Goal: Information Seeking & Learning: Learn about a topic

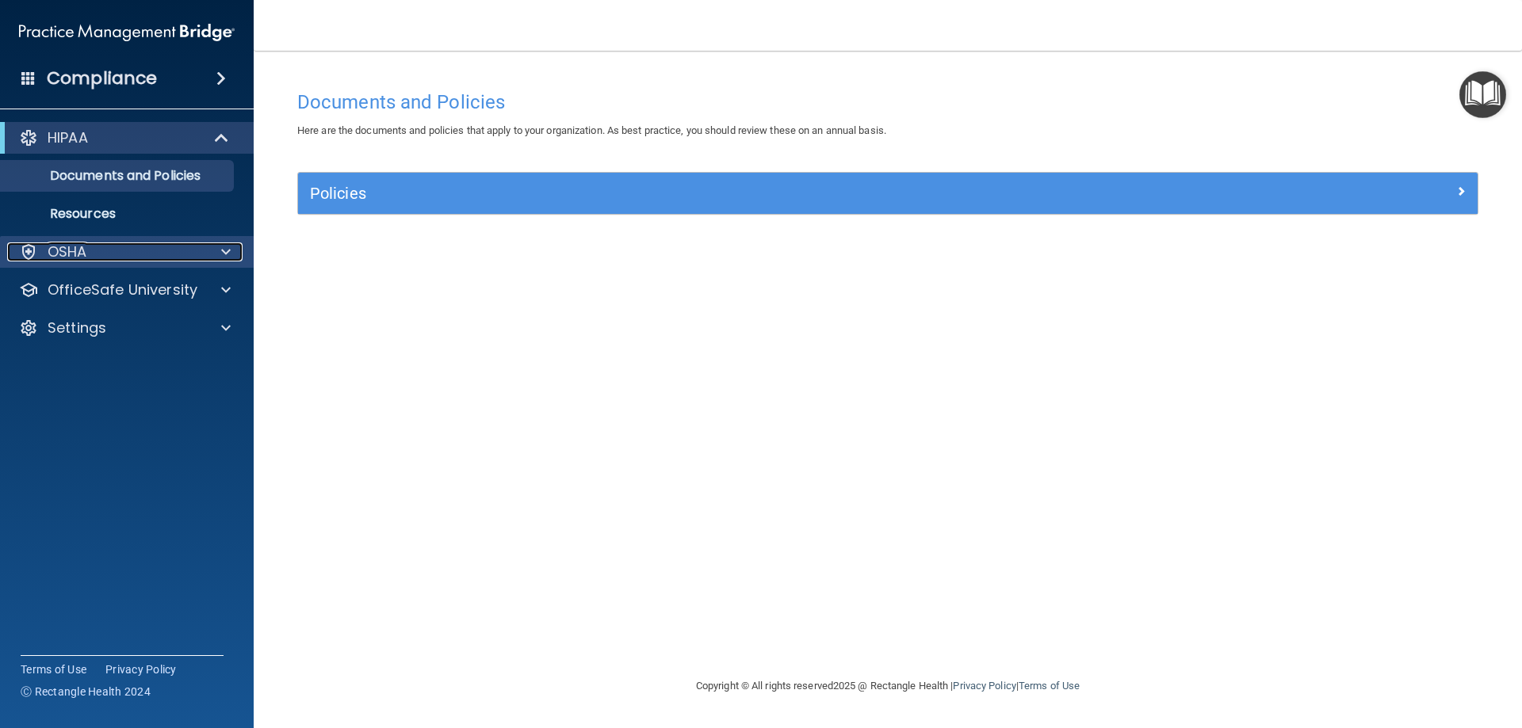
click at [144, 254] on div "OSHA" at bounding box center [105, 252] width 197 height 19
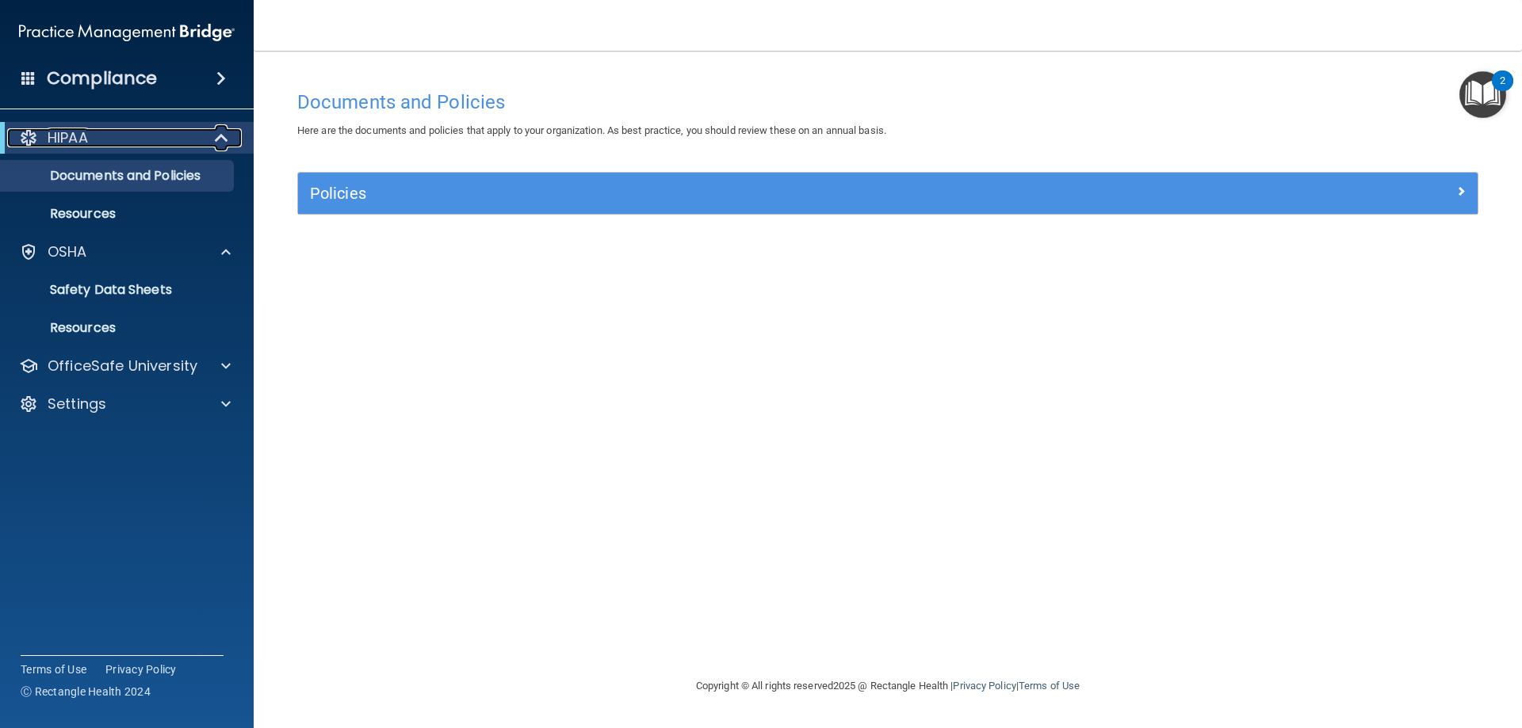
click at [227, 132] on span at bounding box center [222, 137] width 13 height 19
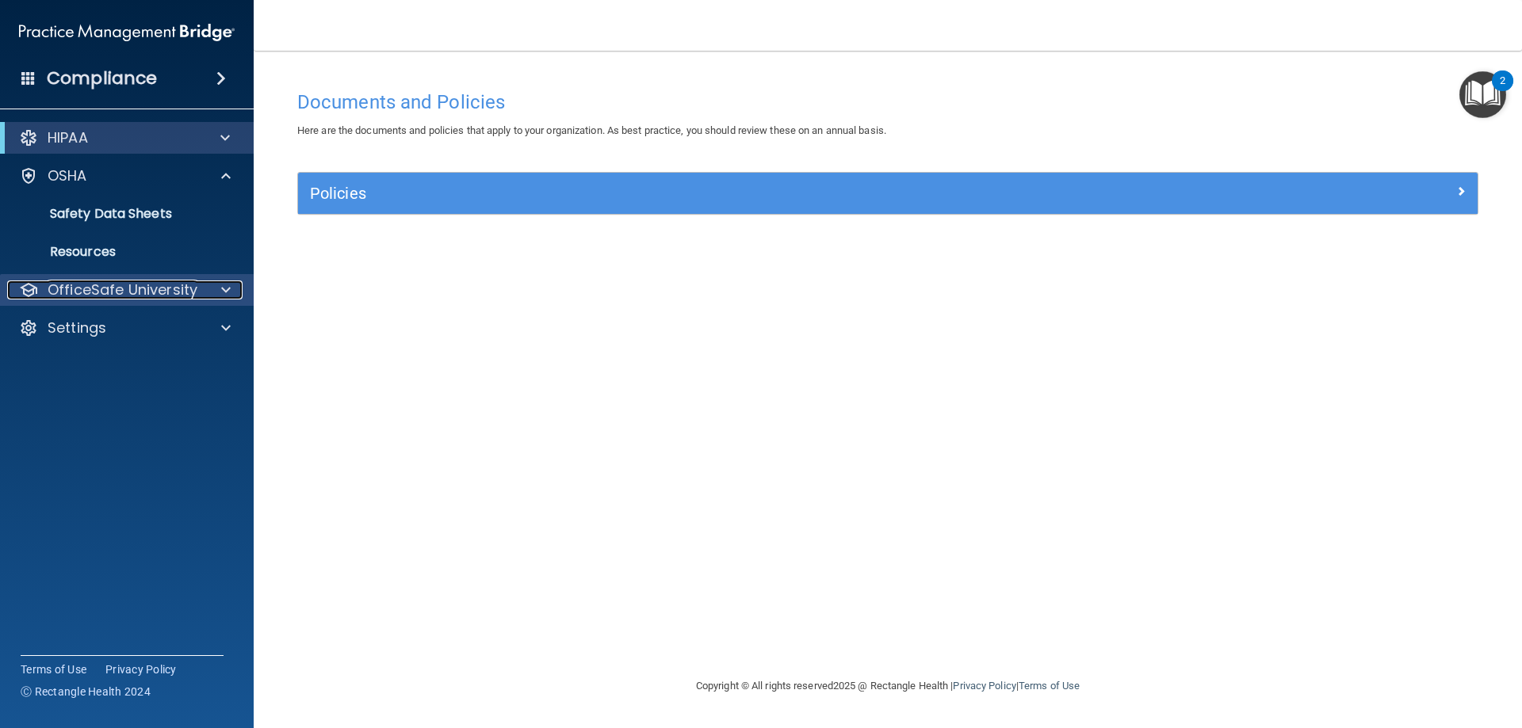
click at [180, 292] on p "OfficeSafe University" at bounding box center [123, 290] width 150 height 19
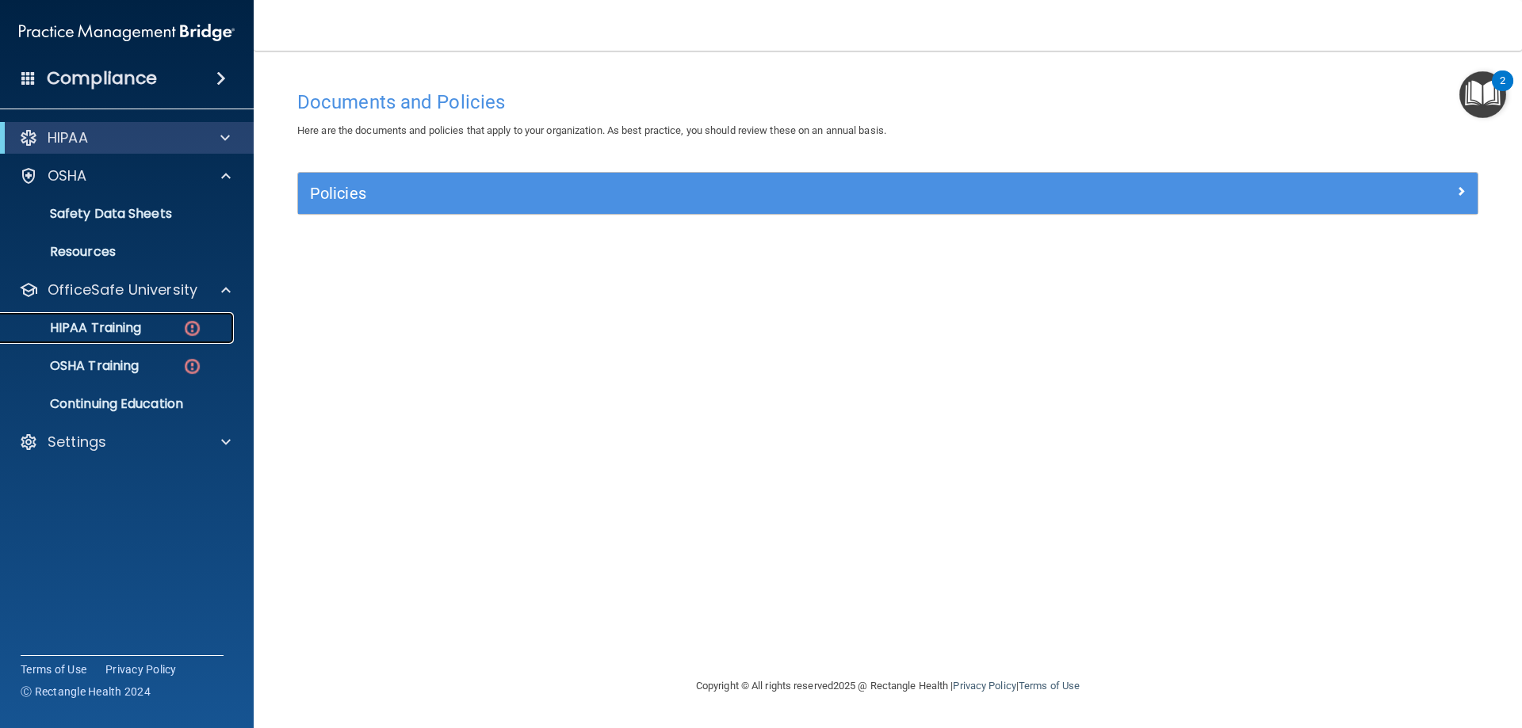
click at [173, 318] on link "HIPAA Training" at bounding box center [109, 328] width 250 height 32
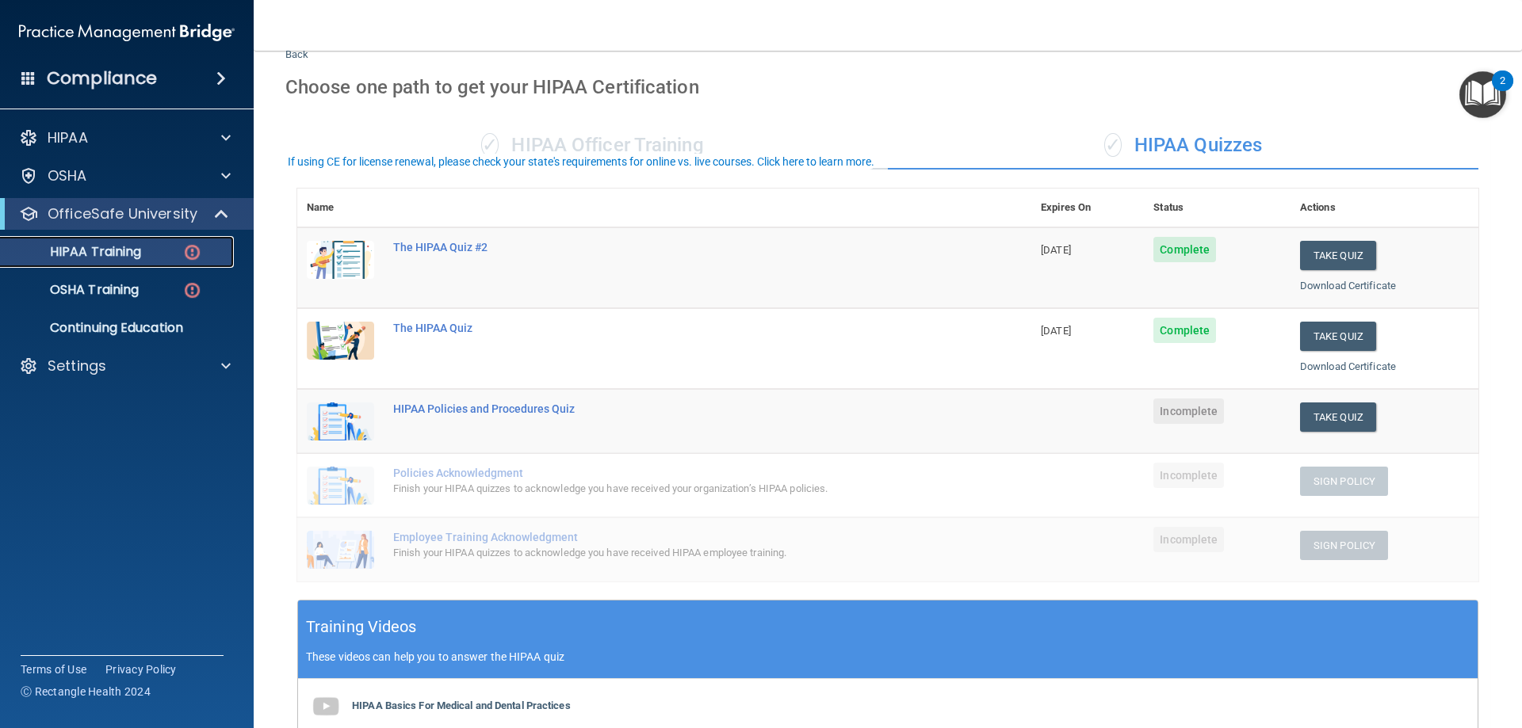
scroll to position [79, 0]
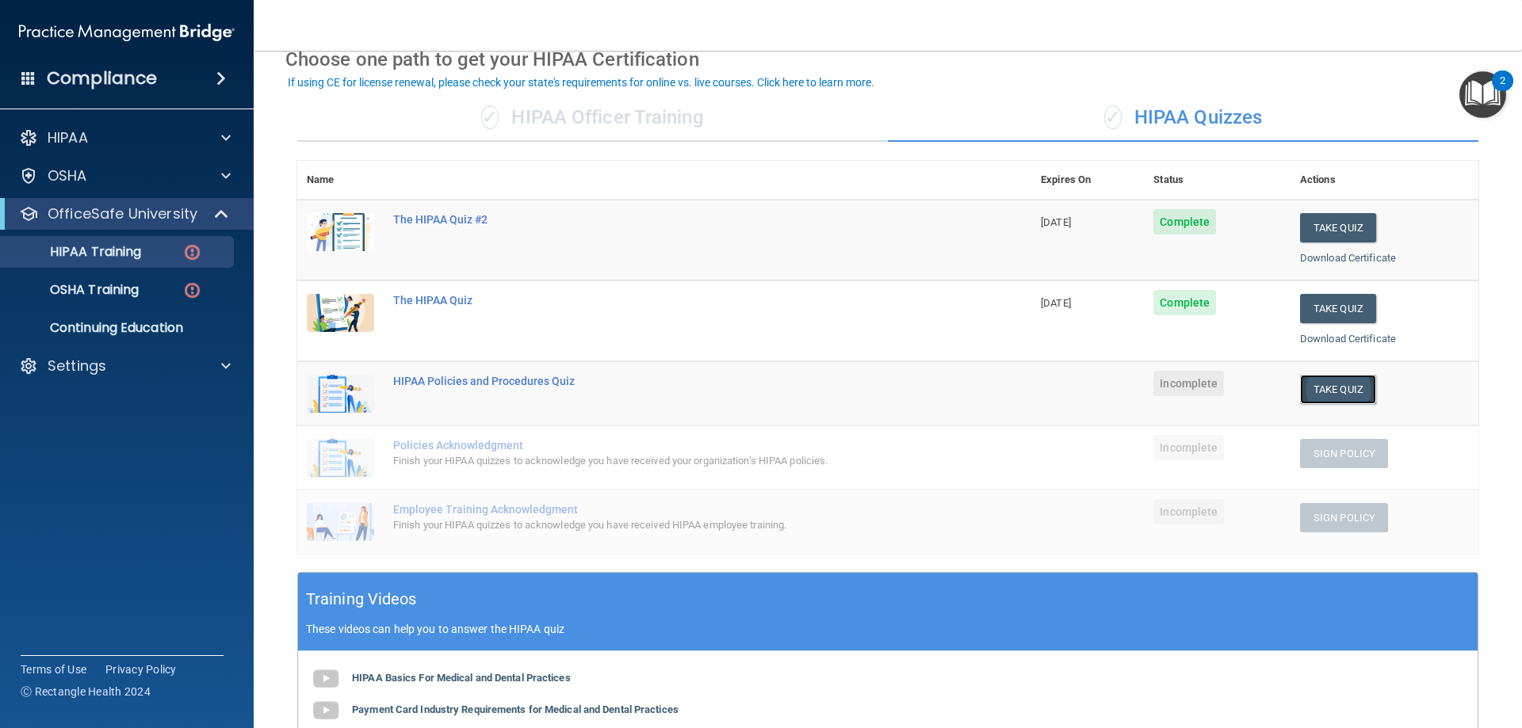
click at [1306, 389] on button "Take Quiz" at bounding box center [1338, 389] width 76 height 29
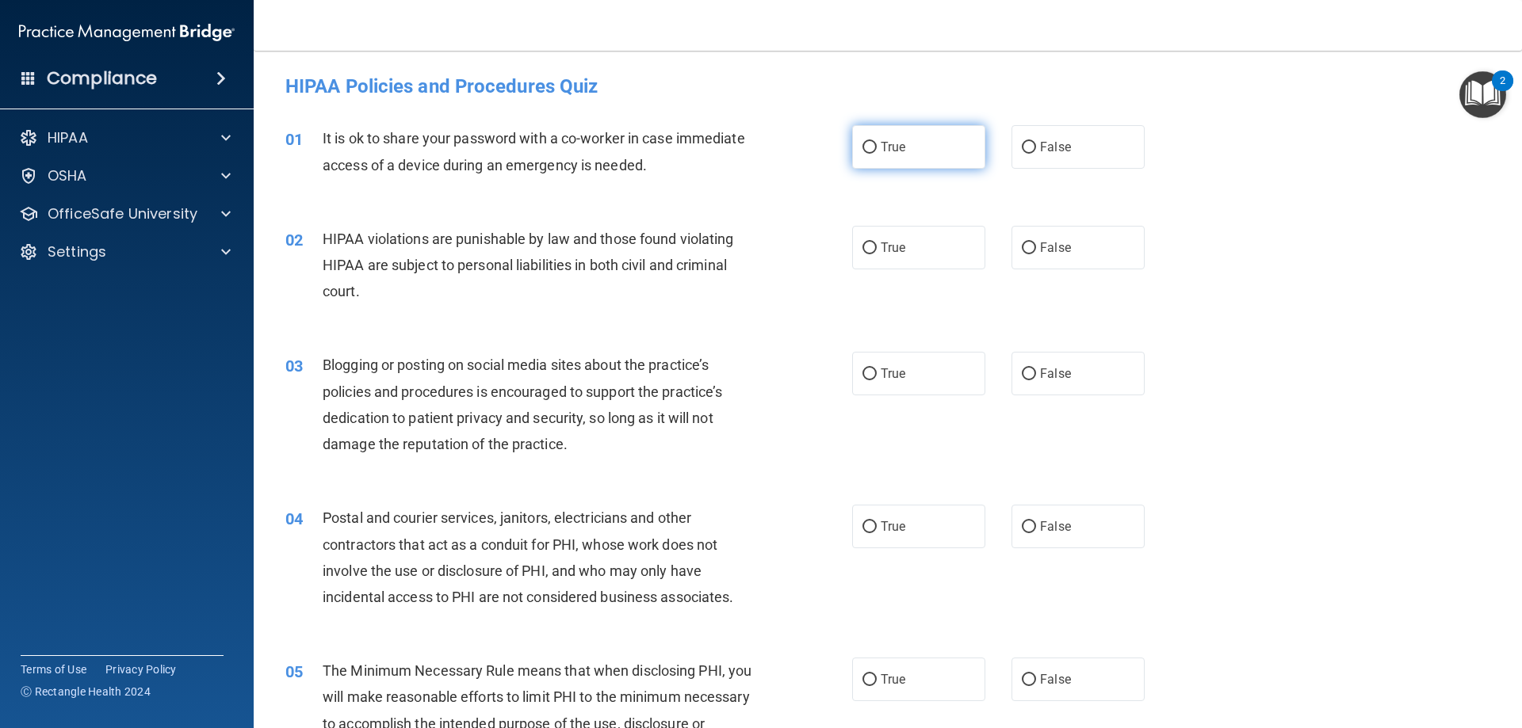
click at [930, 160] on label "True" at bounding box center [918, 147] width 133 height 44
click at [877, 154] on input "True" at bounding box center [869, 148] width 14 height 12
radio input "true"
drag, startPoint x: 913, startPoint y: 246, endPoint x: 907, endPoint y: 331, distance: 85.0
click at [913, 247] on label "True" at bounding box center [918, 248] width 133 height 44
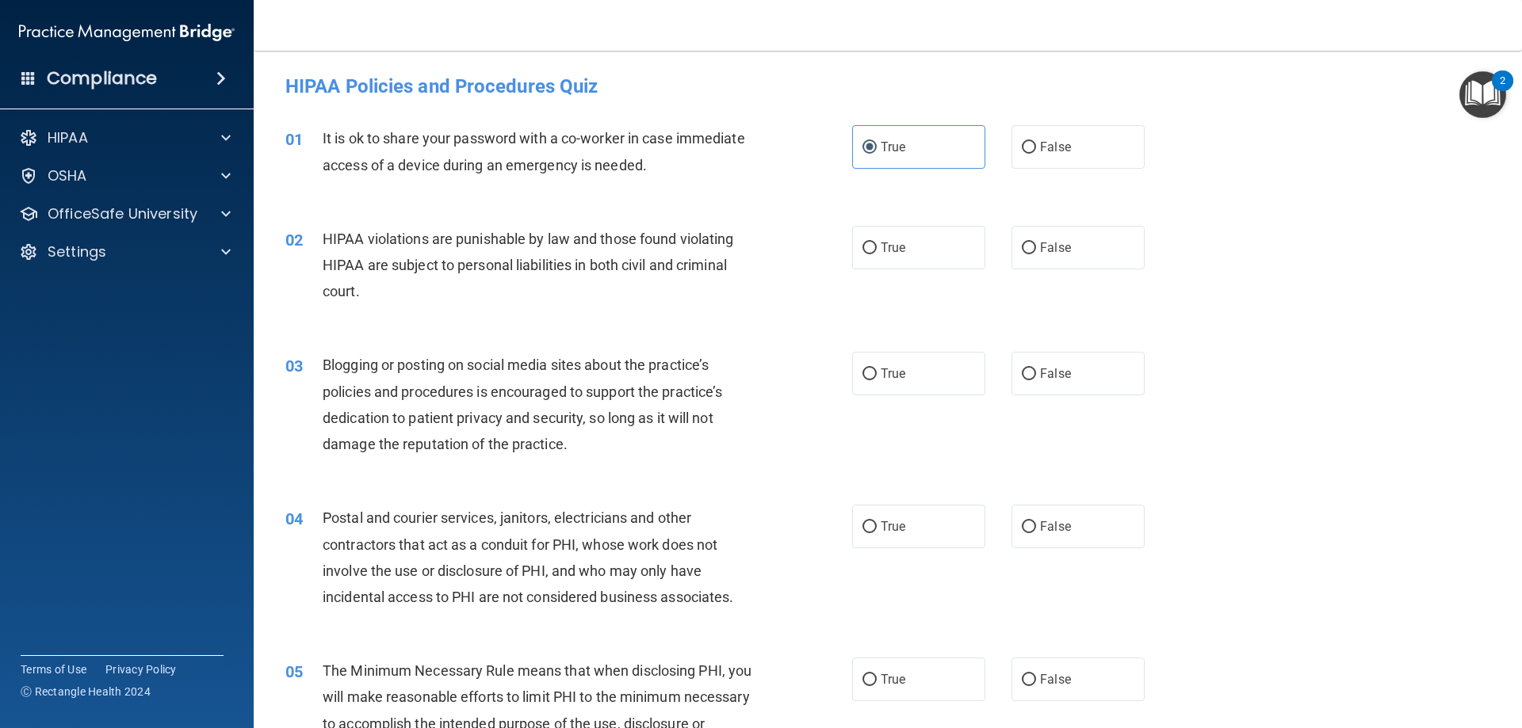
click at [877, 247] on input "True" at bounding box center [869, 249] width 14 height 12
radio input "true"
drag, startPoint x: 899, startPoint y: 372, endPoint x: 895, endPoint y: 447, distance: 74.6
click at [899, 373] on span "True" at bounding box center [893, 373] width 25 height 15
click at [877, 373] on input "True" at bounding box center [869, 375] width 14 height 12
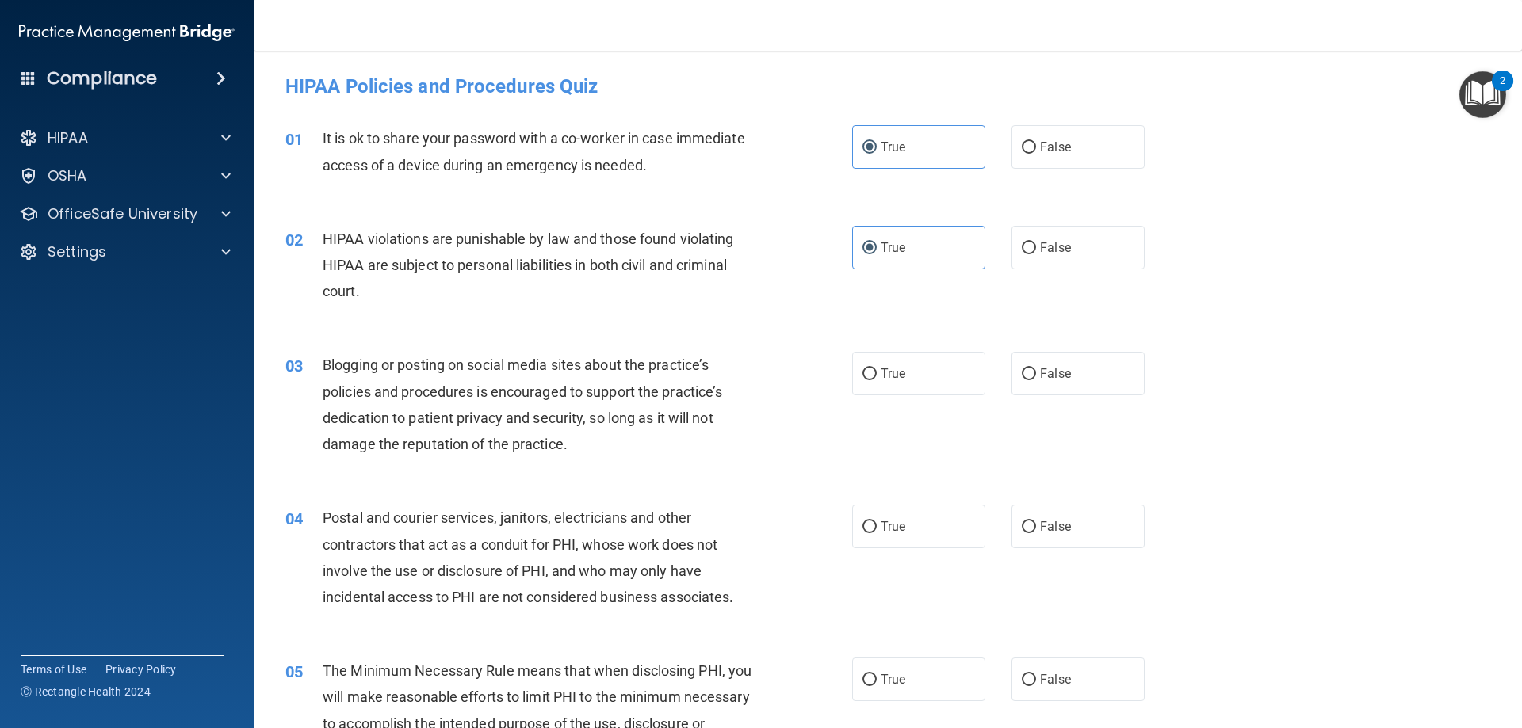
radio input "true"
click at [890, 522] on span "True" at bounding box center [893, 526] width 25 height 15
click at [877, 522] on input "True" at bounding box center [869, 527] width 14 height 12
radio input "true"
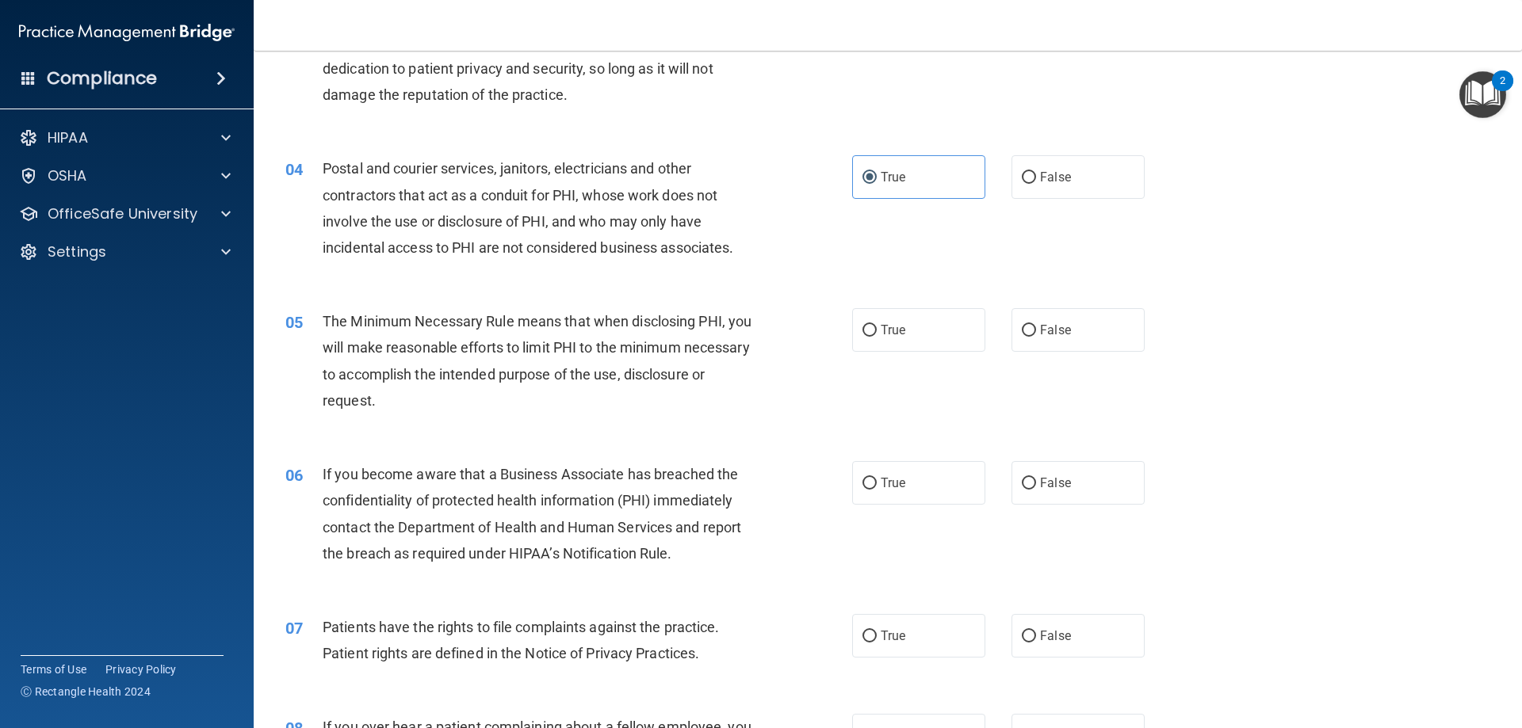
scroll to position [396, 0]
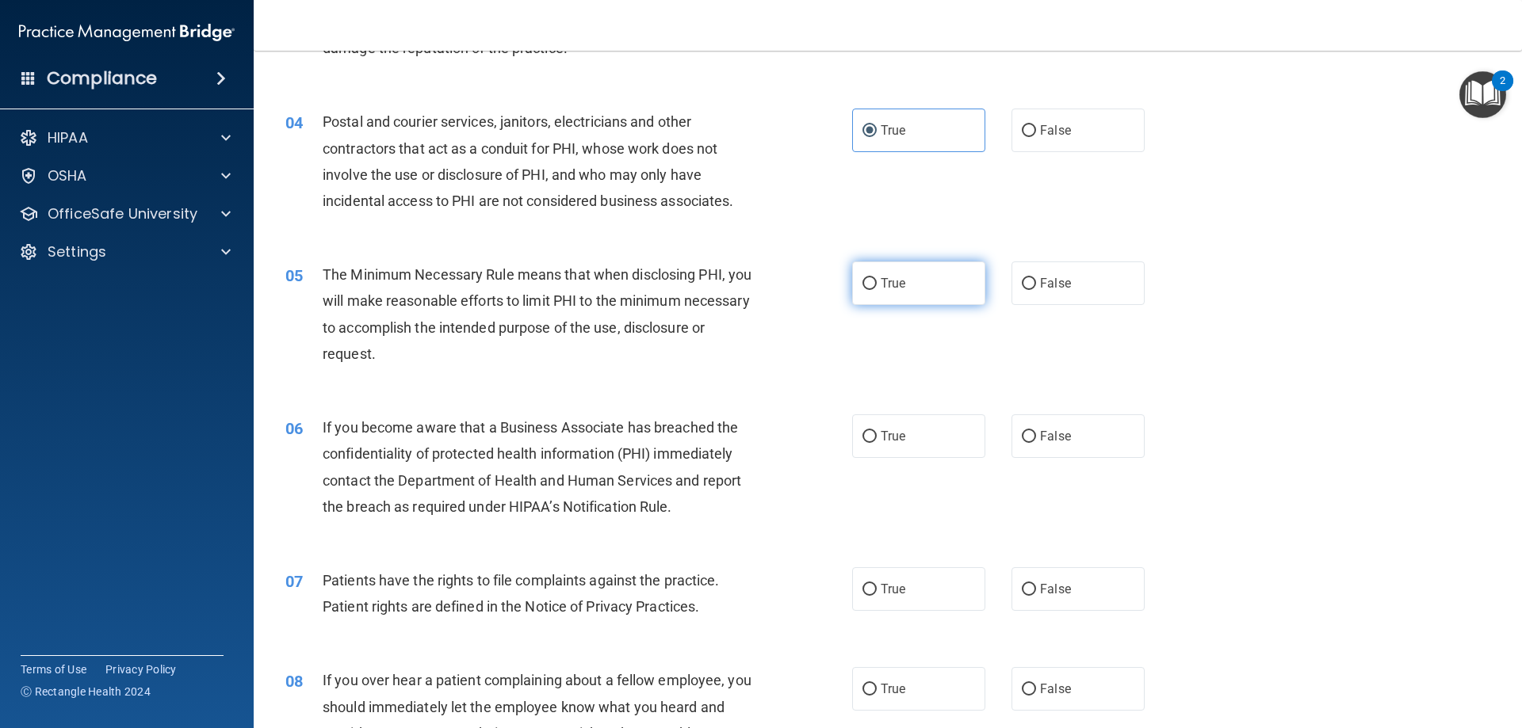
click at [931, 296] on label "True" at bounding box center [918, 284] width 133 height 44
click at [877, 290] on input "True" at bounding box center [869, 284] width 14 height 12
radio input "true"
drag, startPoint x: 907, startPoint y: 425, endPoint x: 912, endPoint y: 437, distance: 12.8
click at [907, 426] on label "True" at bounding box center [918, 436] width 133 height 44
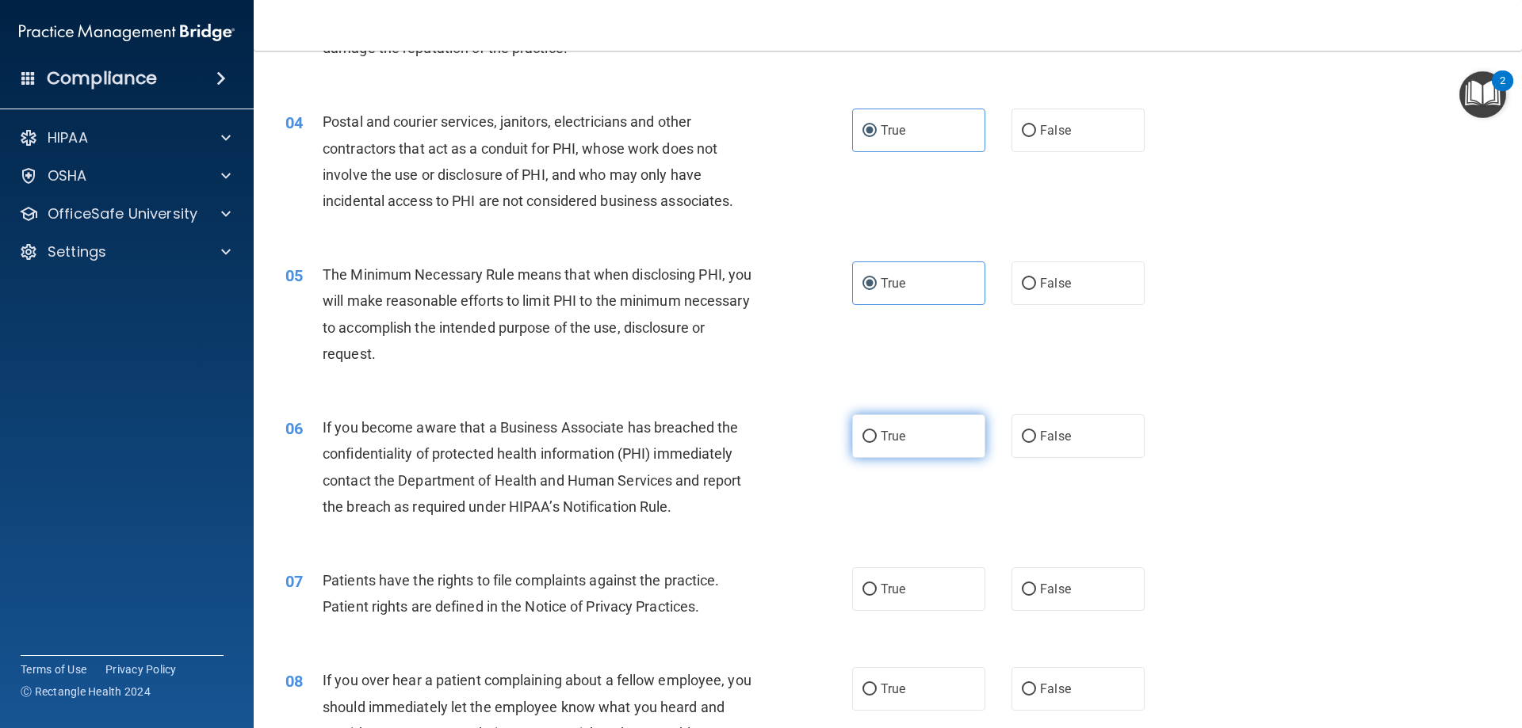
click at [877, 431] on input "True" at bounding box center [869, 437] width 14 height 12
radio input "true"
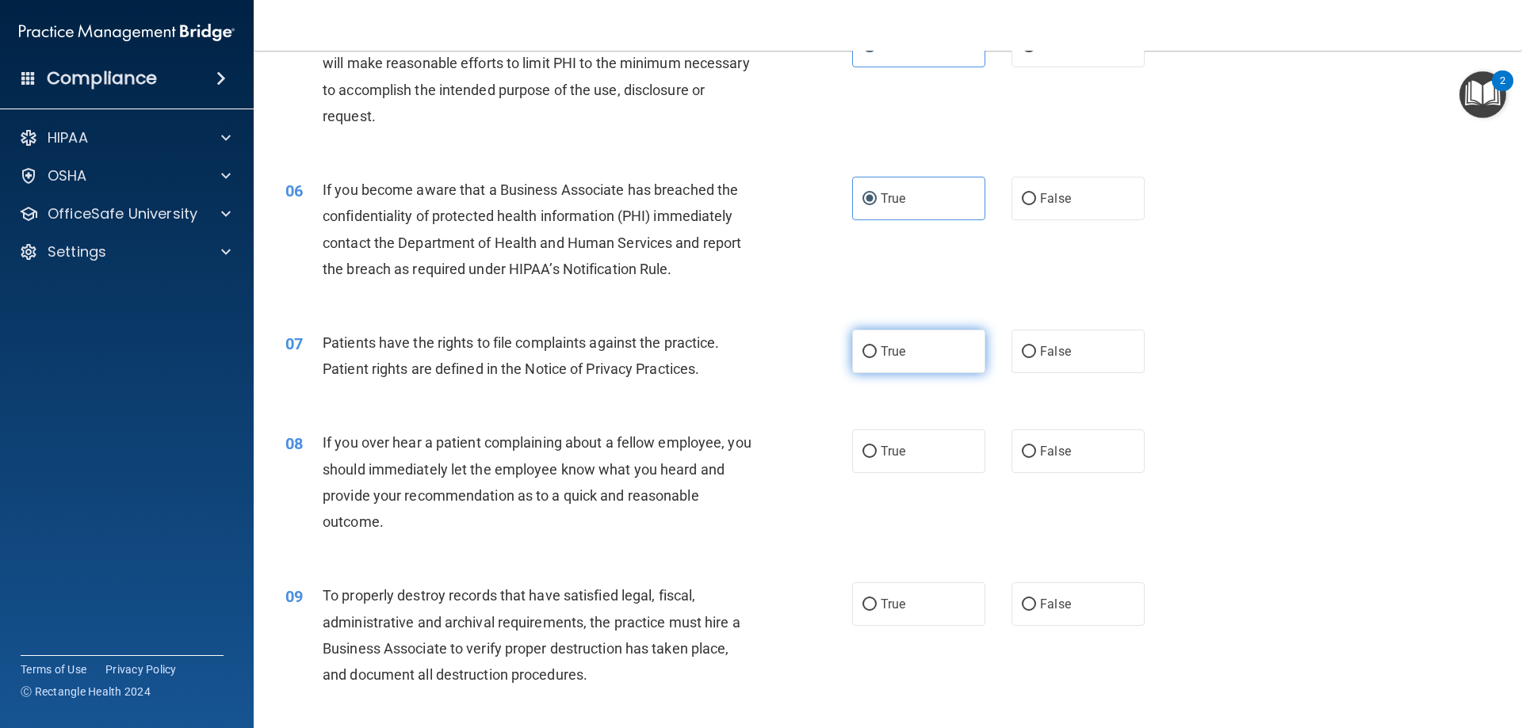
drag, startPoint x: 912, startPoint y: 356, endPoint x: 913, endPoint y: 366, distance: 10.3
click at [912, 357] on label "True" at bounding box center [918, 352] width 133 height 44
click at [877, 357] on input "True" at bounding box center [869, 352] width 14 height 12
radio input "true"
click at [912, 444] on label "True" at bounding box center [918, 452] width 133 height 44
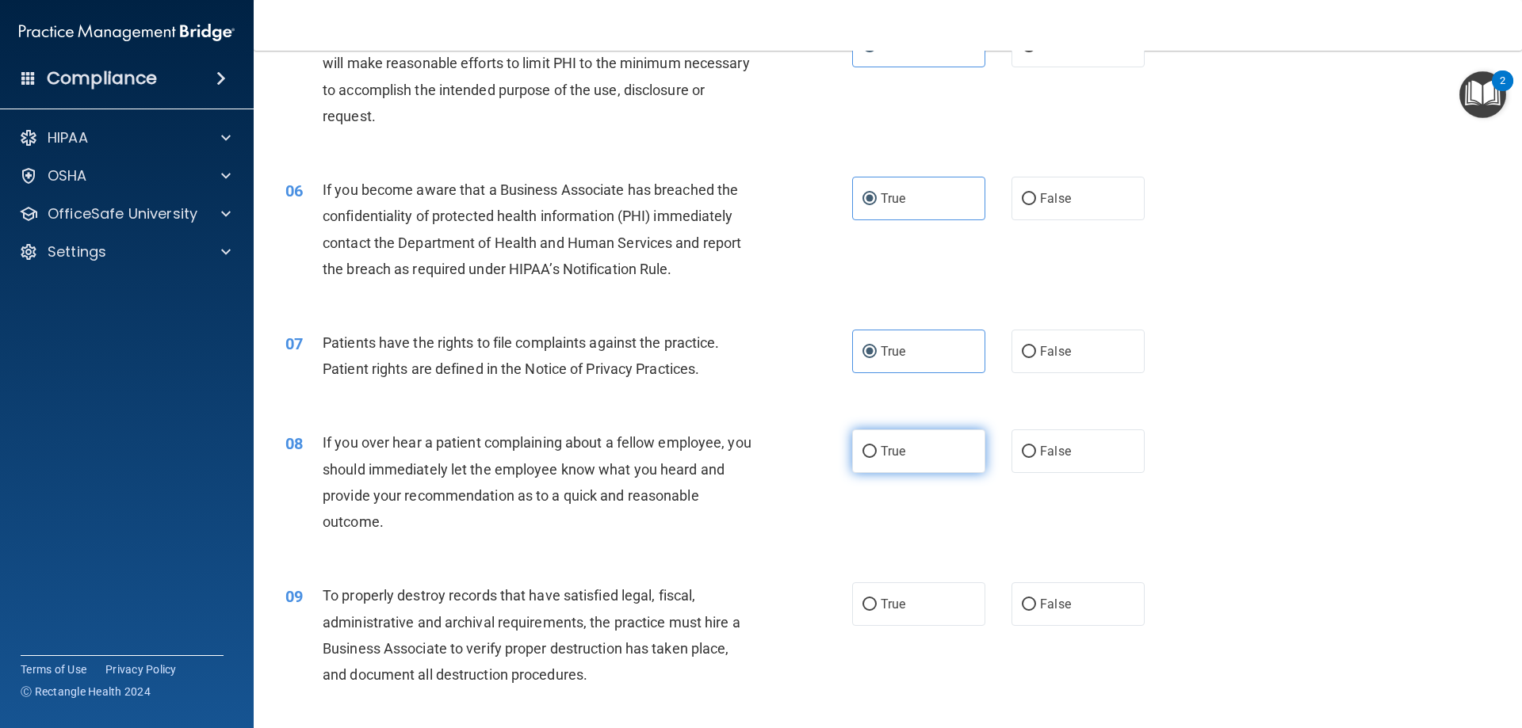
click at [877, 446] on input "True" at bounding box center [869, 452] width 14 height 12
radio input "true"
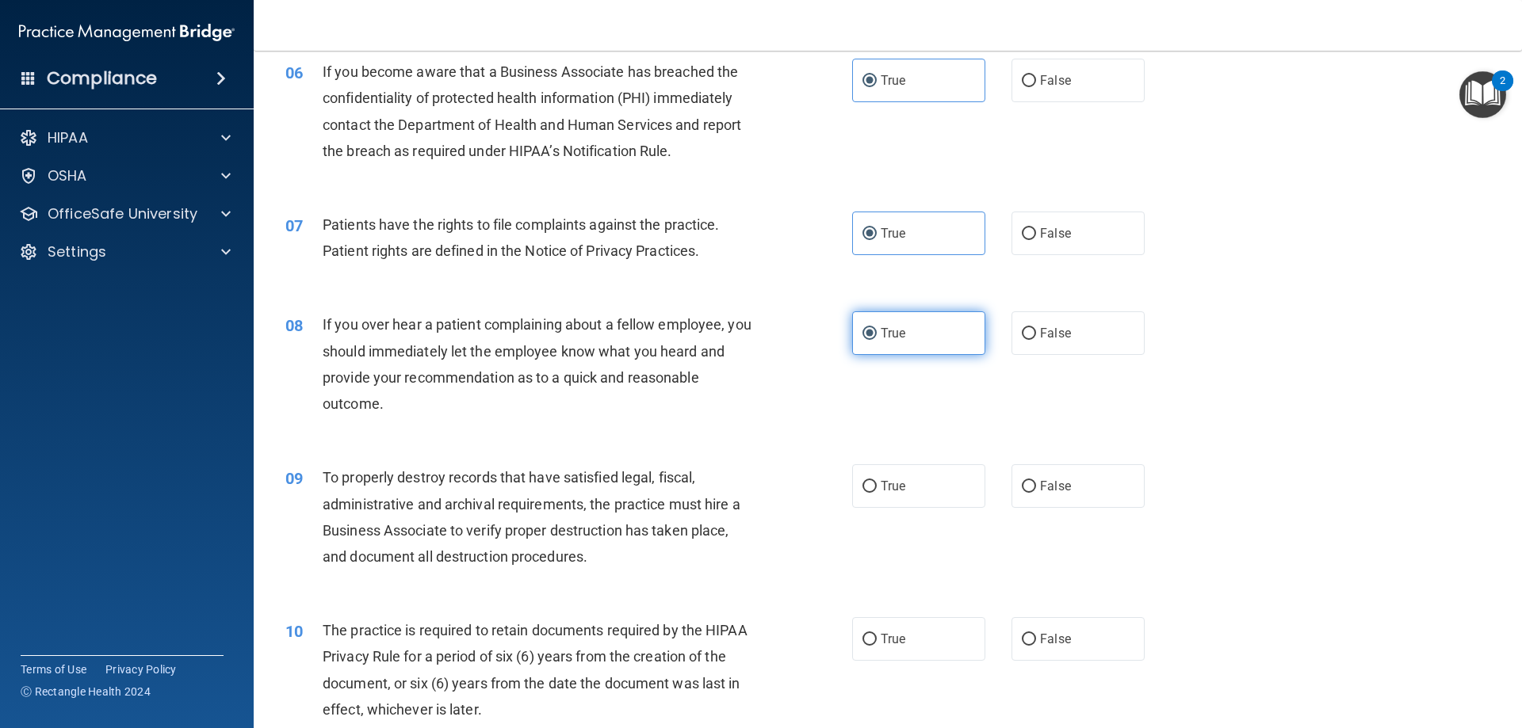
scroll to position [872, 0]
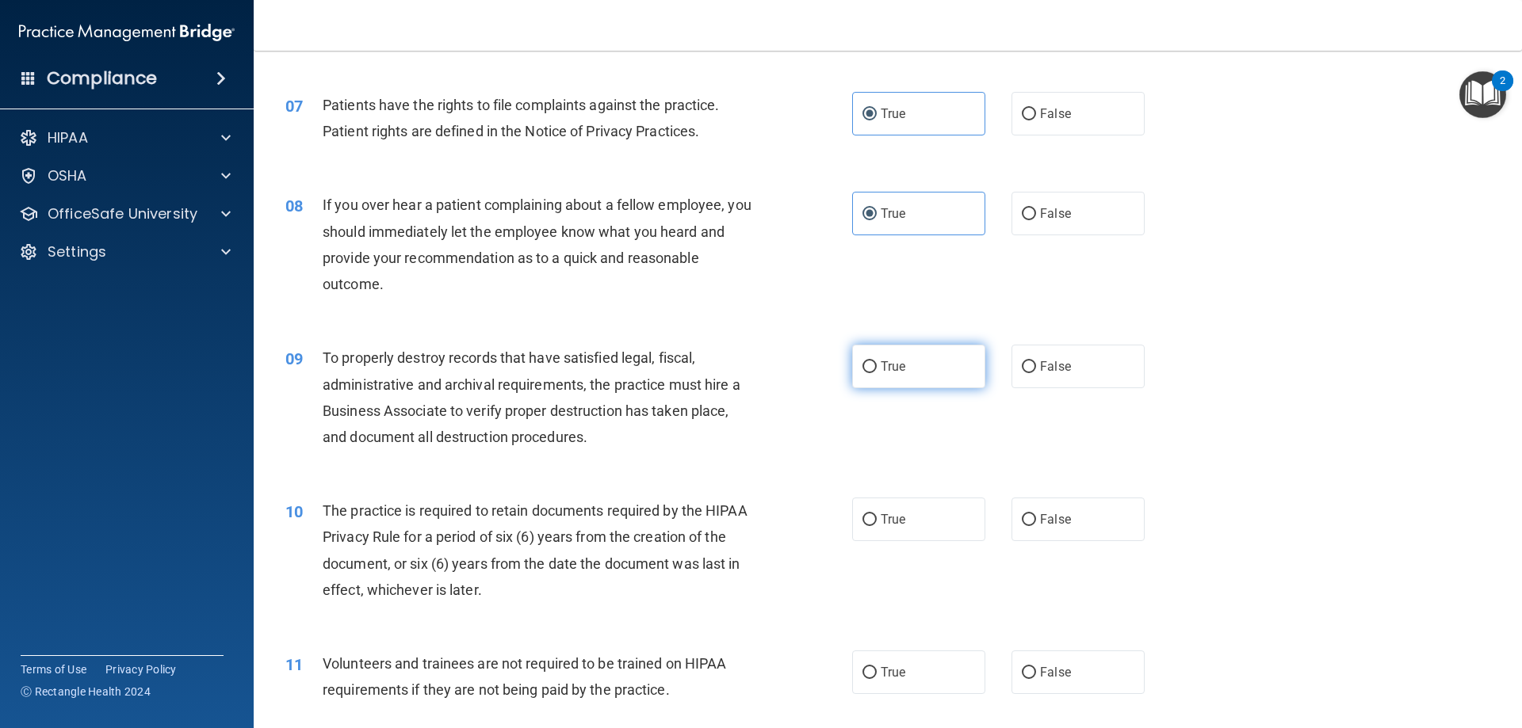
click at [909, 357] on label "True" at bounding box center [918, 367] width 133 height 44
click at [877, 361] on input "True" at bounding box center [869, 367] width 14 height 12
radio input "true"
click at [901, 528] on label "True" at bounding box center [918, 520] width 133 height 44
click at [877, 526] on input "True" at bounding box center [869, 520] width 14 height 12
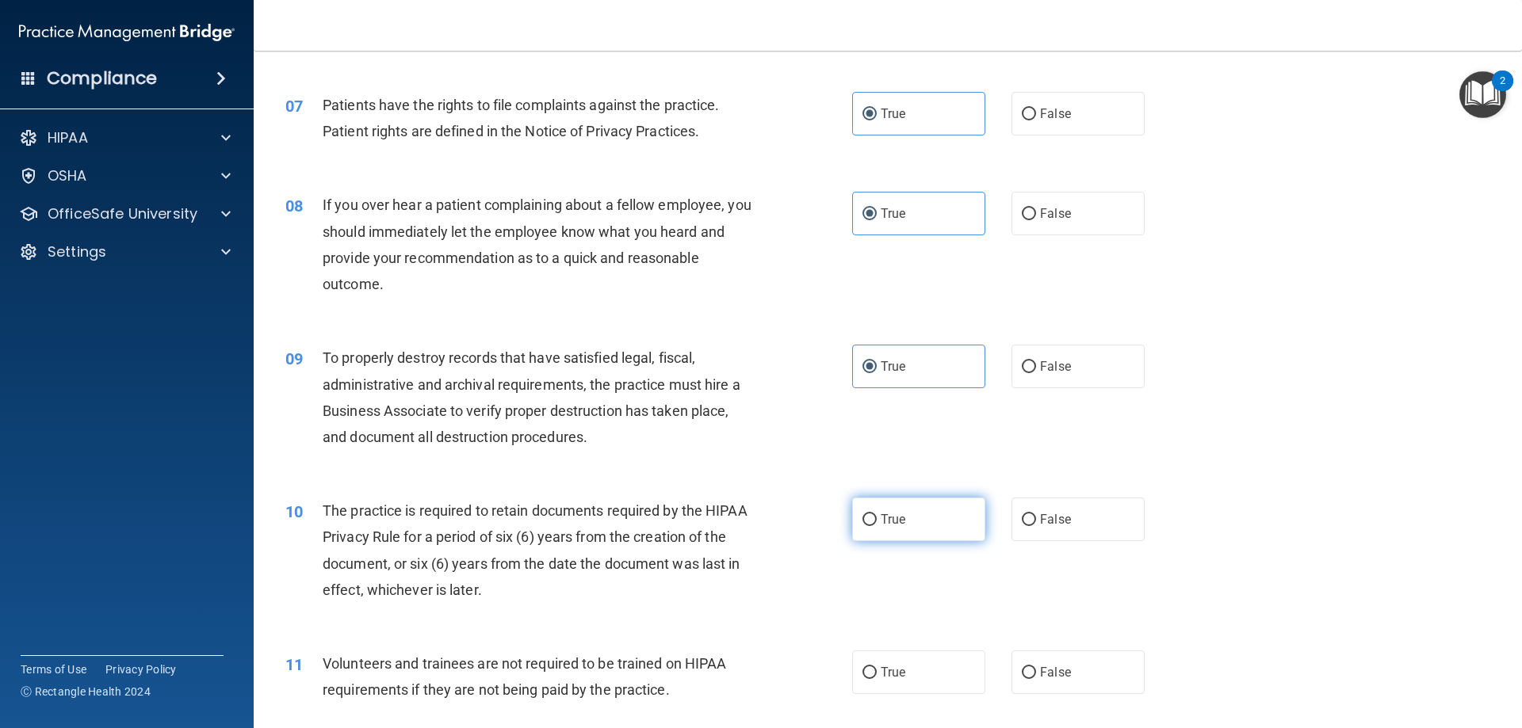
radio input "true"
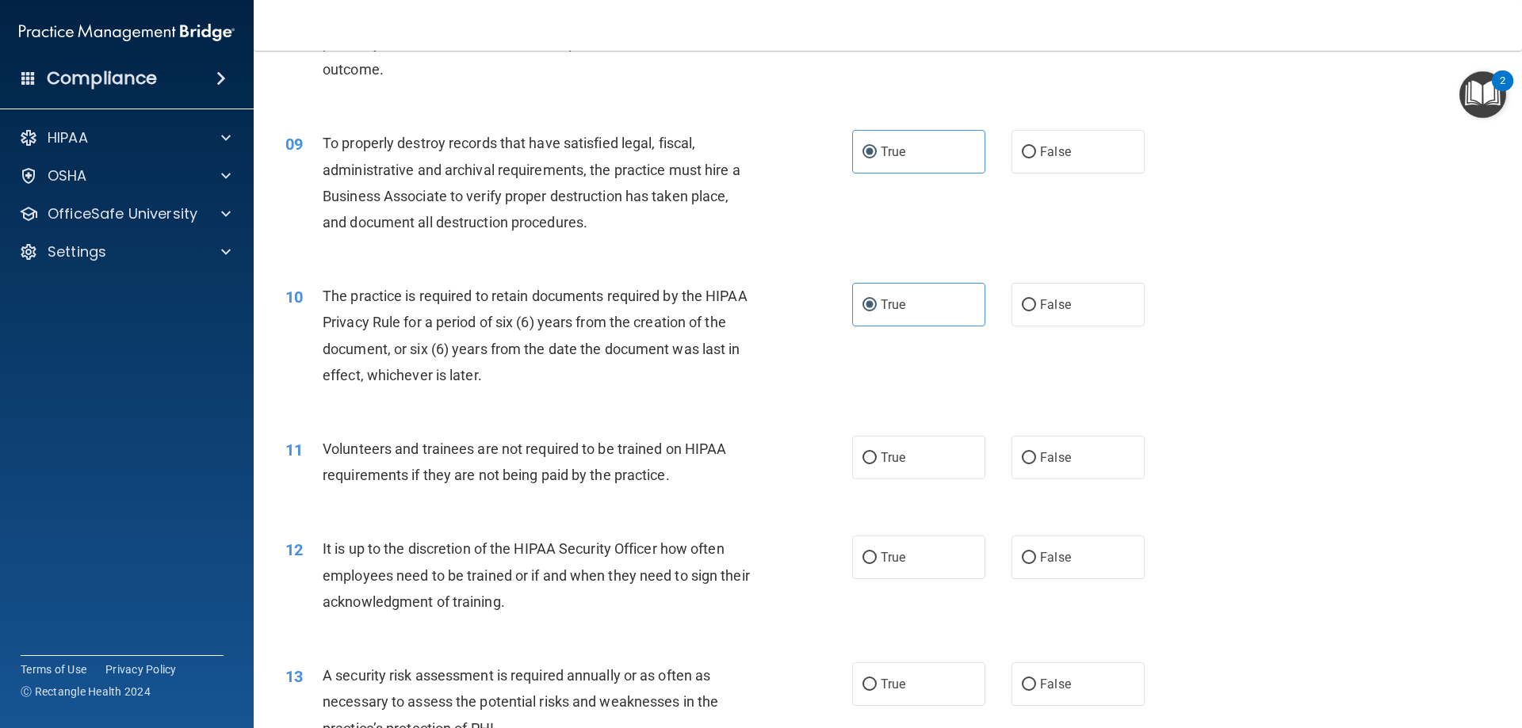
scroll to position [1189, 0]
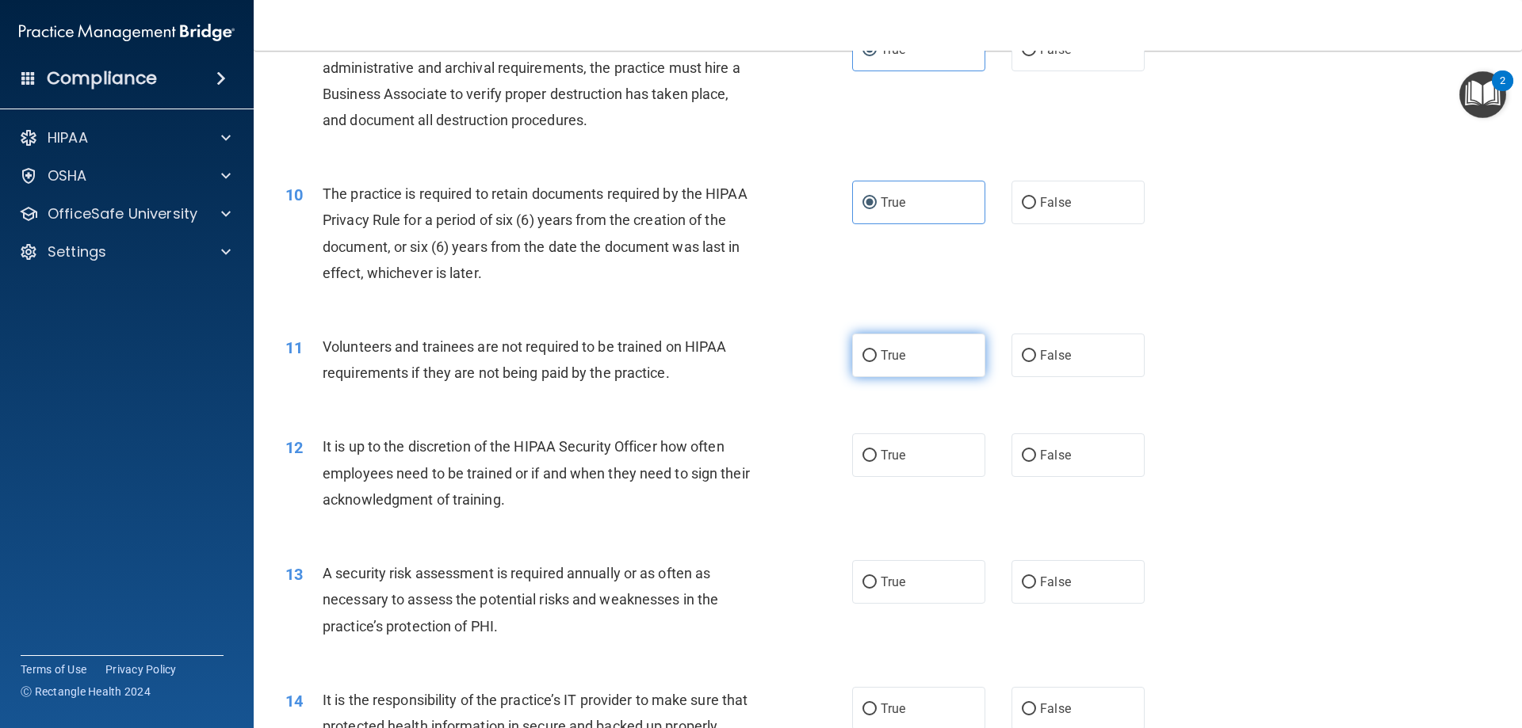
click at [915, 365] on label "True" at bounding box center [918, 356] width 133 height 44
click at [877, 362] on input "True" at bounding box center [869, 356] width 14 height 12
radio input "true"
click at [908, 437] on label "True" at bounding box center [918, 456] width 133 height 44
click at [877, 450] on input "True" at bounding box center [869, 456] width 14 height 12
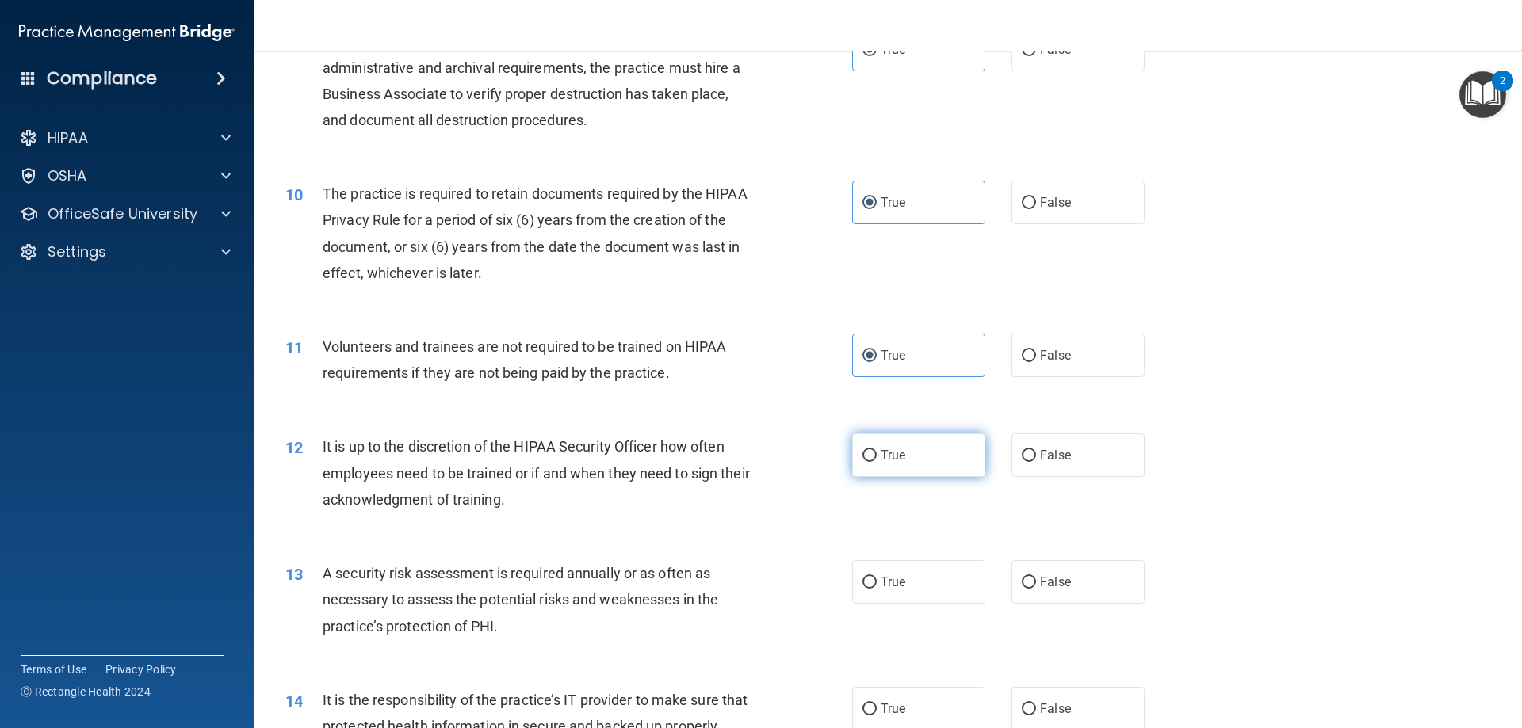
radio input "true"
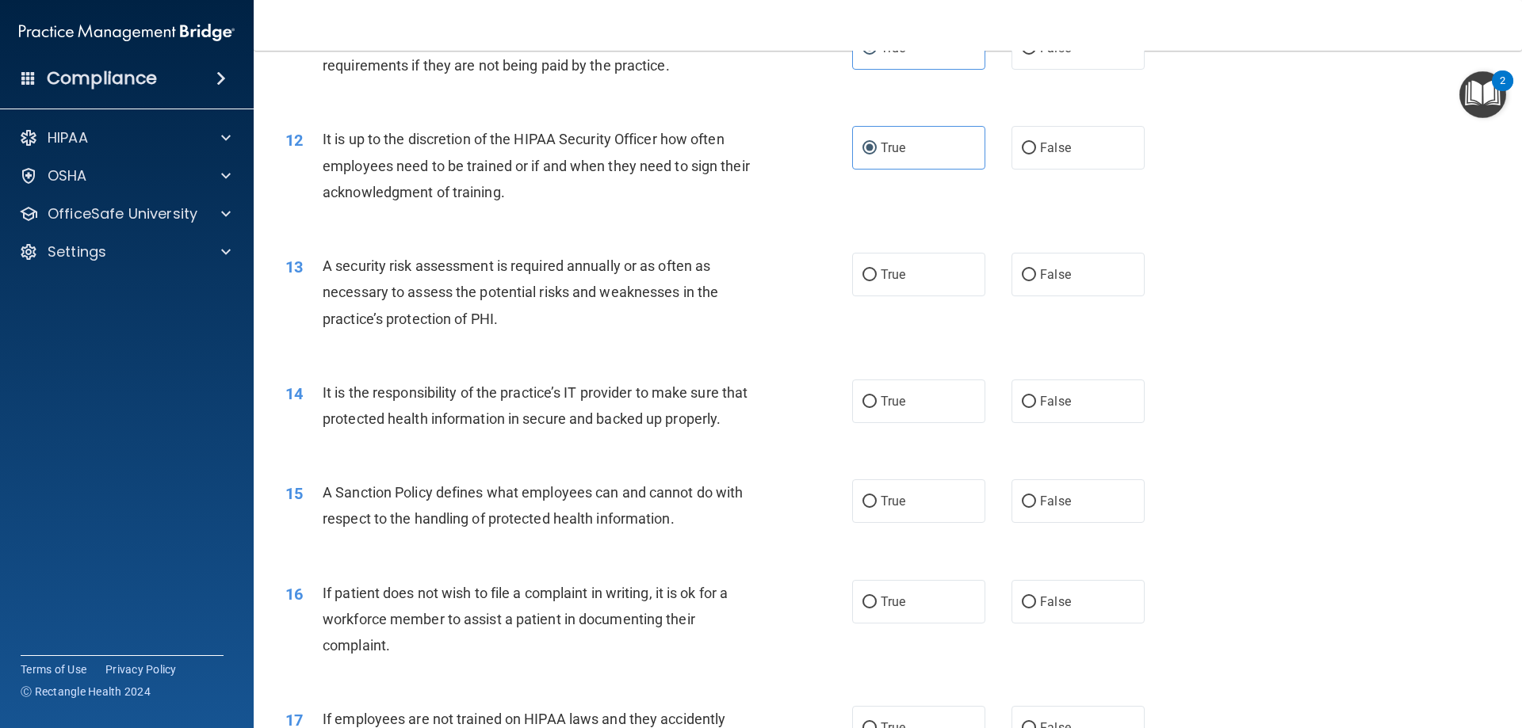
scroll to position [1506, 0]
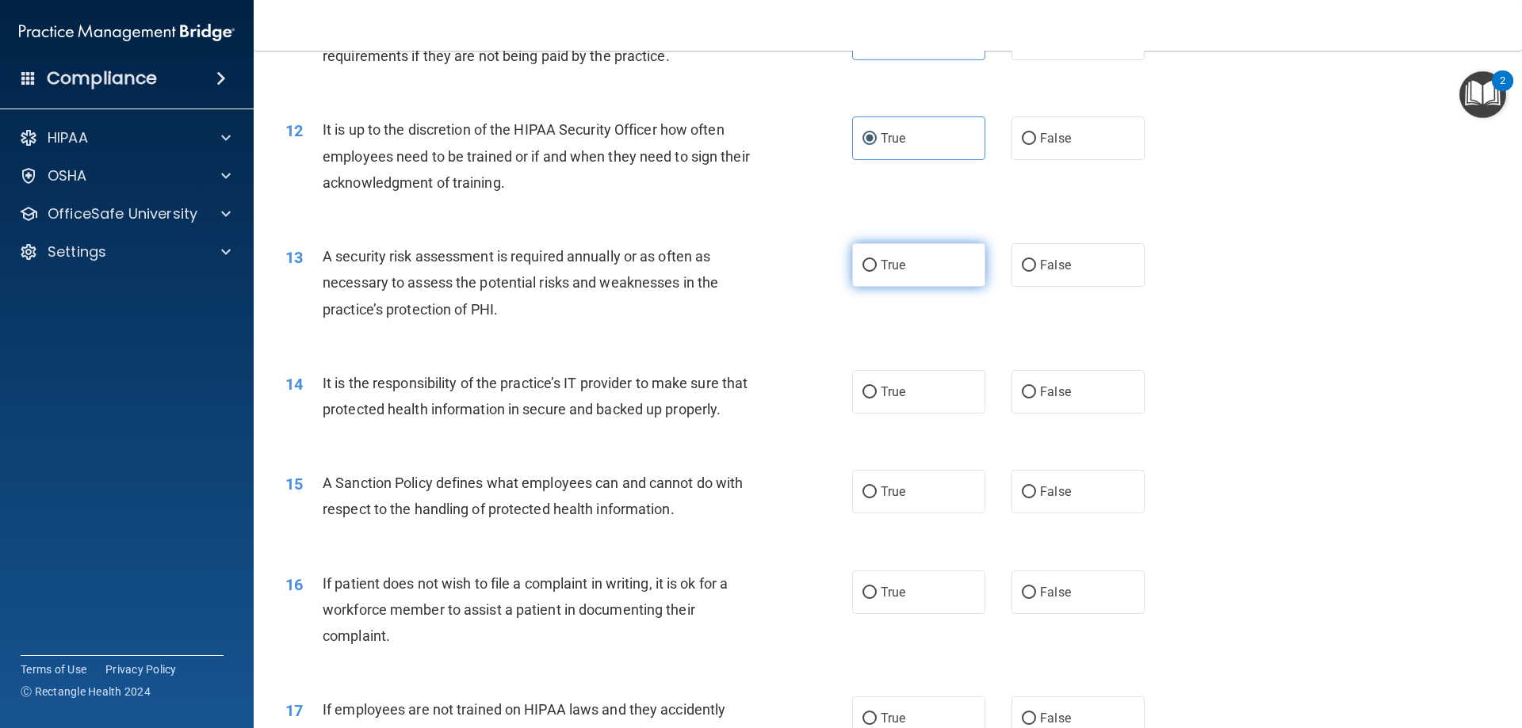
click at [900, 273] on label "True" at bounding box center [918, 265] width 133 height 44
click at [877, 272] on input "True" at bounding box center [869, 266] width 14 height 12
radio input "true"
click at [895, 391] on span "True" at bounding box center [893, 391] width 25 height 15
click at [877, 391] on input "True" at bounding box center [869, 393] width 14 height 12
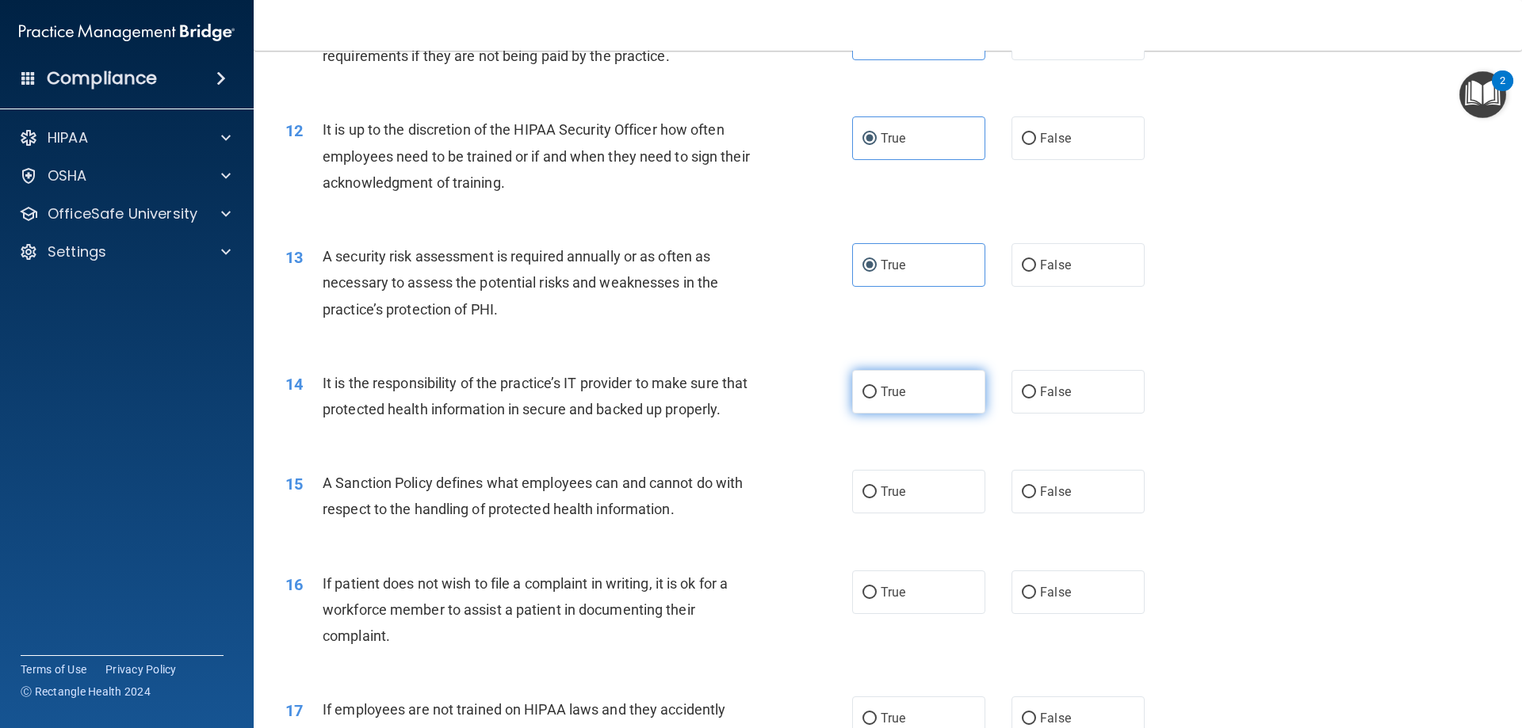
radio input "true"
click at [886, 499] on span "True" at bounding box center [893, 491] width 25 height 15
click at [877, 499] on input "True" at bounding box center [869, 493] width 14 height 12
radio input "true"
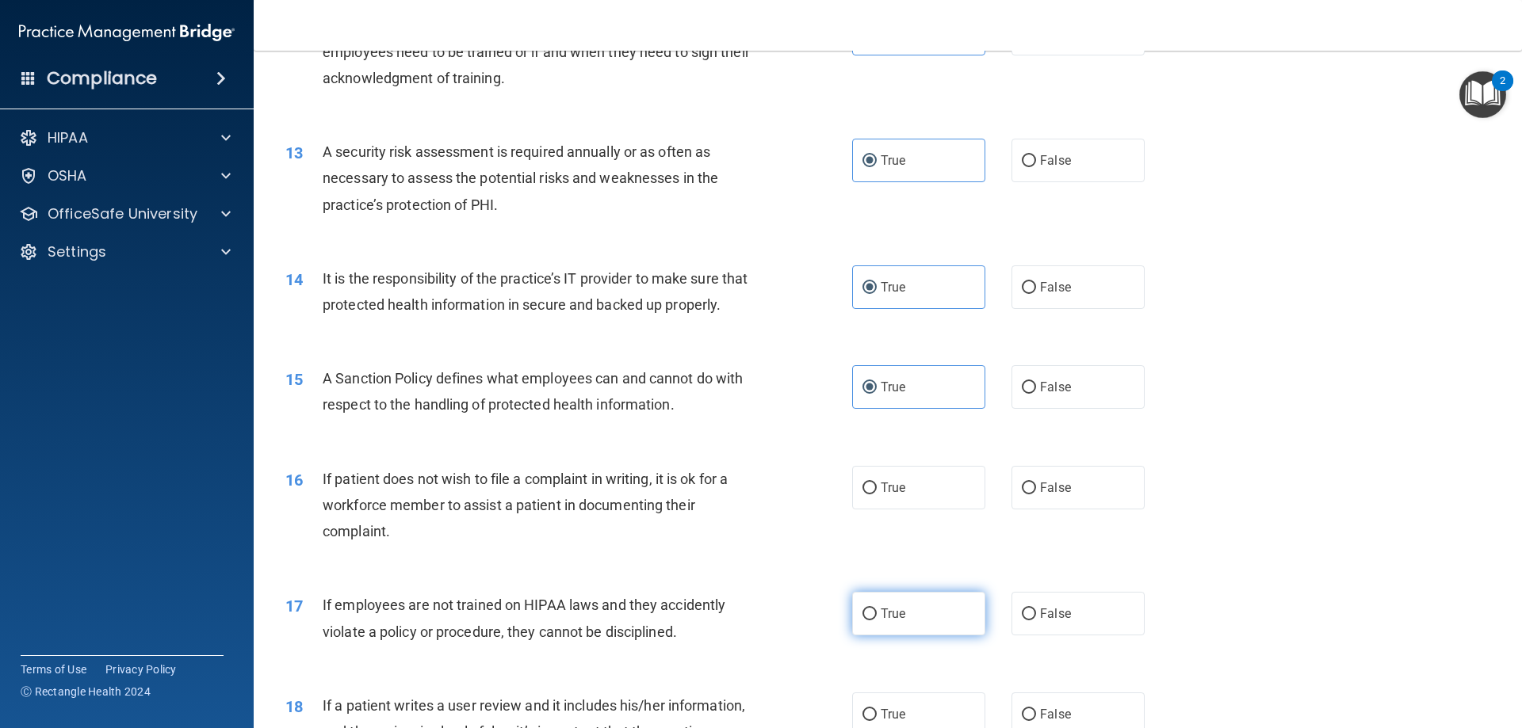
scroll to position [1744, 0]
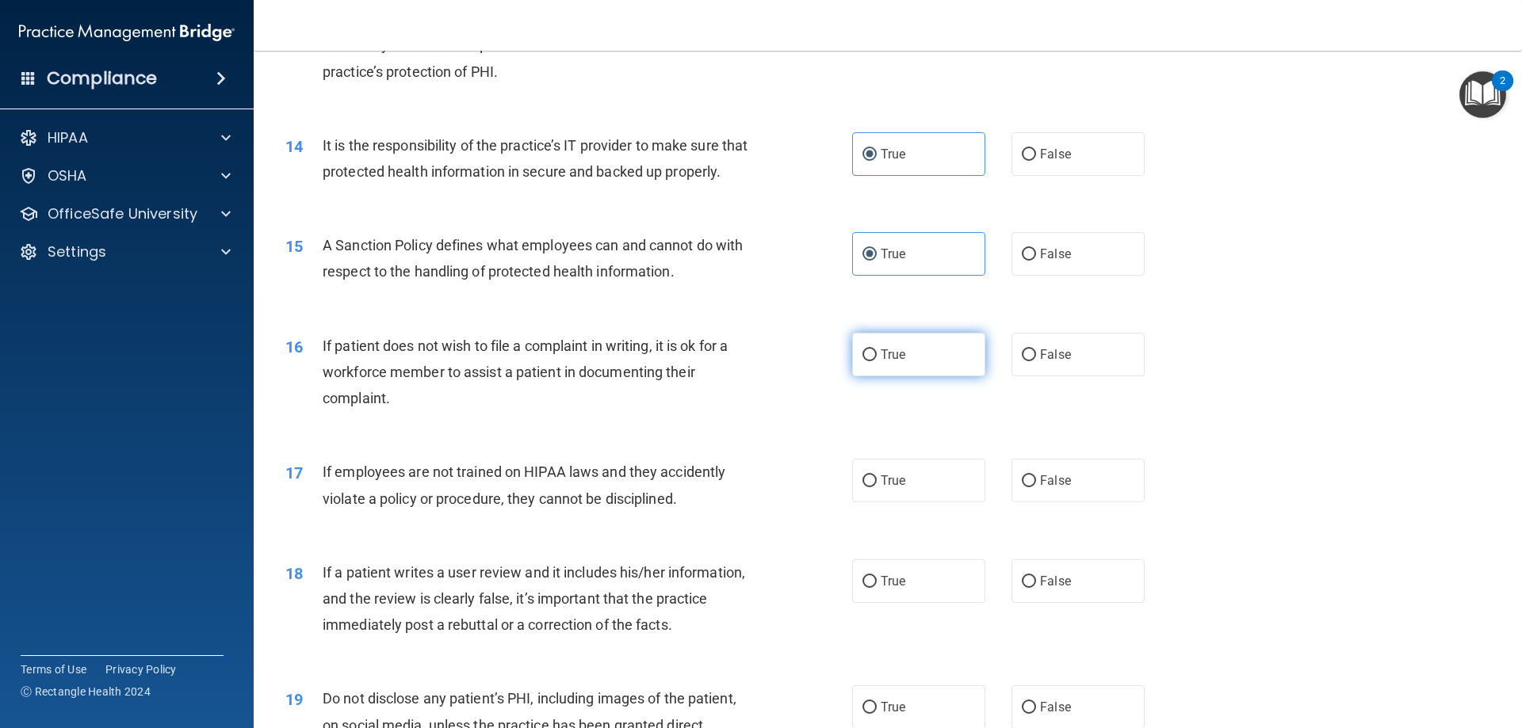
click at [906, 376] on label "True" at bounding box center [918, 355] width 133 height 44
click at [877, 361] on input "True" at bounding box center [869, 356] width 14 height 12
radio input "true"
click at [891, 488] on span "True" at bounding box center [893, 480] width 25 height 15
click at [877, 487] on input "True" at bounding box center [869, 482] width 14 height 12
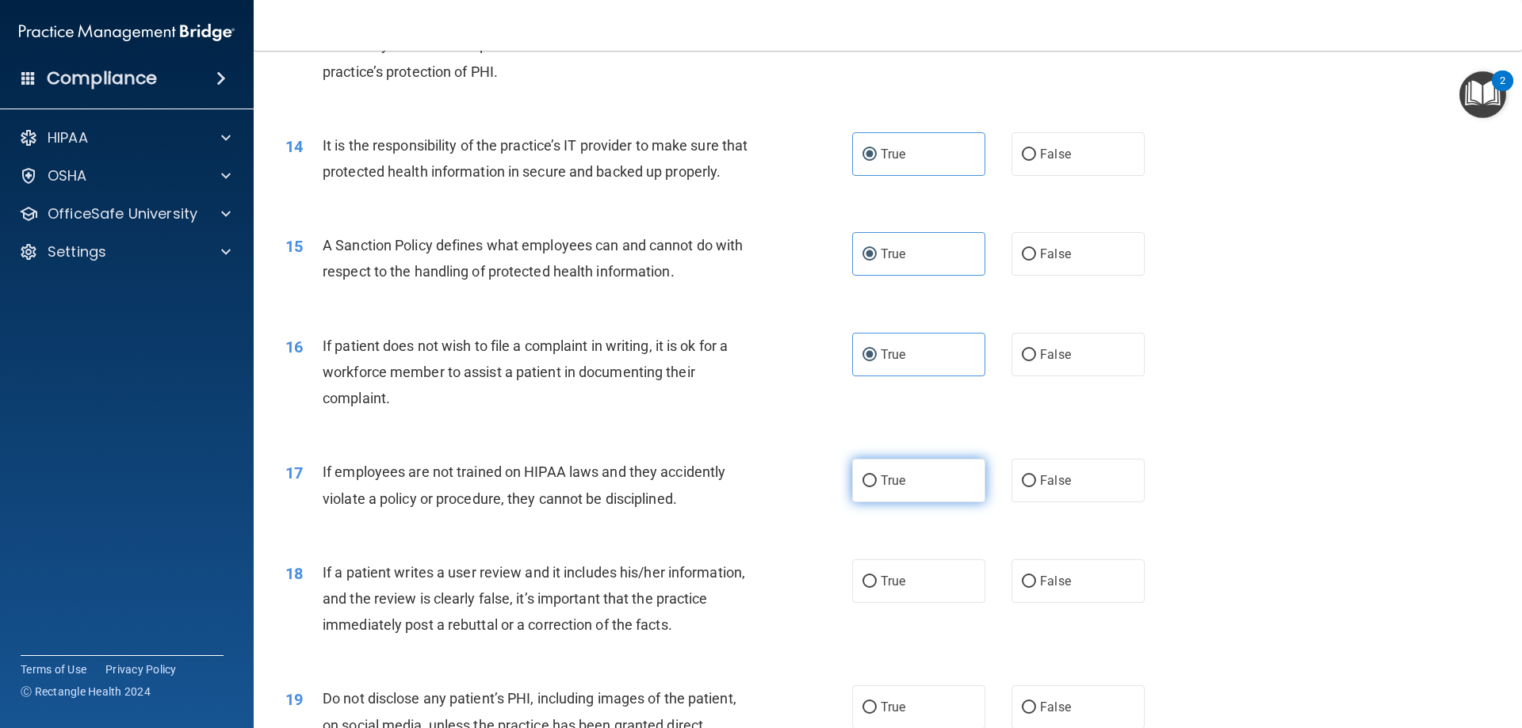
radio input "true"
click at [894, 603] on label "True" at bounding box center [918, 582] width 133 height 44
click at [877, 588] on input "True" at bounding box center [869, 582] width 14 height 12
radio input "true"
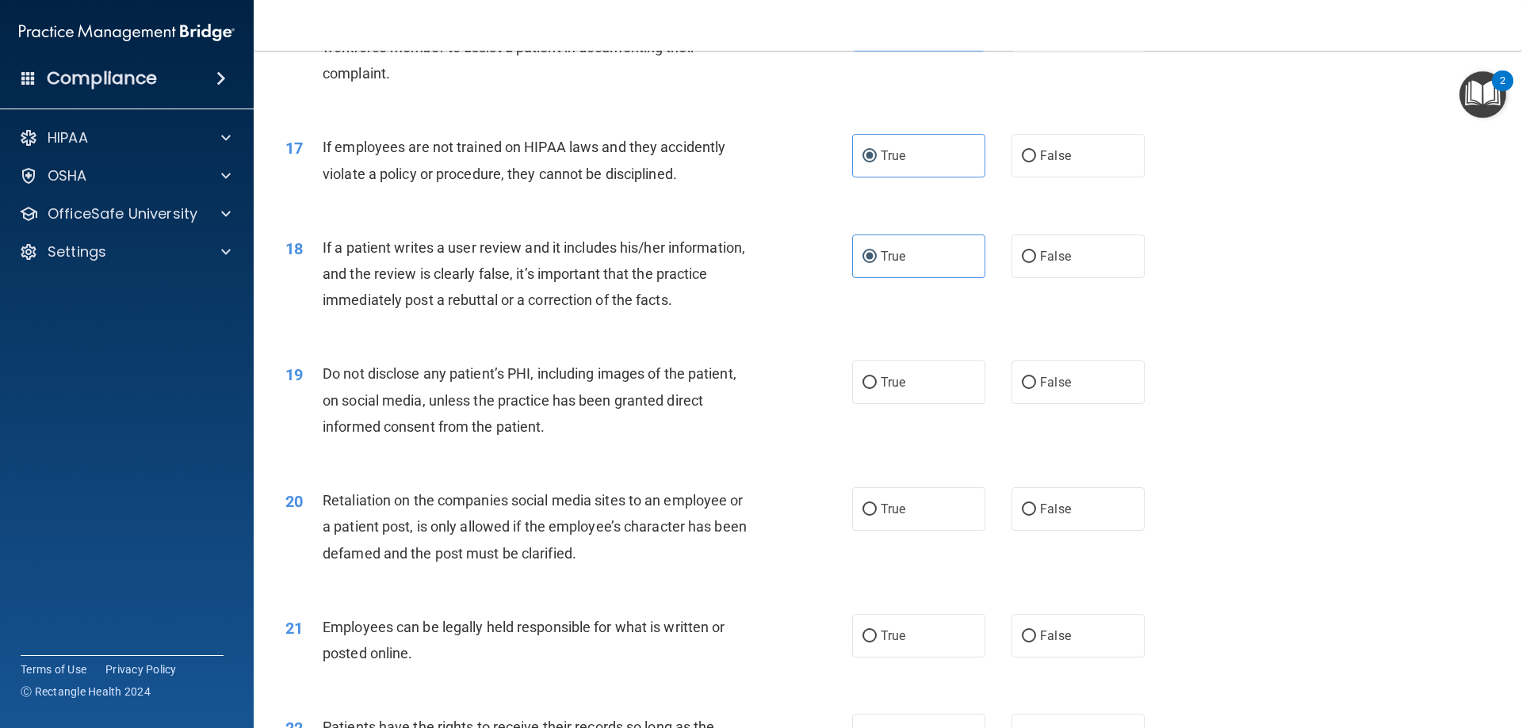
scroll to position [2140, 0]
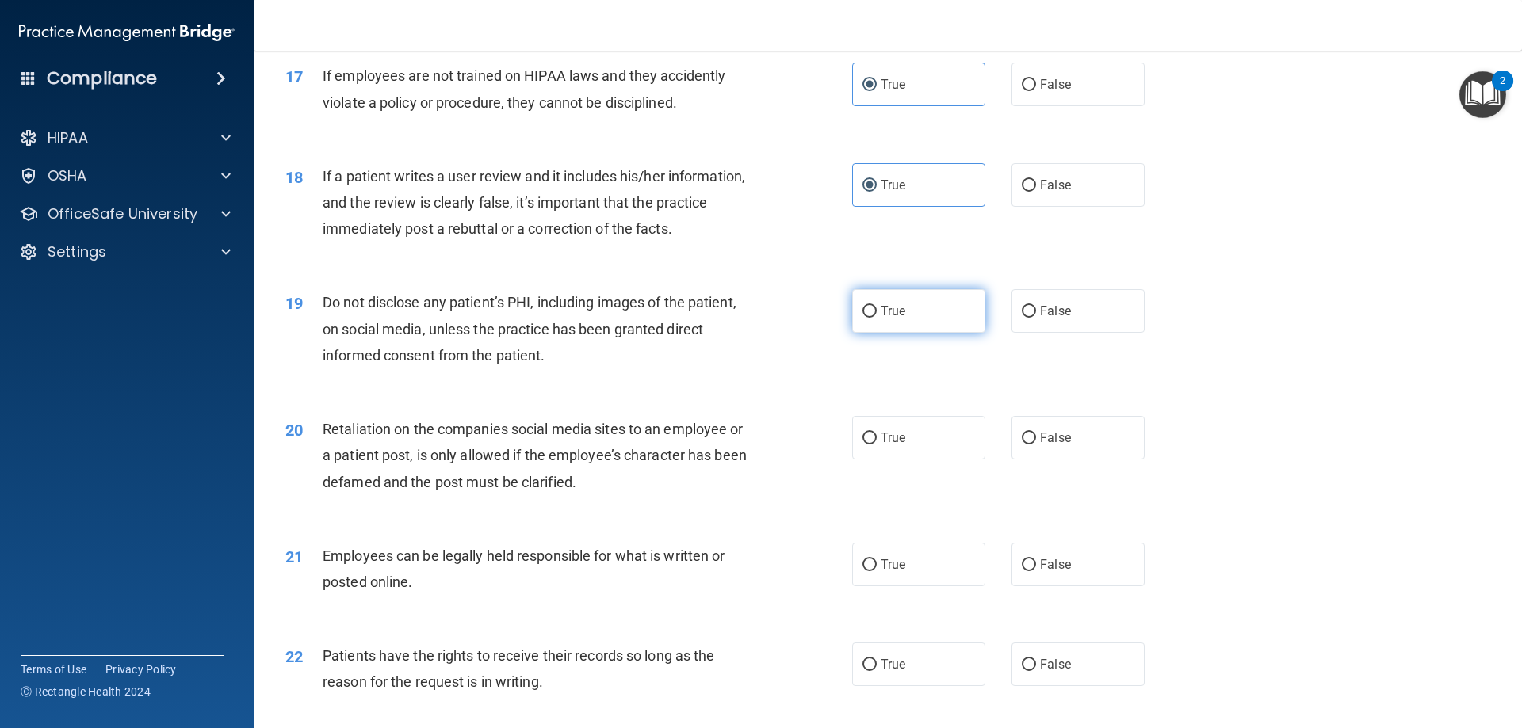
drag, startPoint x: 937, startPoint y: 335, endPoint x: 920, endPoint y: 418, distance: 84.1
click at [937, 333] on label "True" at bounding box center [918, 311] width 133 height 44
click at [877, 318] on input "True" at bounding box center [869, 312] width 14 height 12
radio input "true"
click at [912, 449] on label "True" at bounding box center [918, 438] width 133 height 44
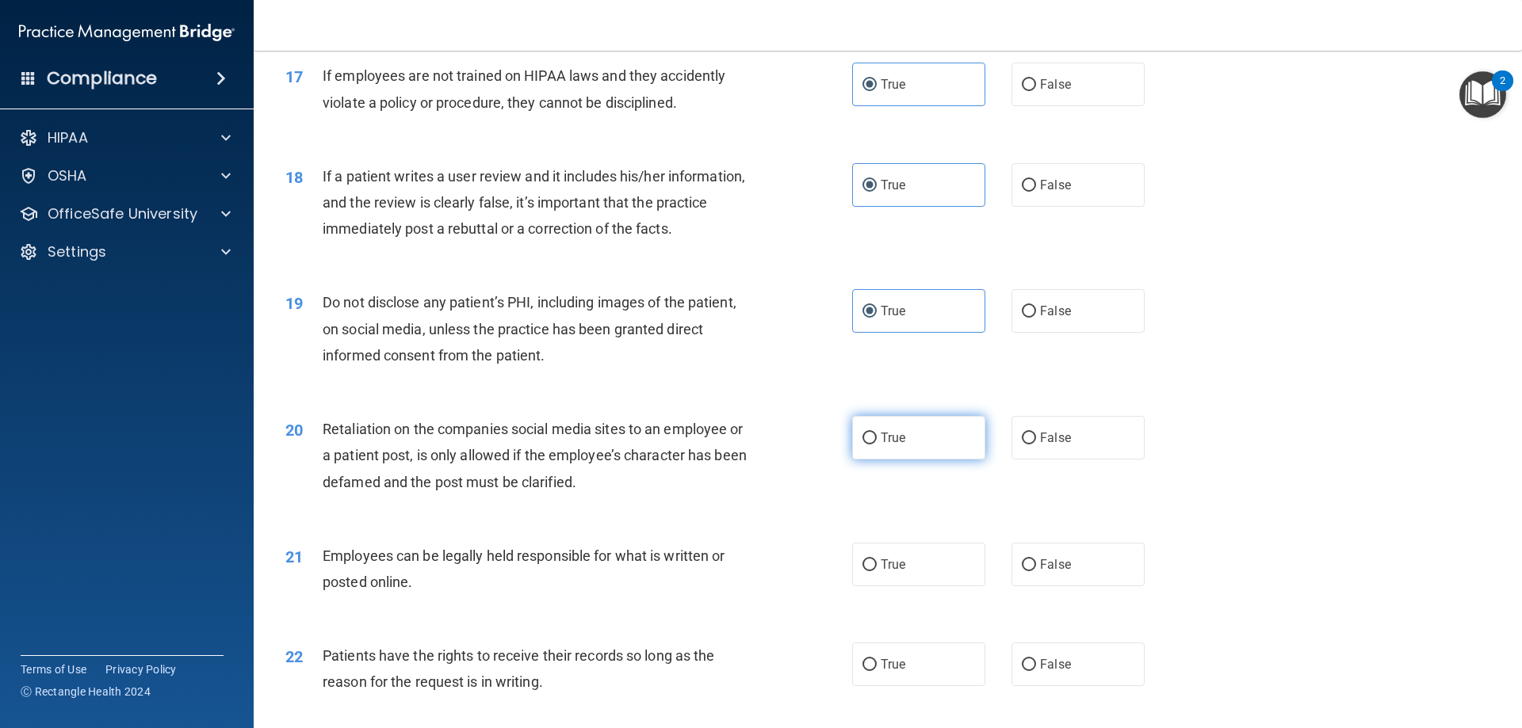
click at [877, 445] on input "True" at bounding box center [869, 439] width 14 height 12
radio input "true"
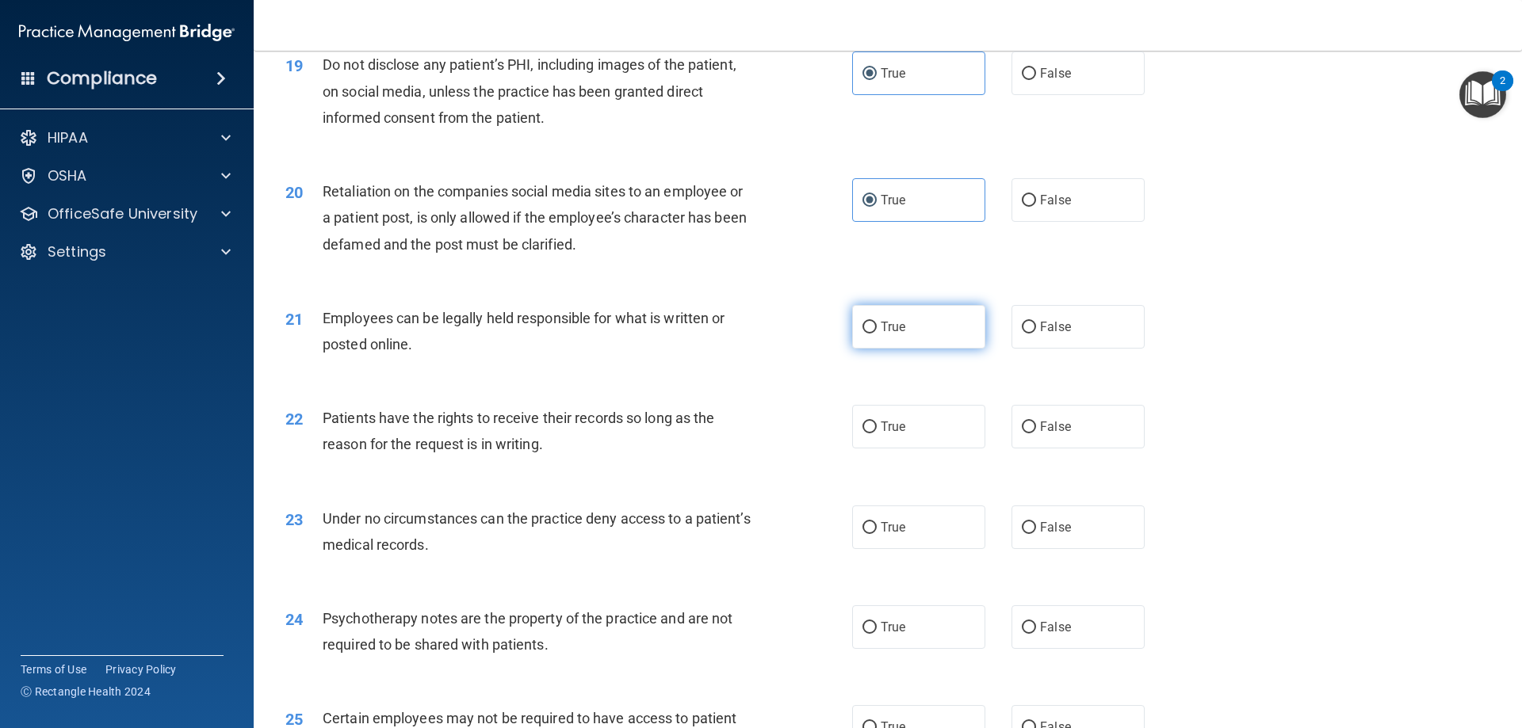
click at [920, 349] on label "True" at bounding box center [918, 327] width 133 height 44
click at [877, 334] on input "True" at bounding box center [869, 328] width 14 height 12
radio input "true"
click at [915, 449] on label "True" at bounding box center [918, 427] width 133 height 44
click at [877, 434] on input "True" at bounding box center [869, 428] width 14 height 12
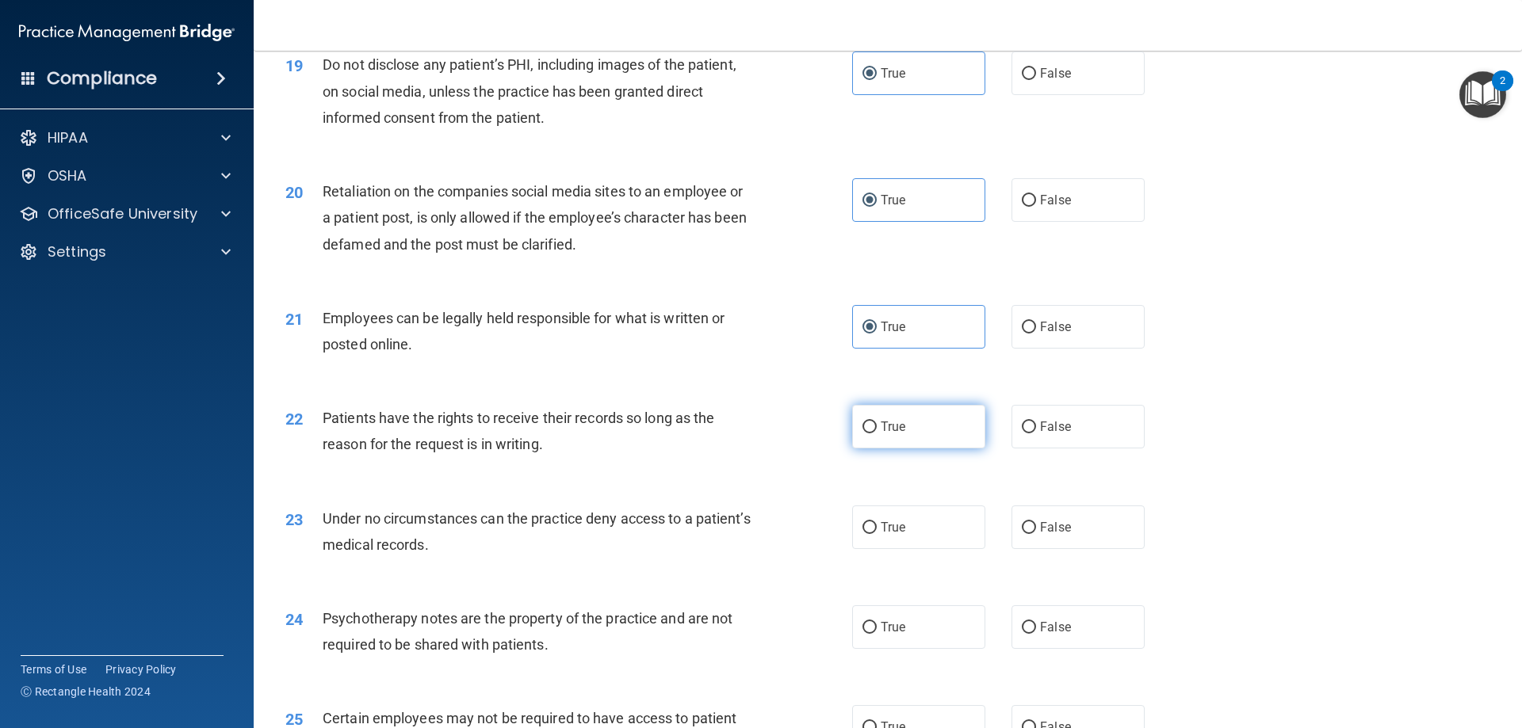
radio input "true"
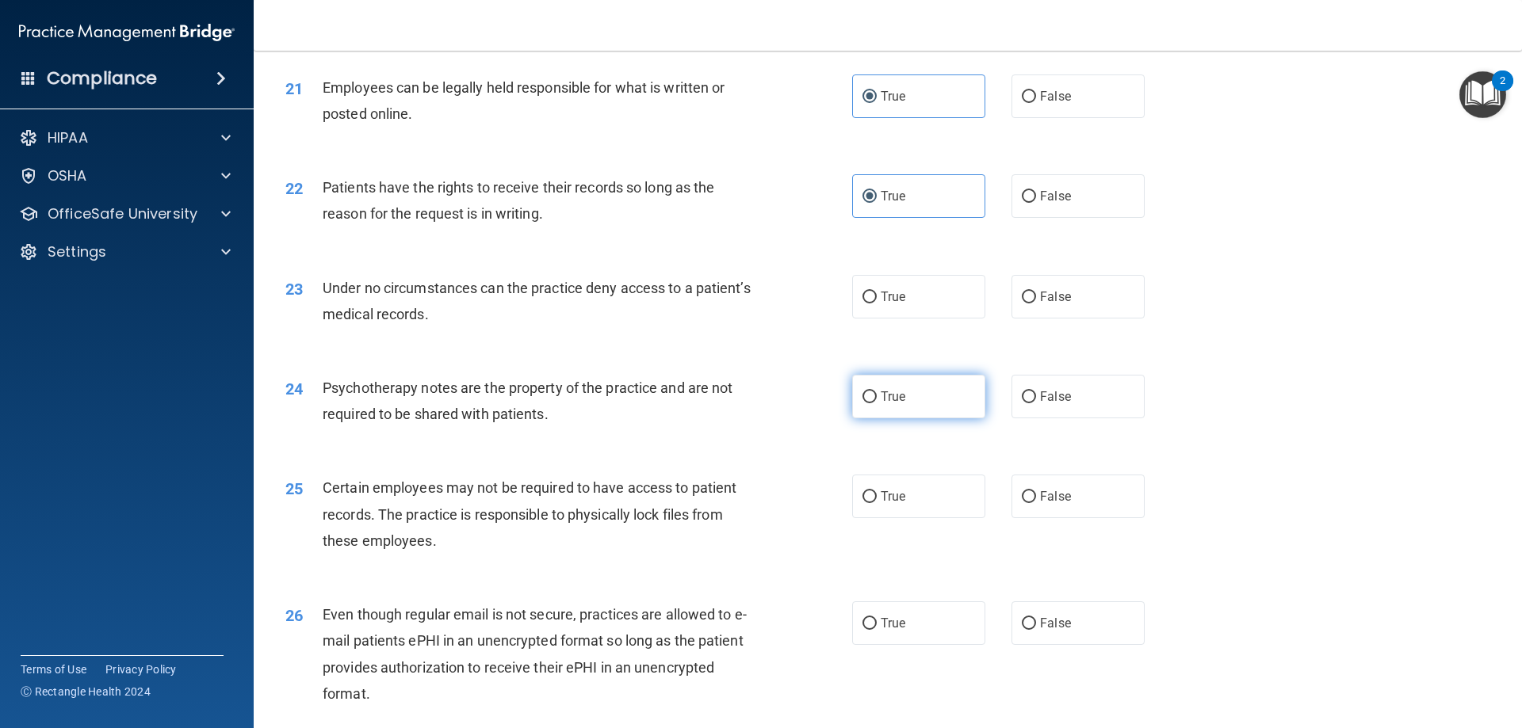
scroll to position [2615, 0]
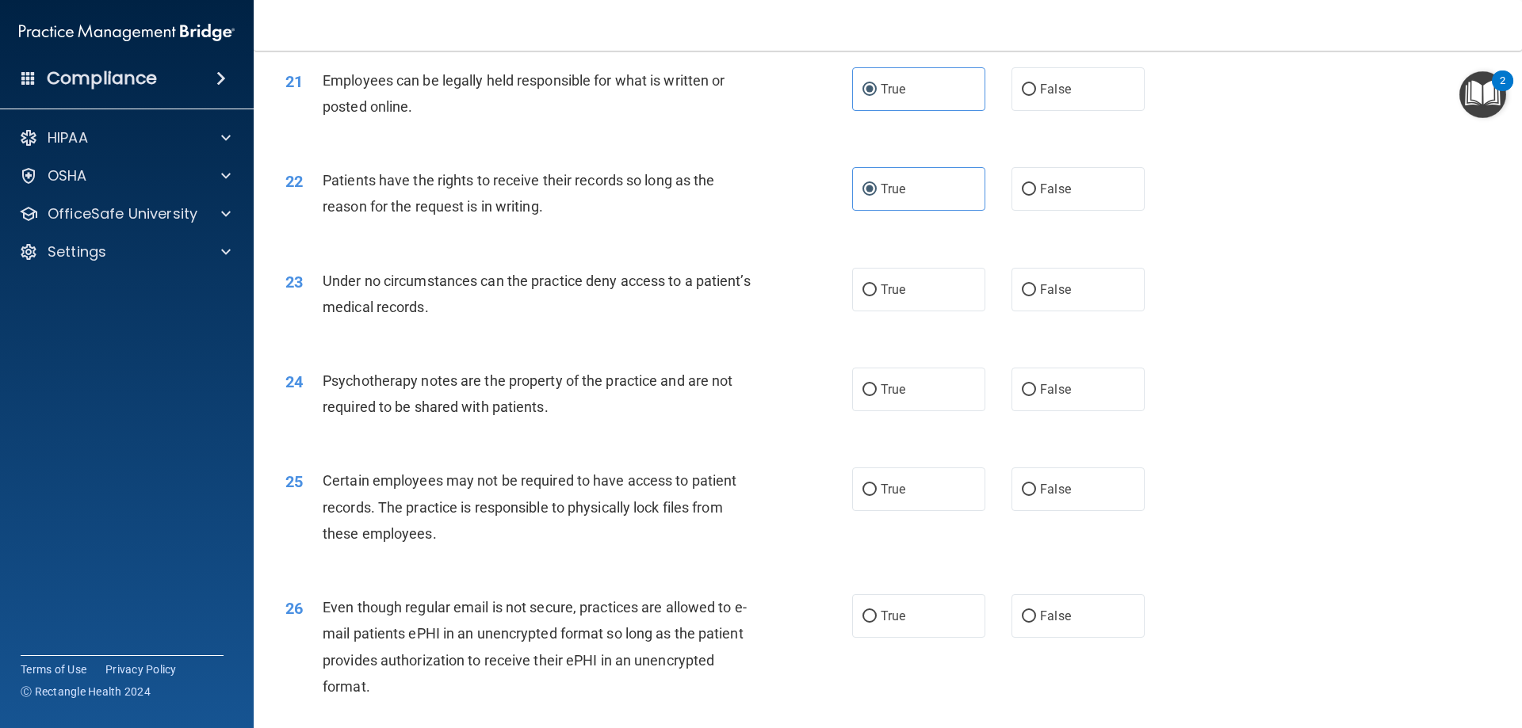
click at [923, 338] on div "23 Under no circumstances can the practice deny access to a patient’s medical r…" at bounding box center [887, 298] width 1228 height 100
click at [918, 311] on label "True" at bounding box center [918, 290] width 133 height 44
click at [877, 296] on input "True" at bounding box center [869, 291] width 14 height 12
radio input "true"
click at [912, 405] on label "True" at bounding box center [918, 390] width 133 height 44
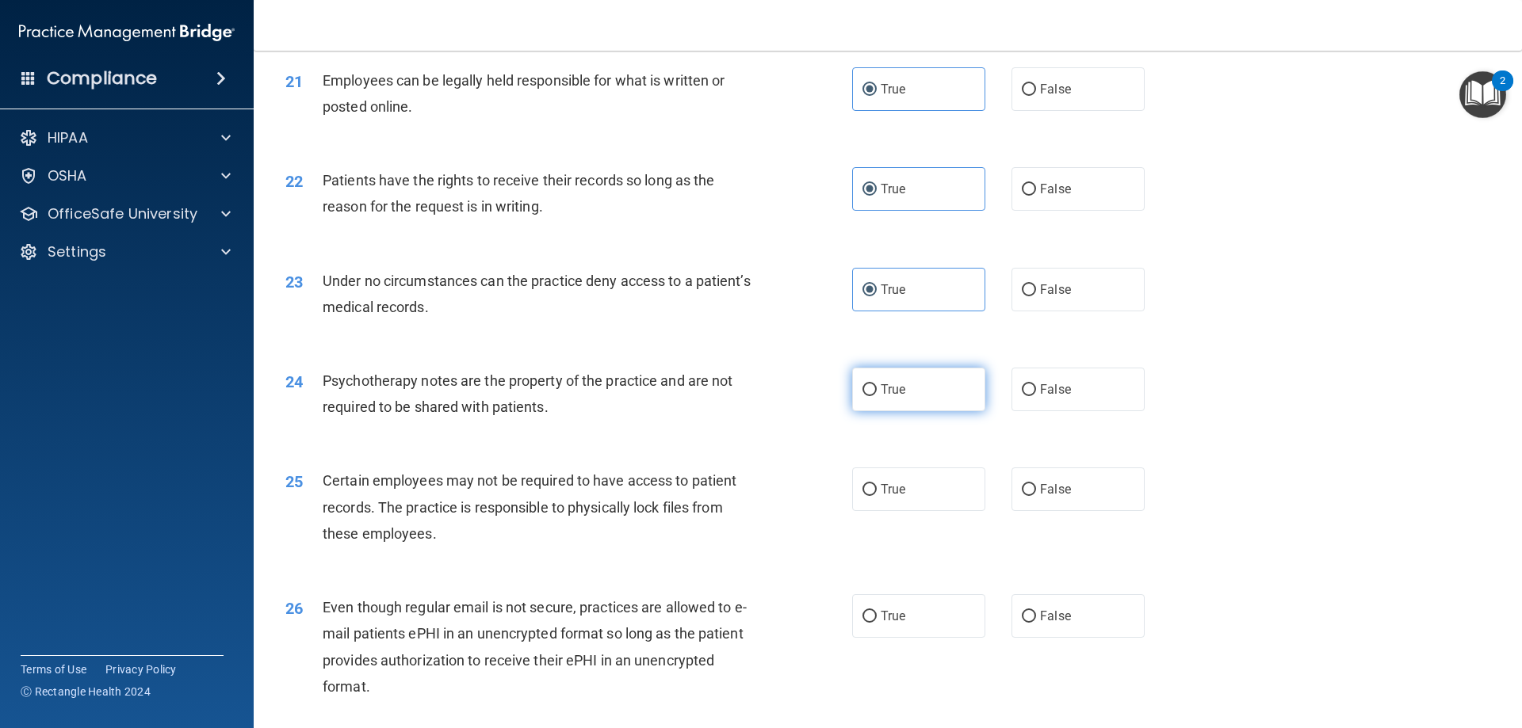
click at [877, 396] on input "True" at bounding box center [869, 390] width 14 height 12
radio input "true"
drag, startPoint x: 905, startPoint y: 518, endPoint x: 877, endPoint y: 584, distance: 72.4
click at [903, 511] on label "True" at bounding box center [918, 490] width 133 height 44
click at [877, 496] on input "True" at bounding box center [869, 490] width 14 height 12
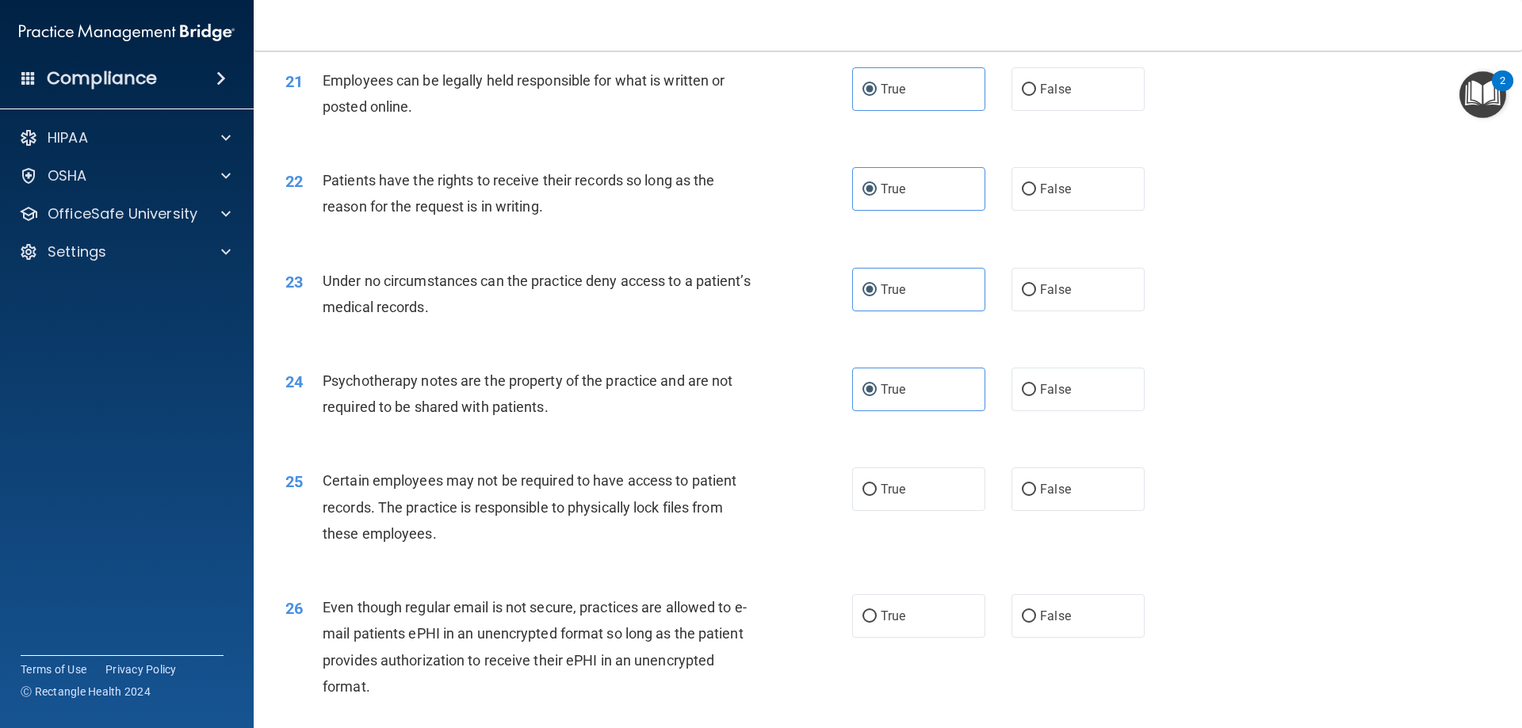
radio input "true"
click at [870, 614] on div "26 Even though regular email is not secure, practices are allowed to e-mail pat…" at bounding box center [887, 651] width 1228 height 153
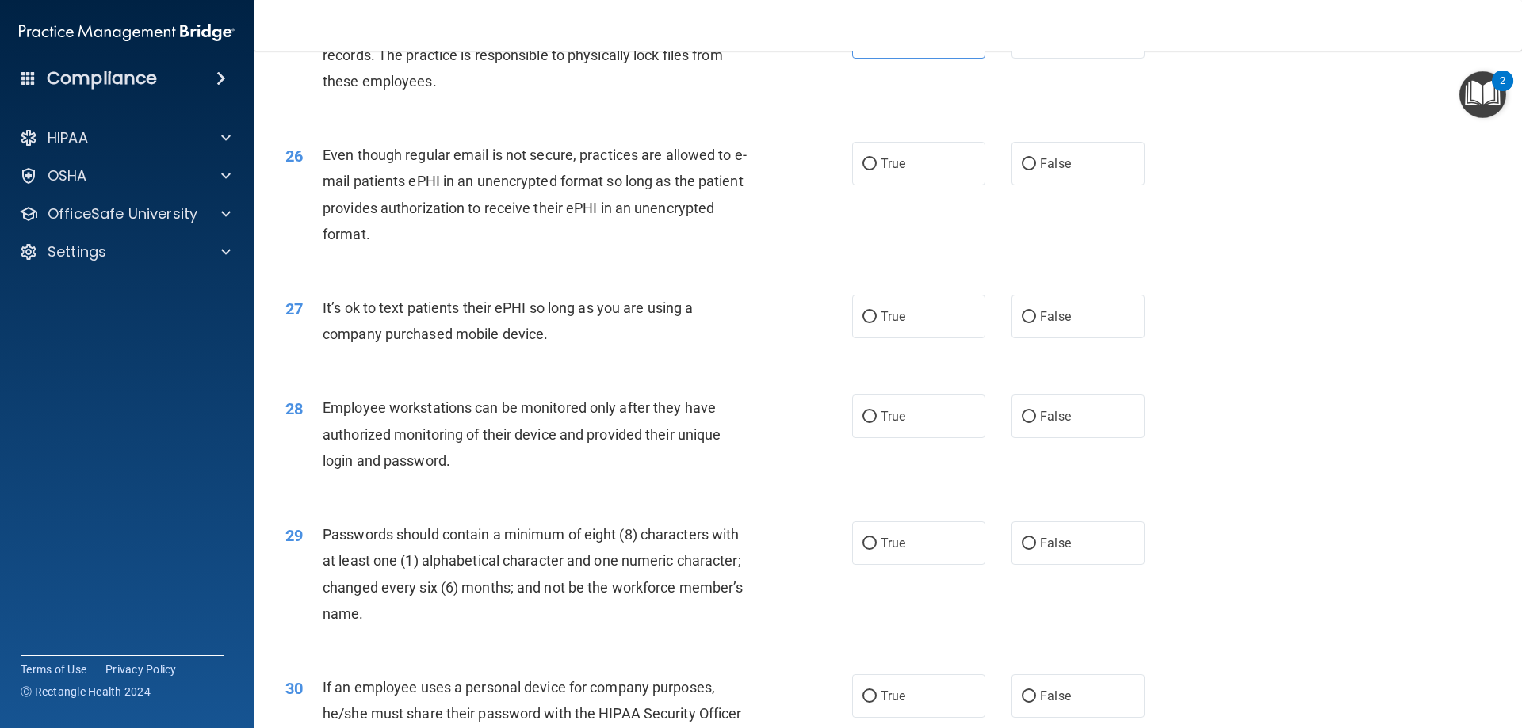
scroll to position [3091, 0]
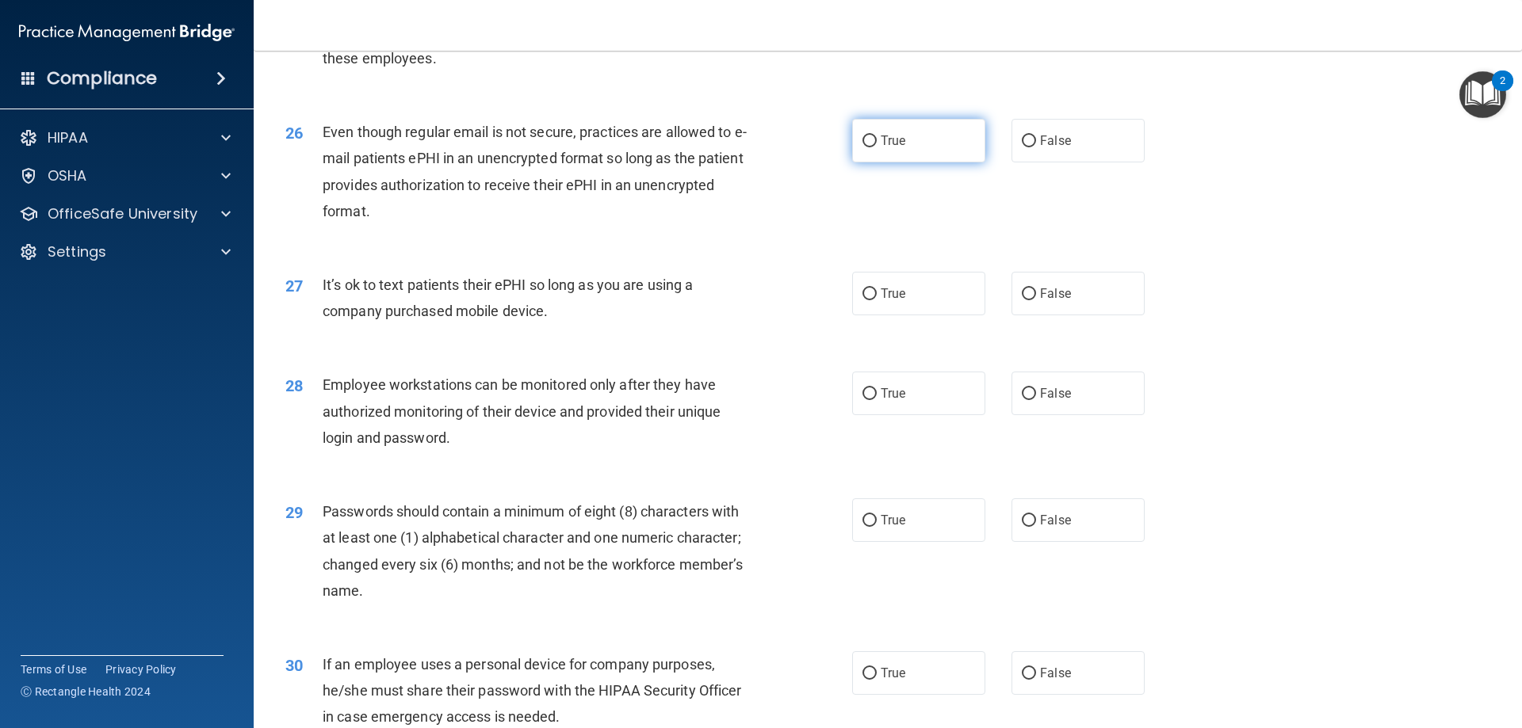
click at [912, 162] on label "True" at bounding box center [918, 141] width 133 height 44
click at [877, 147] on input "True" at bounding box center [869, 142] width 14 height 12
radio input "true"
click at [896, 301] on span "True" at bounding box center [893, 293] width 25 height 15
click at [877, 300] on input "True" at bounding box center [869, 294] width 14 height 12
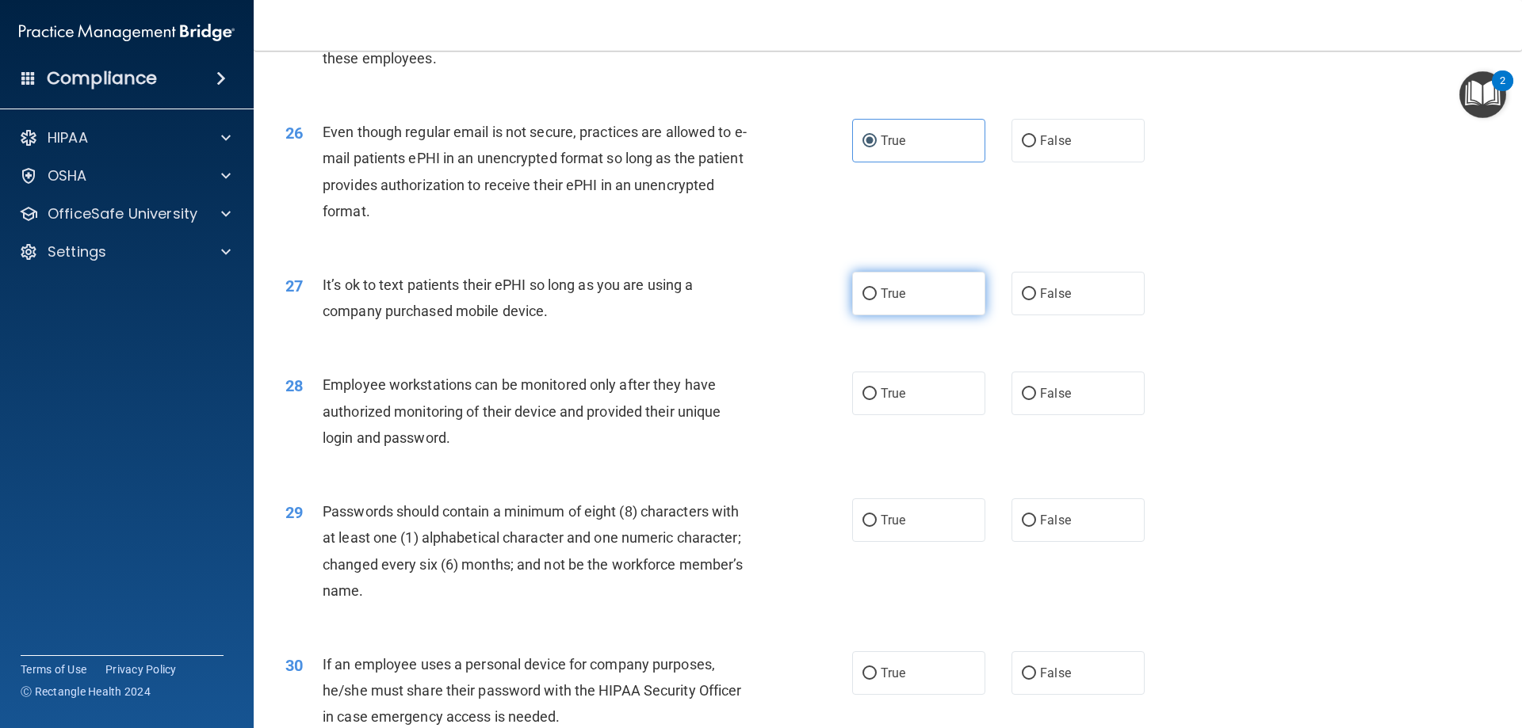
radio input "true"
click at [901, 403] on label "True" at bounding box center [918, 394] width 133 height 44
click at [877, 400] on input "True" at bounding box center [869, 394] width 14 height 12
radio input "true"
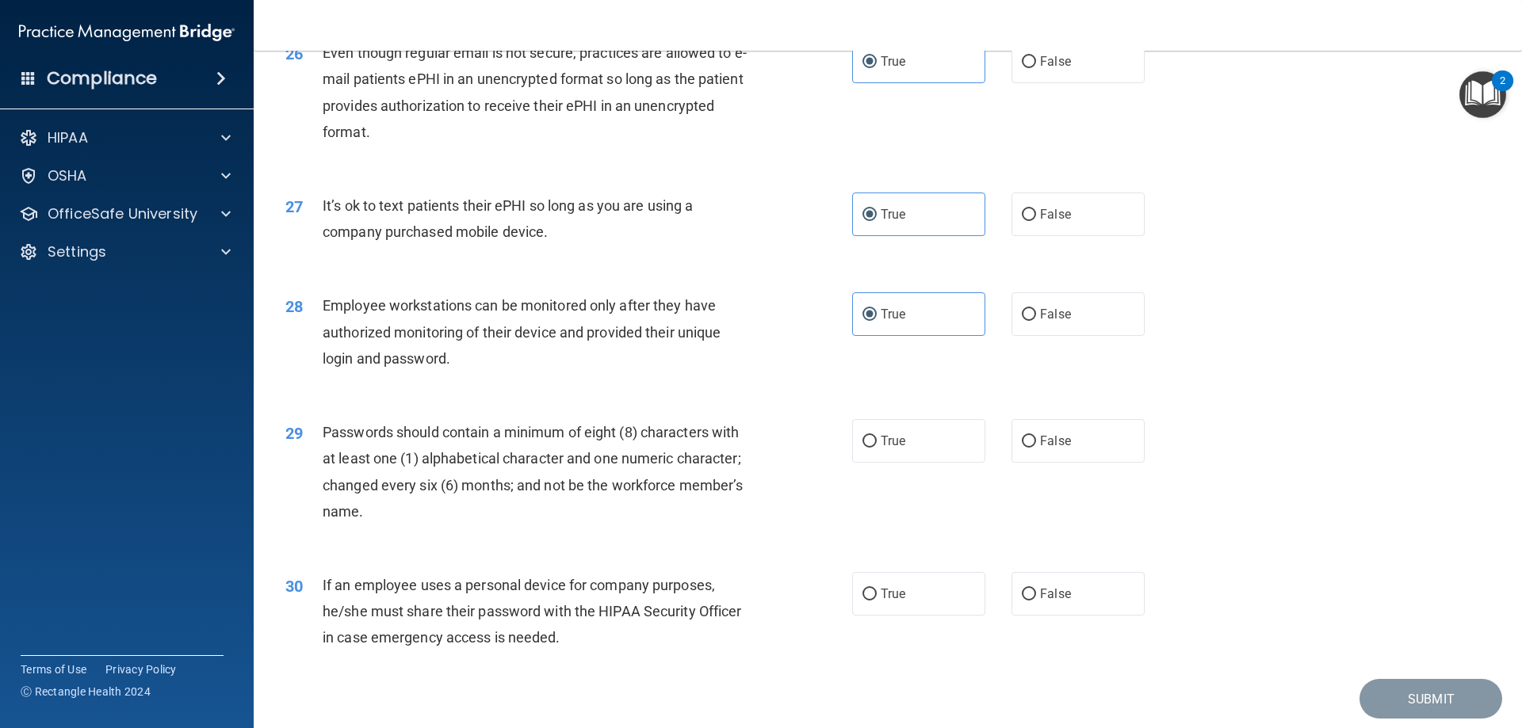
scroll to position [3250, 0]
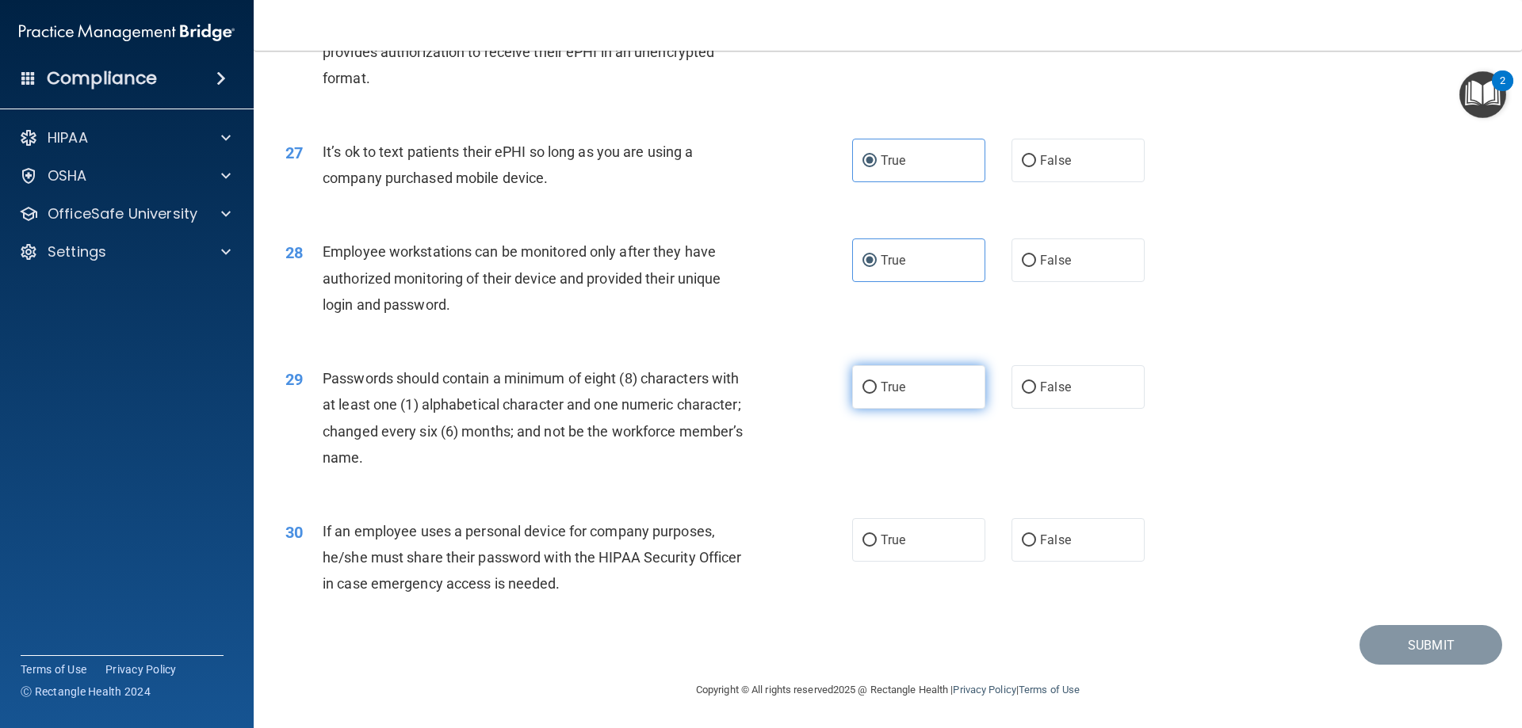
drag, startPoint x: 911, startPoint y: 383, endPoint x: 903, endPoint y: 458, distance: 75.7
click at [911, 384] on label "True" at bounding box center [918, 387] width 133 height 44
click at [877, 384] on input "True" at bounding box center [869, 388] width 14 height 12
radio input "true"
click at [889, 536] on span "True" at bounding box center [893, 540] width 25 height 15
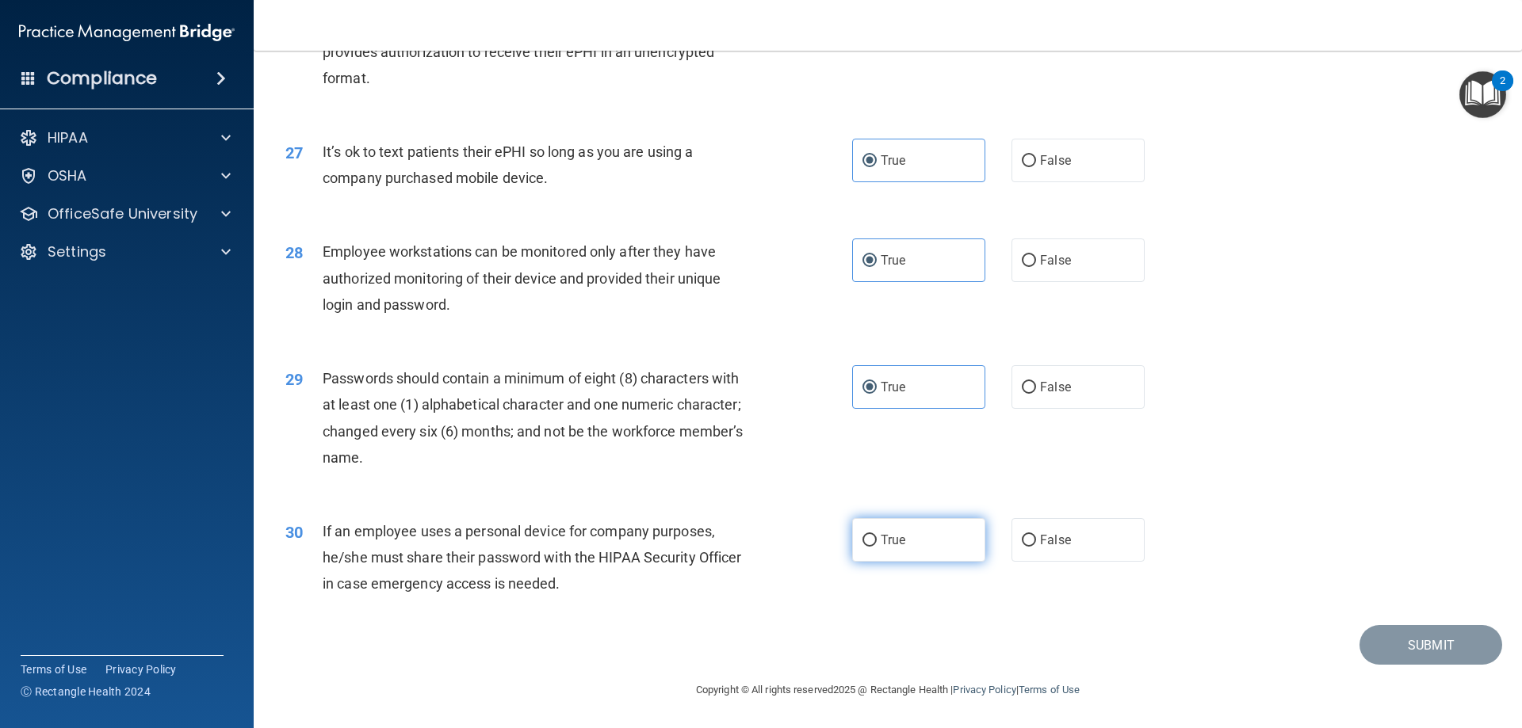
click at [877, 536] on input "True" at bounding box center [869, 541] width 14 height 12
radio input "true"
click at [1400, 651] on button "Submit" at bounding box center [1430, 645] width 143 height 40
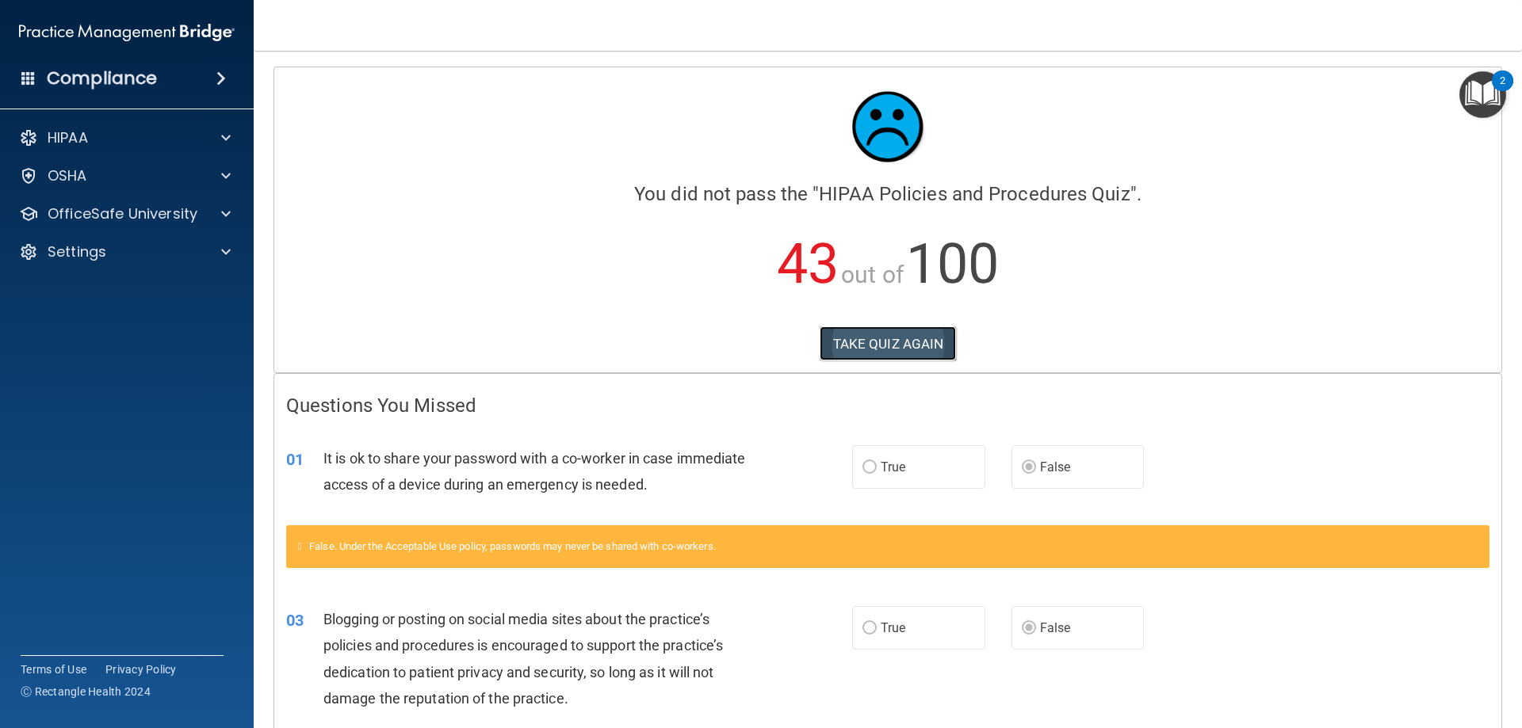
click at [907, 338] on button "TAKE QUIZ AGAIN" at bounding box center [887, 344] width 137 height 35
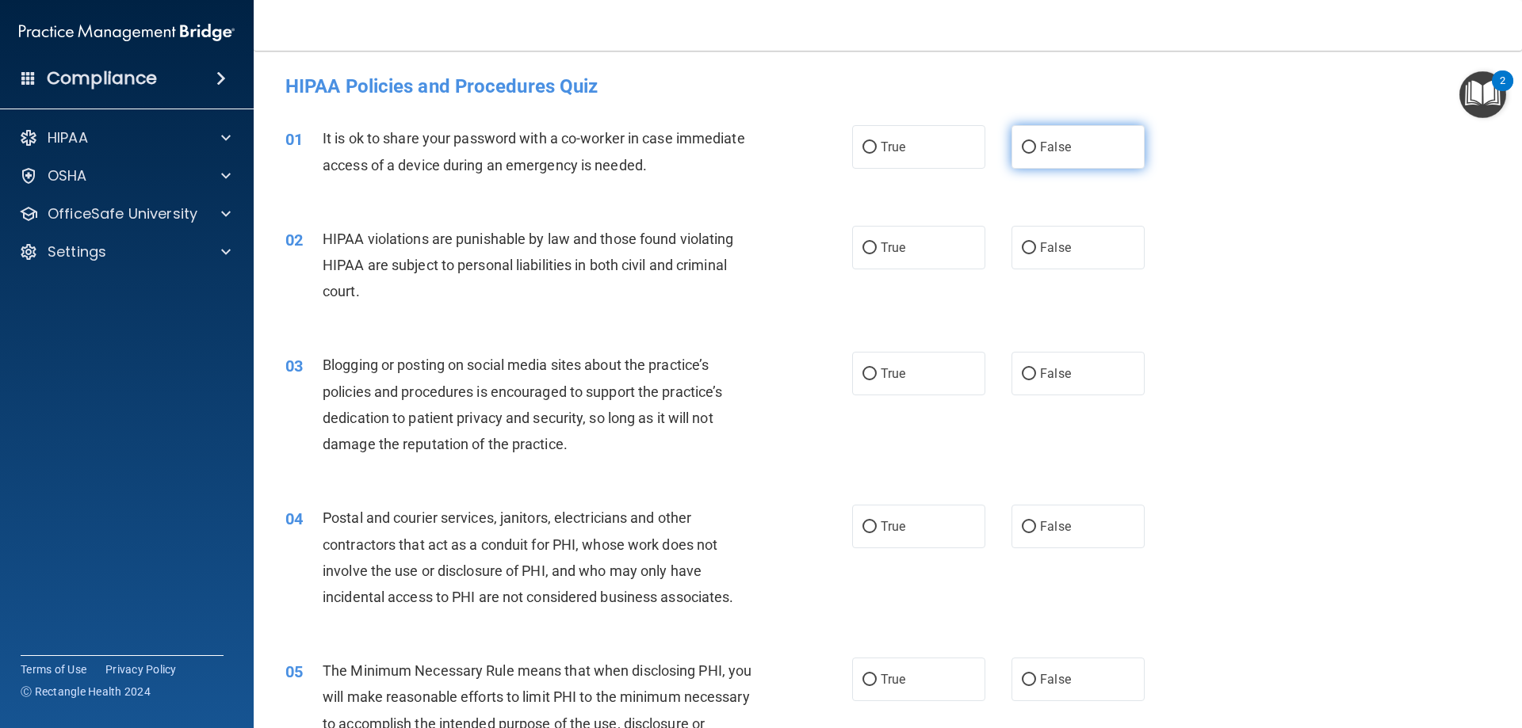
click at [1030, 148] on label "False" at bounding box center [1077, 147] width 133 height 44
click at [1030, 148] on input "False" at bounding box center [1029, 148] width 14 height 12
radio input "true"
click at [933, 253] on label "True" at bounding box center [918, 248] width 133 height 44
click at [877, 253] on input "True" at bounding box center [869, 249] width 14 height 12
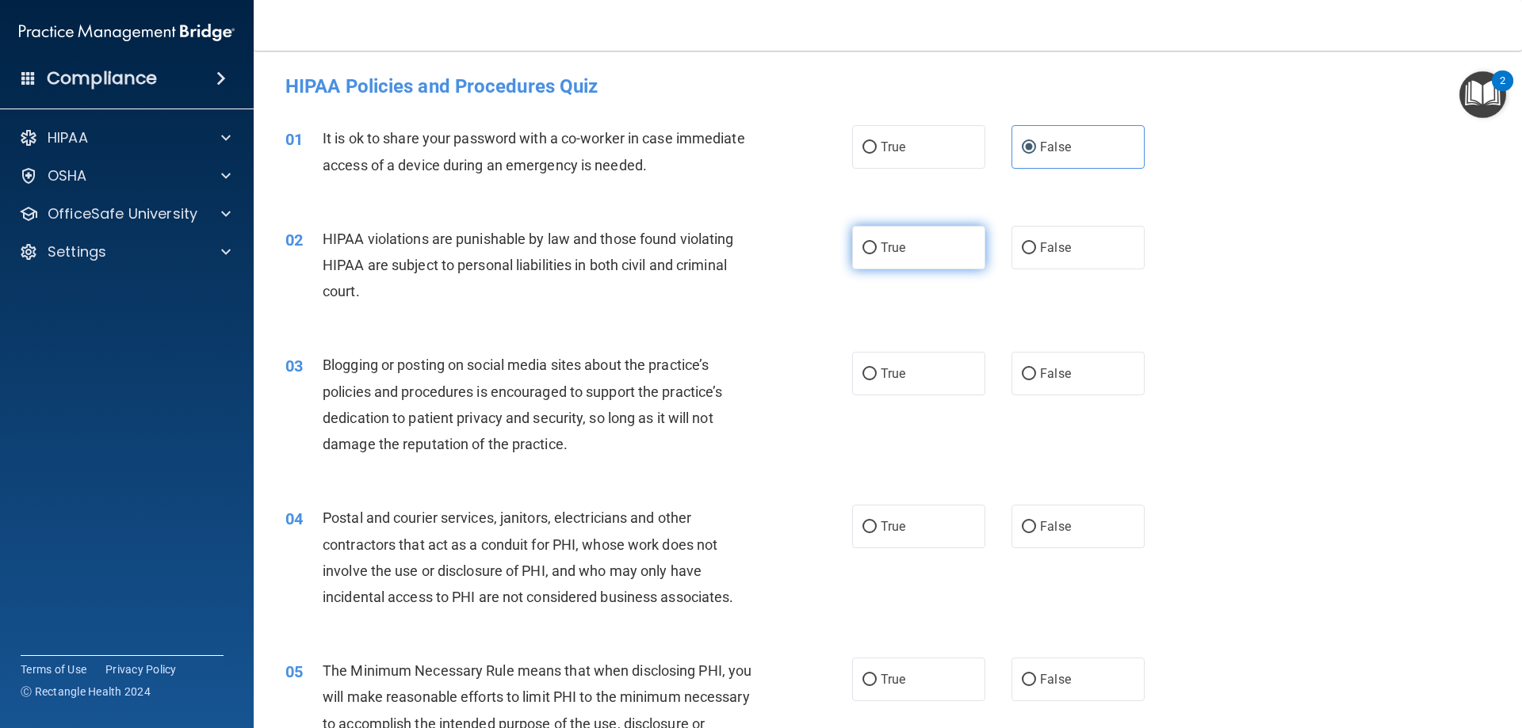
radio input "true"
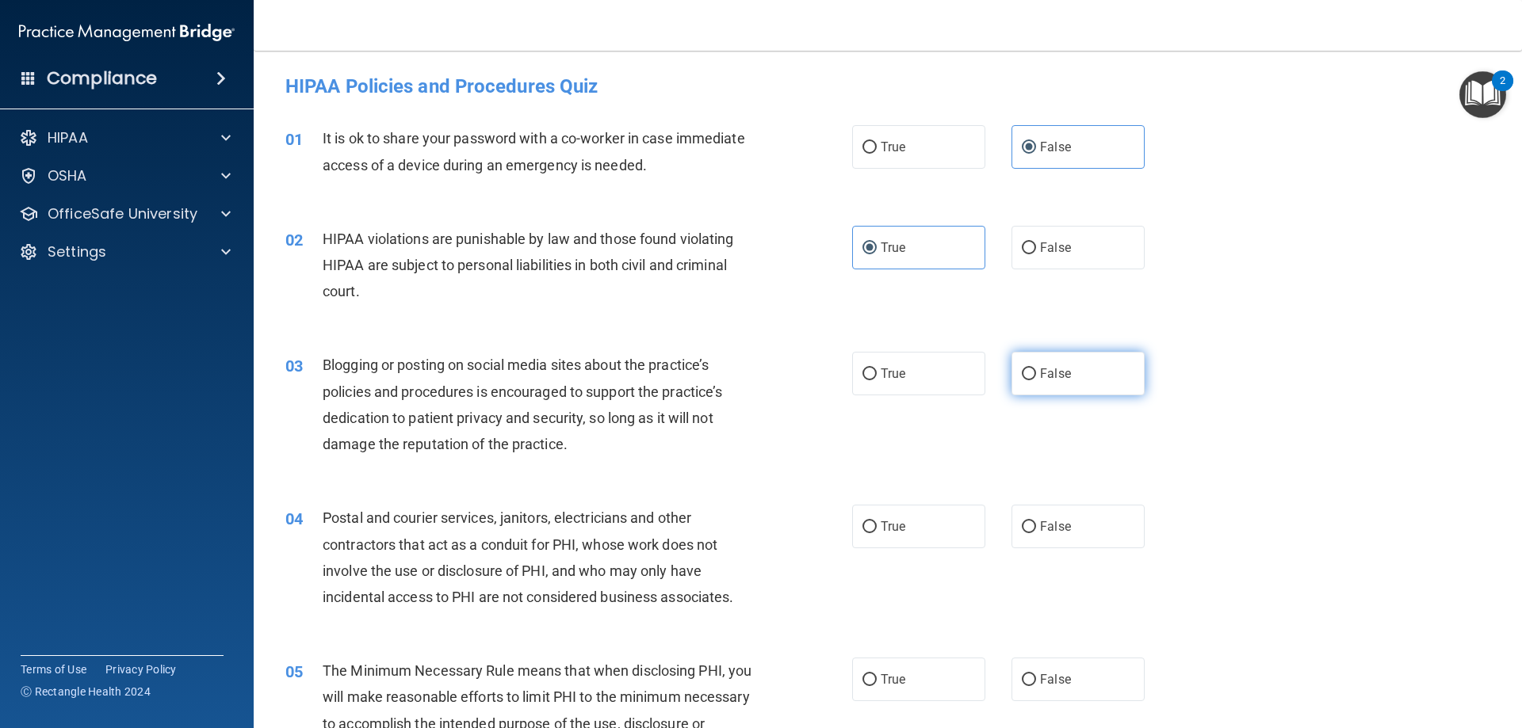
click at [1050, 384] on label "False" at bounding box center [1077, 374] width 133 height 44
click at [1036, 380] on input "False" at bounding box center [1029, 375] width 14 height 12
radio input "true"
click at [926, 525] on label "True" at bounding box center [918, 527] width 133 height 44
click at [877, 525] on input "True" at bounding box center [869, 527] width 14 height 12
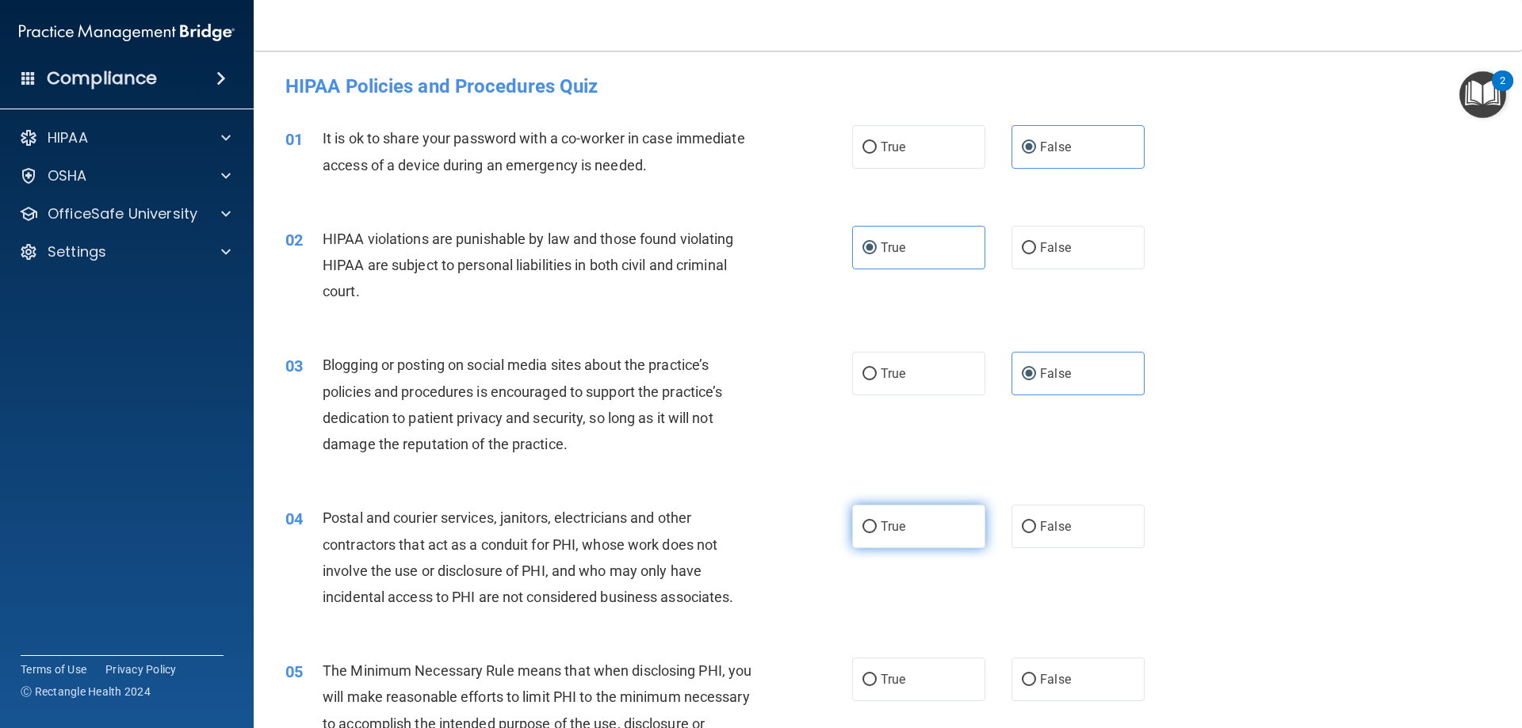
radio input "true"
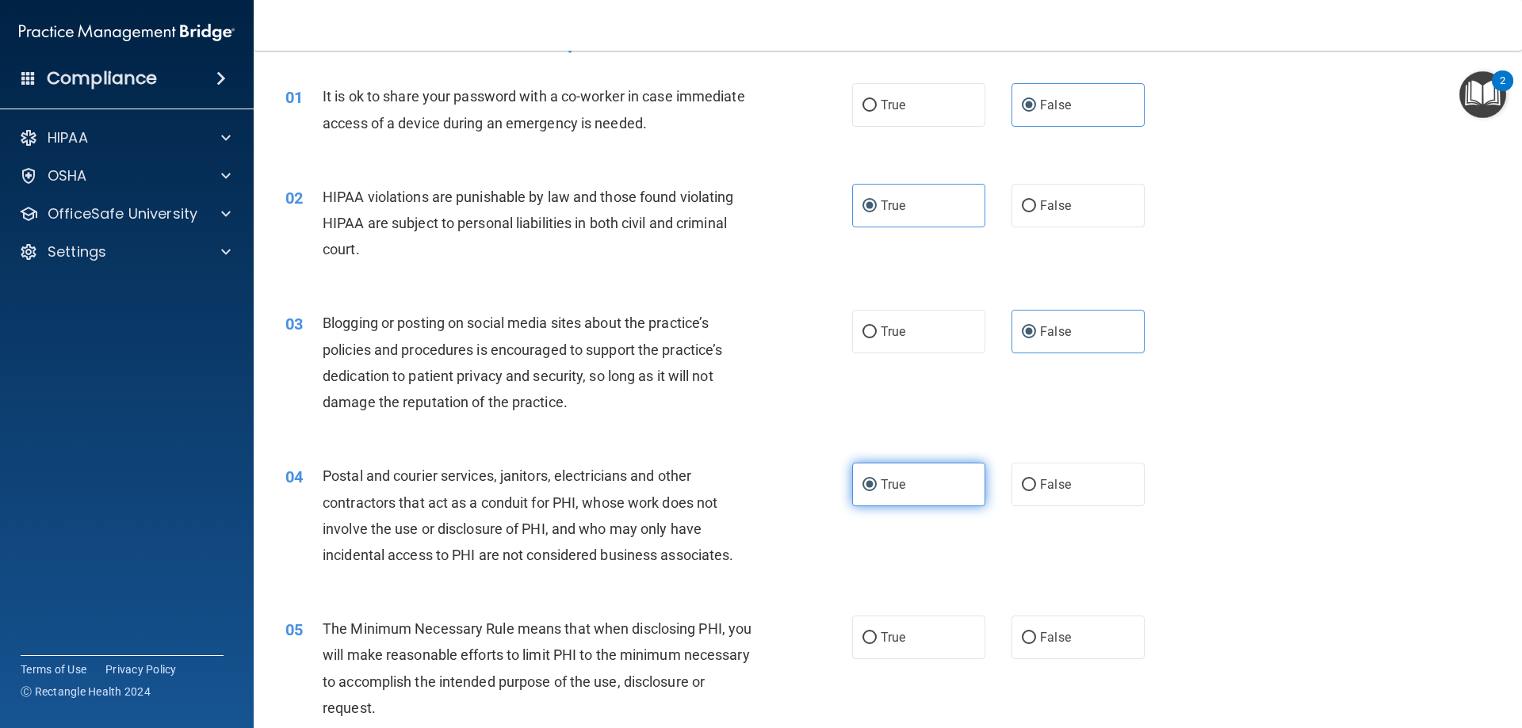
scroll to position [79, 0]
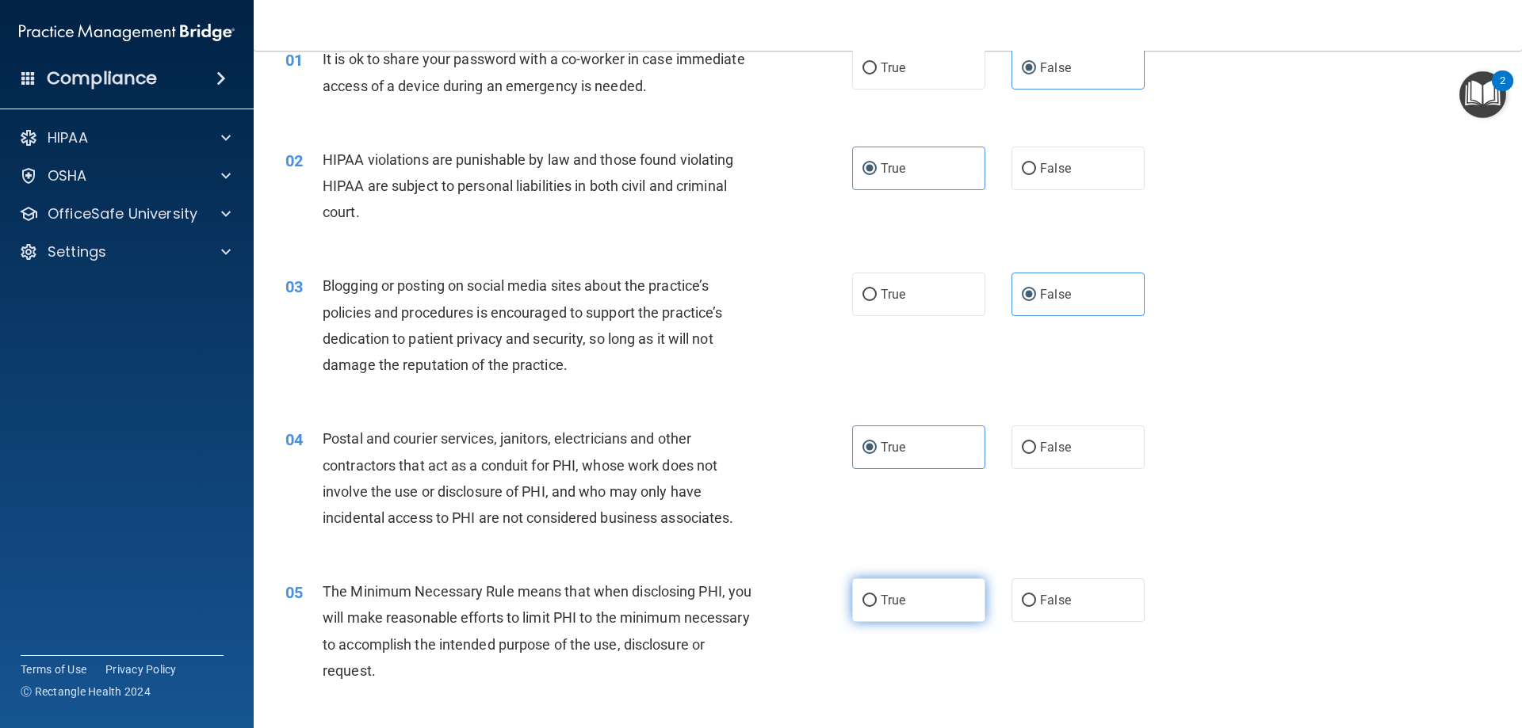
click at [892, 589] on label "True" at bounding box center [918, 601] width 133 height 44
click at [877, 595] on input "True" at bounding box center [869, 601] width 14 height 12
radio input "true"
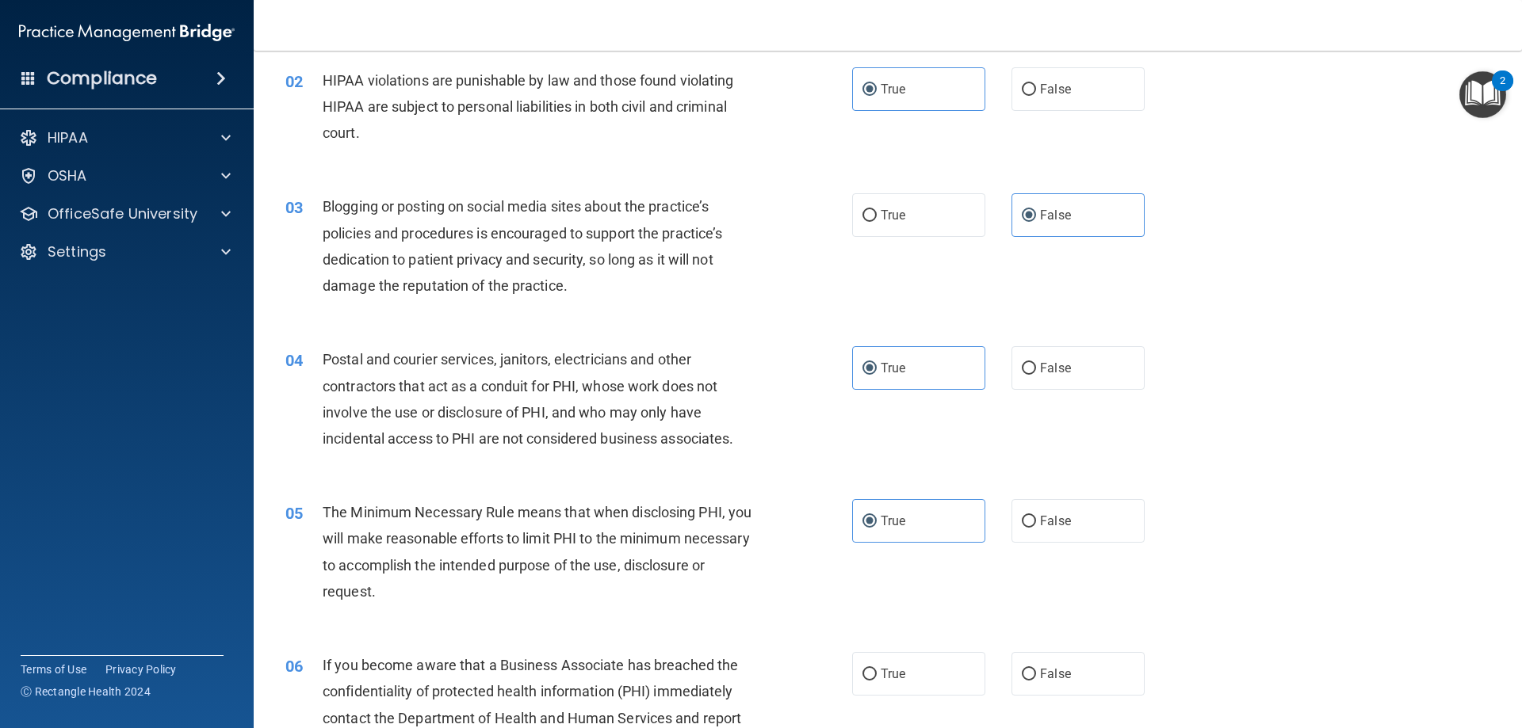
scroll to position [238, 0]
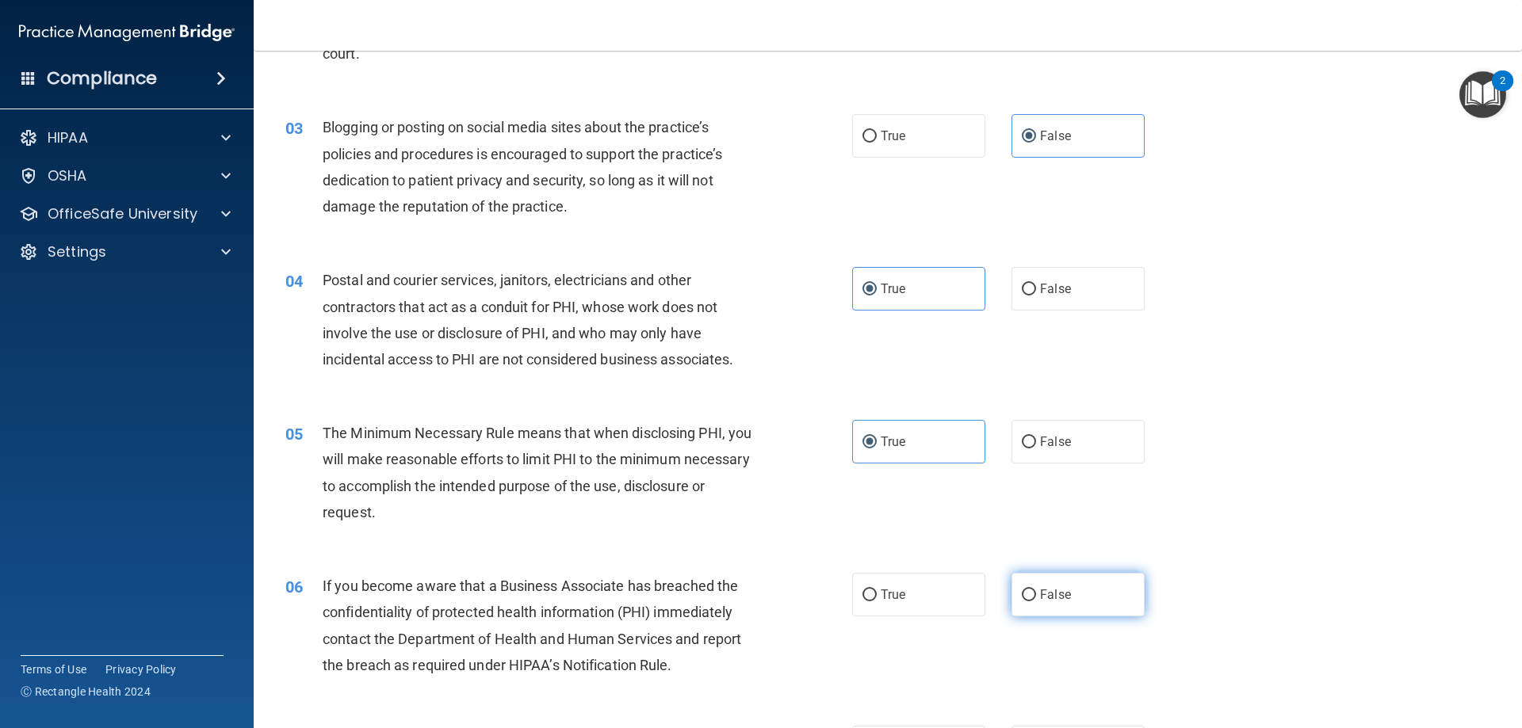
click at [1046, 598] on span "False" at bounding box center [1055, 594] width 31 height 15
click at [1036, 598] on input "False" at bounding box center [1029, 596] width 14 height 12
radio input "true"
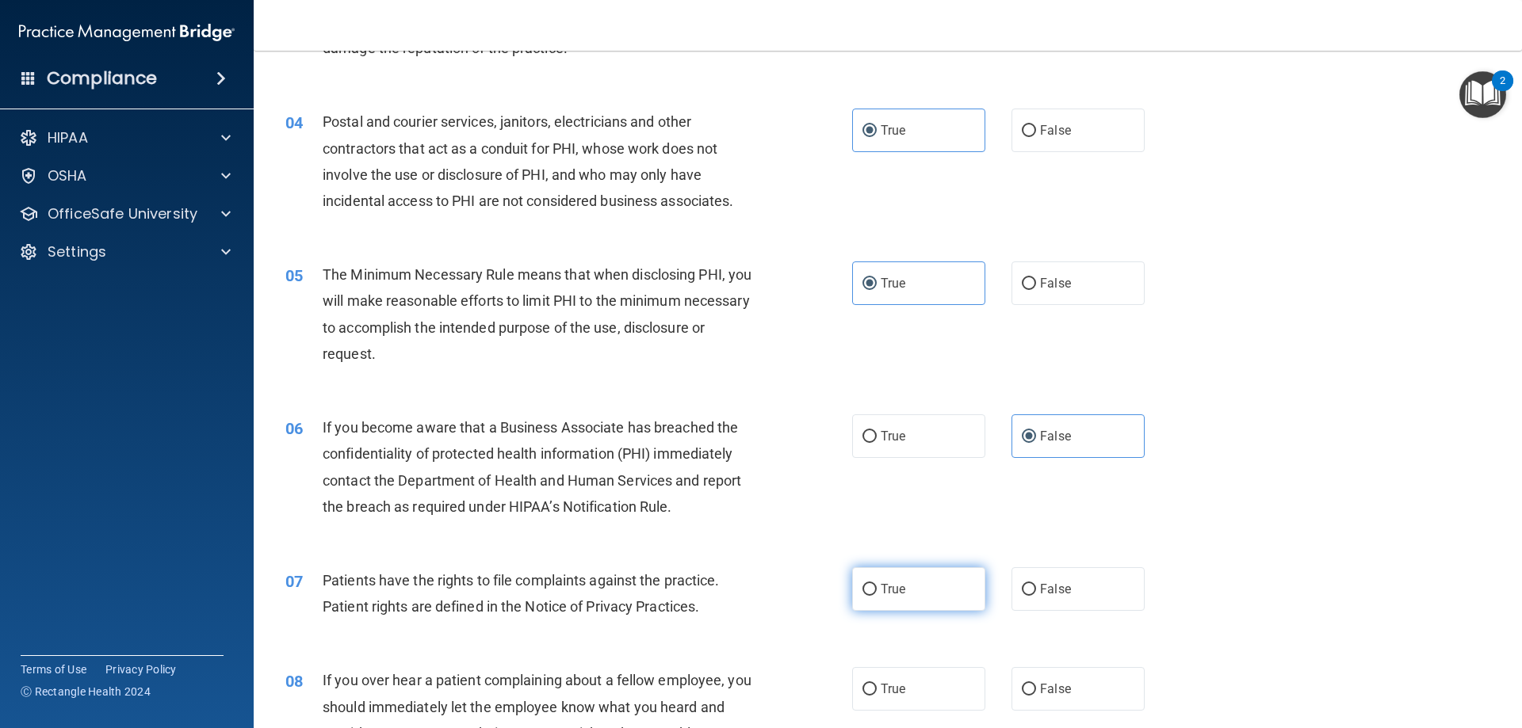
click at [923, 591] on label "True" at bounding box center [918, 589] width 133 height 44
click at [877, 591] on input "True" at bounding box center [869, 590] width 14 height 12
radio input "true"
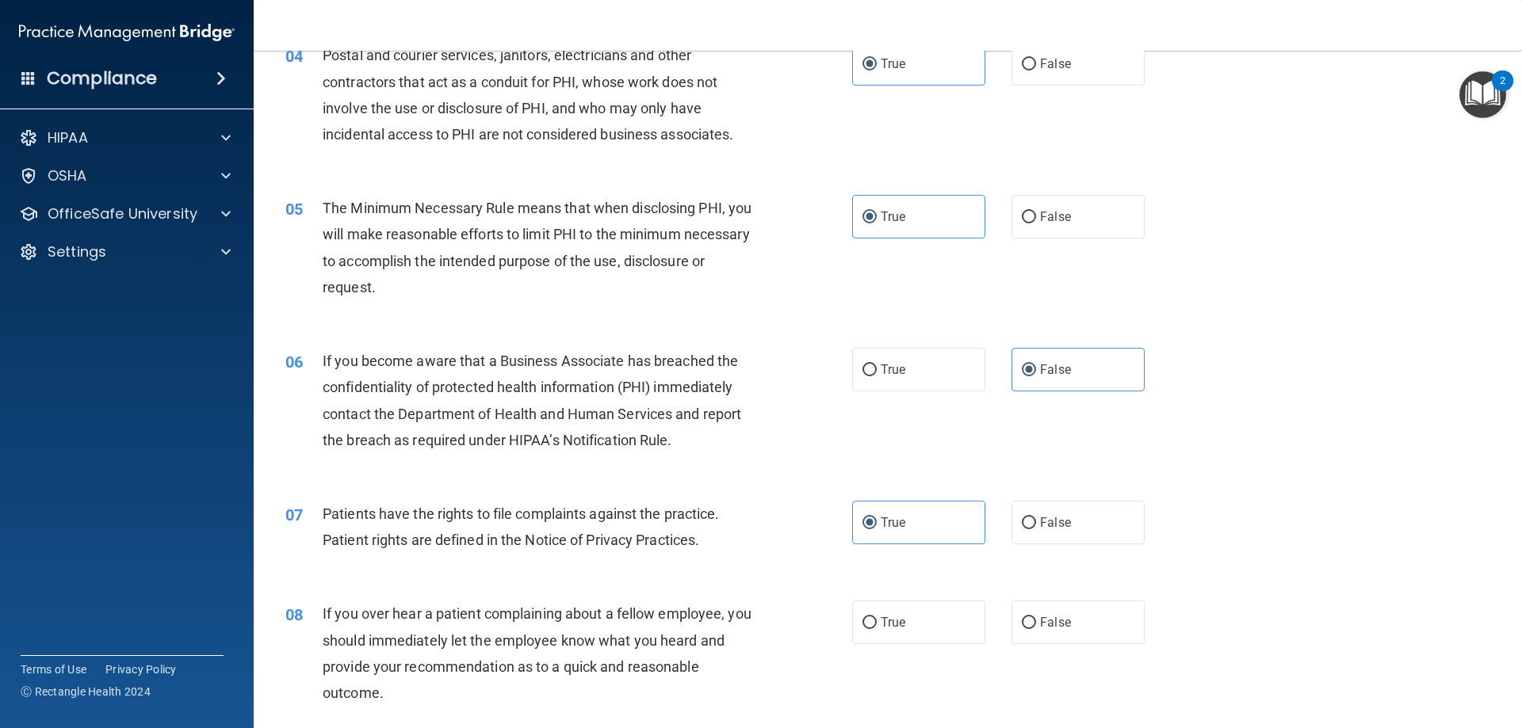
scroll to position [555, 0]
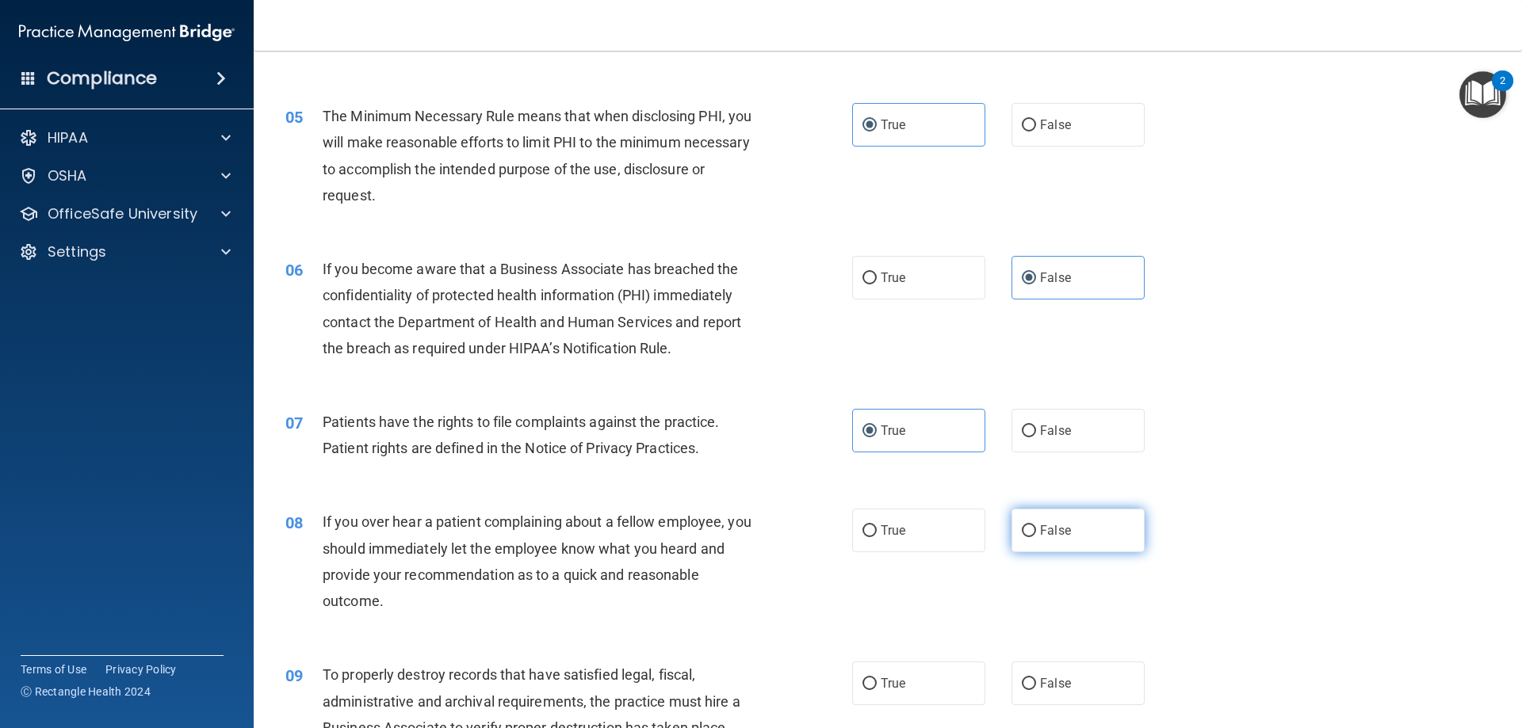
click at [1072, 542] on label "False" at bounding box center [1077, 531] width 133 height 44
click at [1036, 537] on input "False" at bounding box center [1029, 531] width 14 height 12
radio input "true"
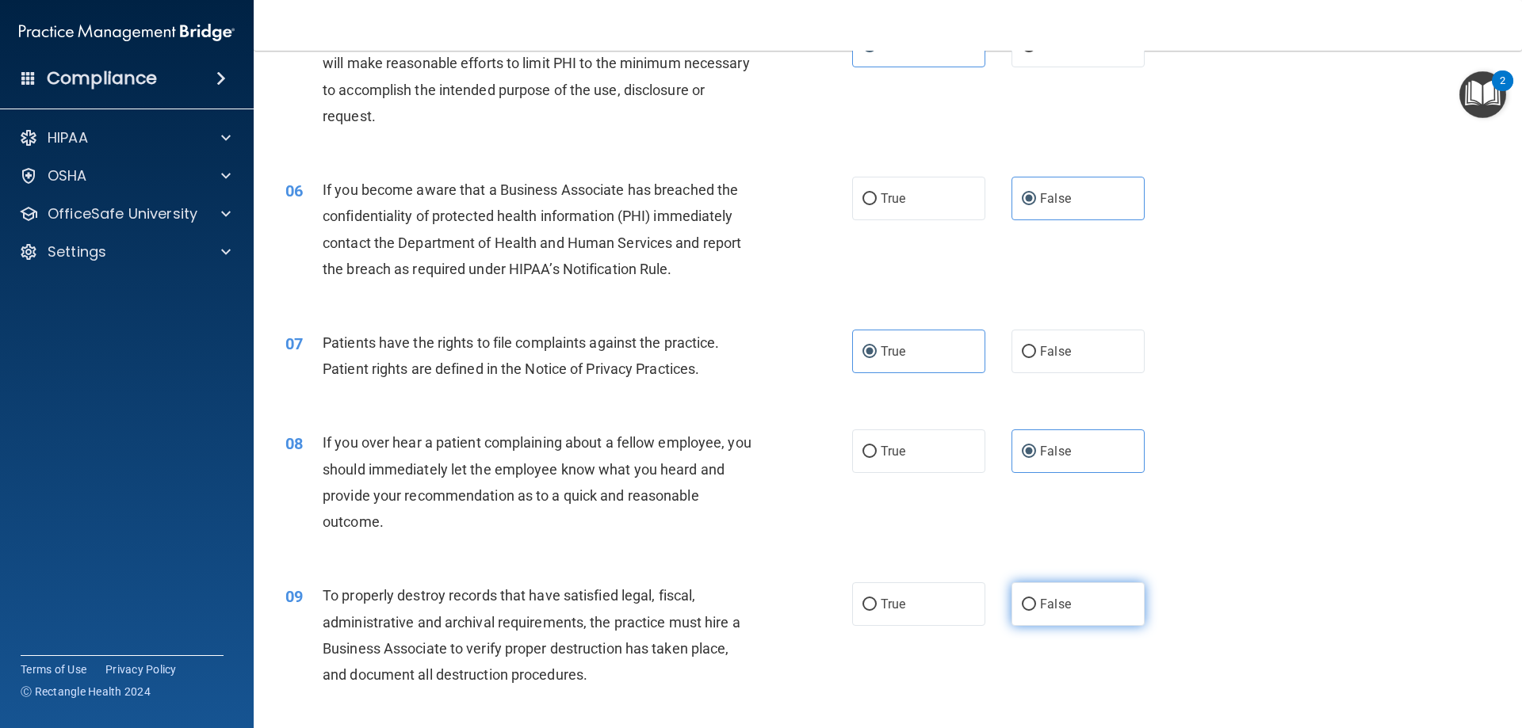
click at [1086, 598] on label "False" at bounding box center [1077, 605] width 133 height 44
click at [1036, 599] on input "False" at bounding box center [1029, 605] width 14 height 12
radio input "true"
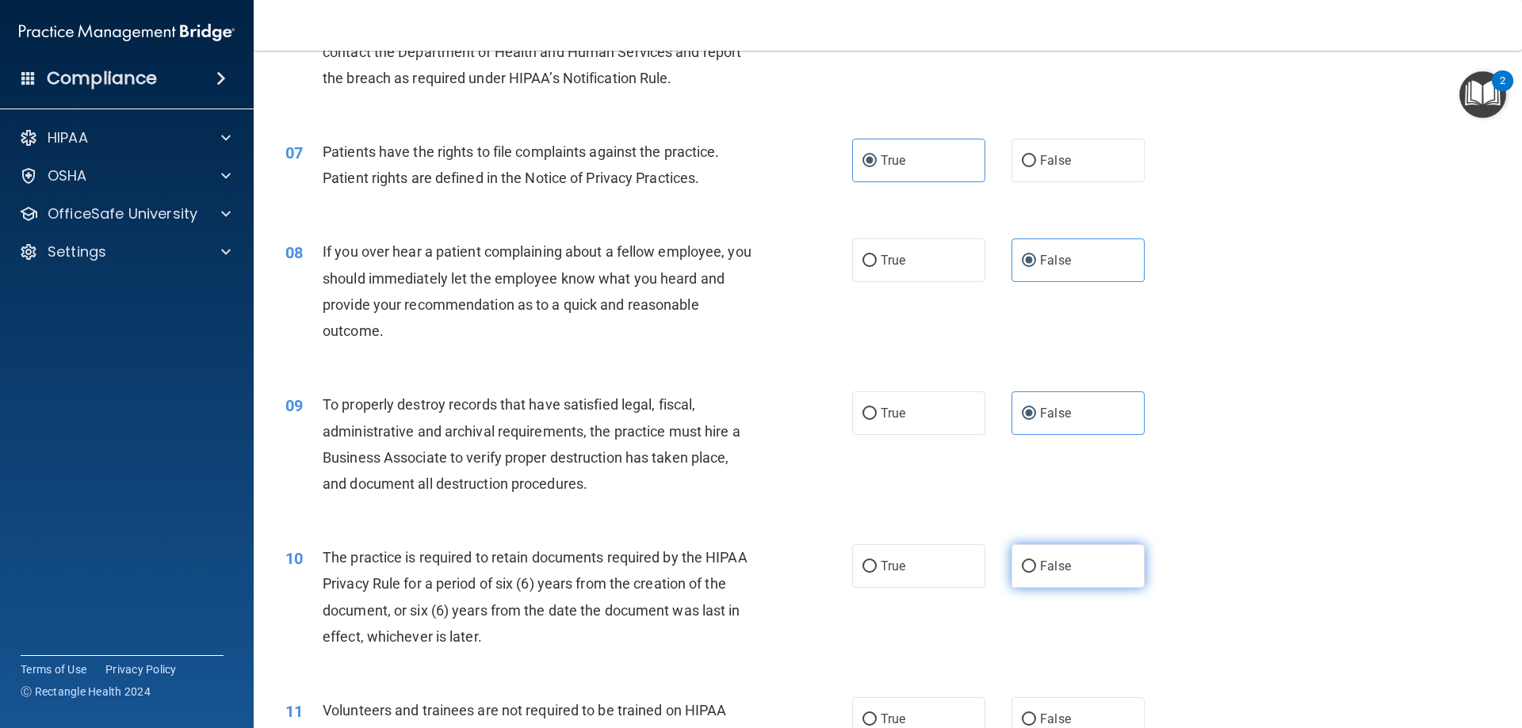
scroll to position [872, 0]
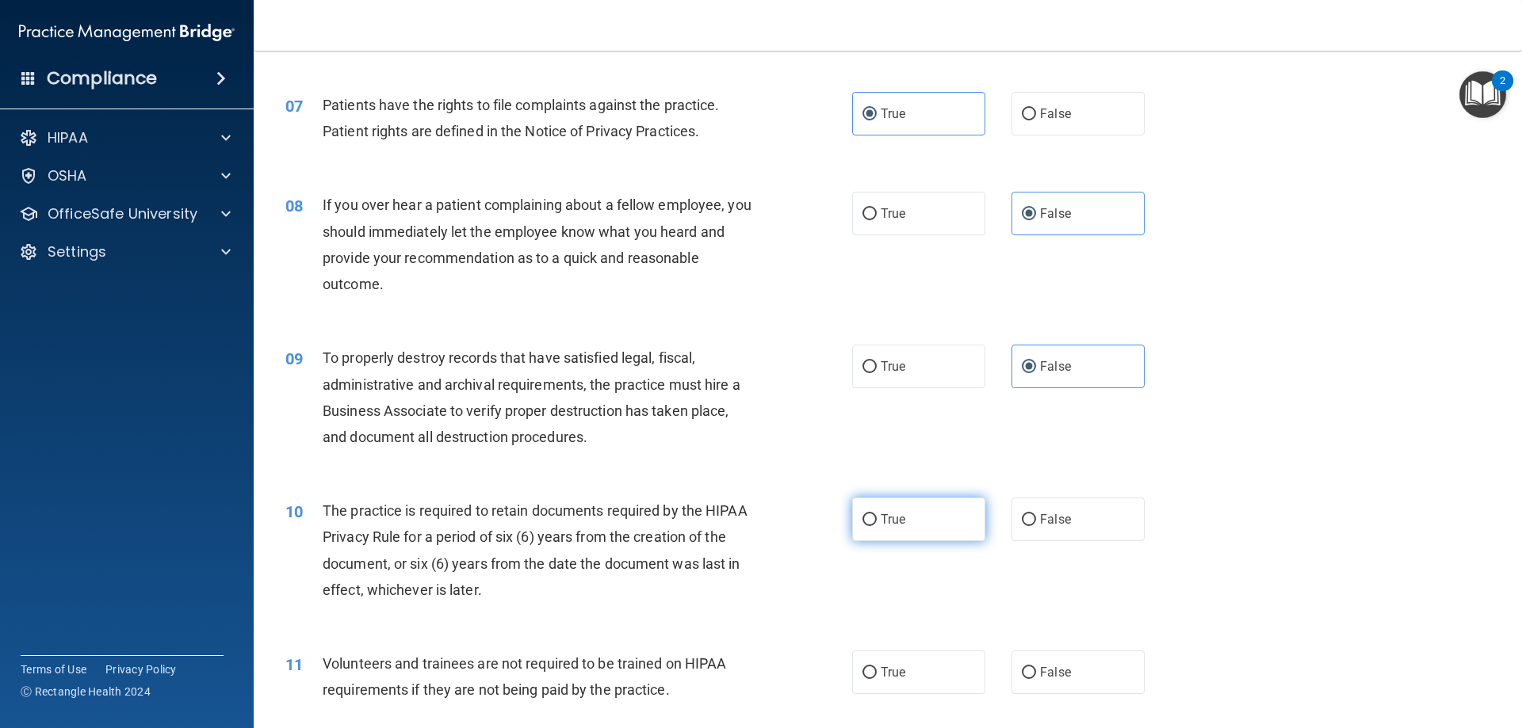
click at [936, 528] on label "True" at bounding box center [918, 520] width 133 height 44
click at [877, 526] on input "True" at bounding box center [869, 520] width 14 height 12
radio input "true"
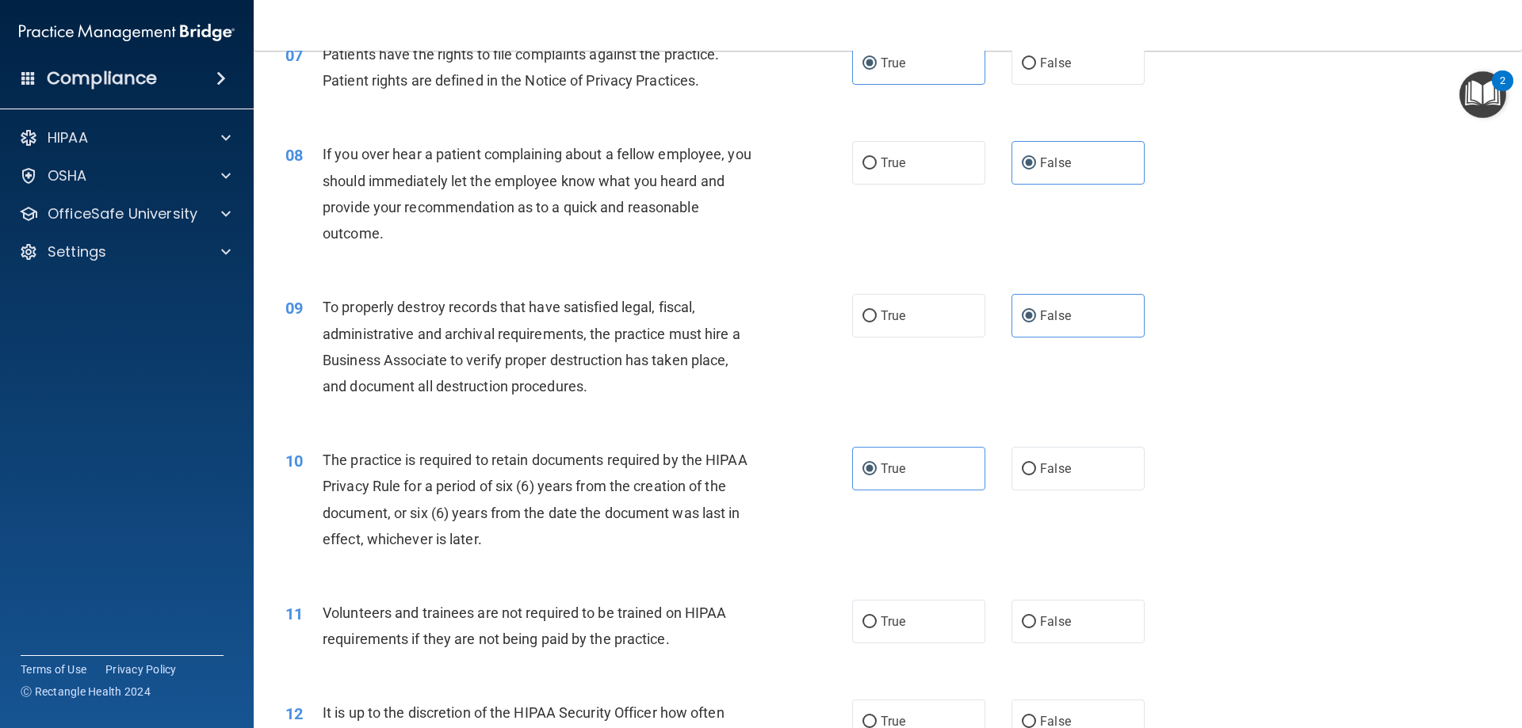
scroll to position [951, 0]
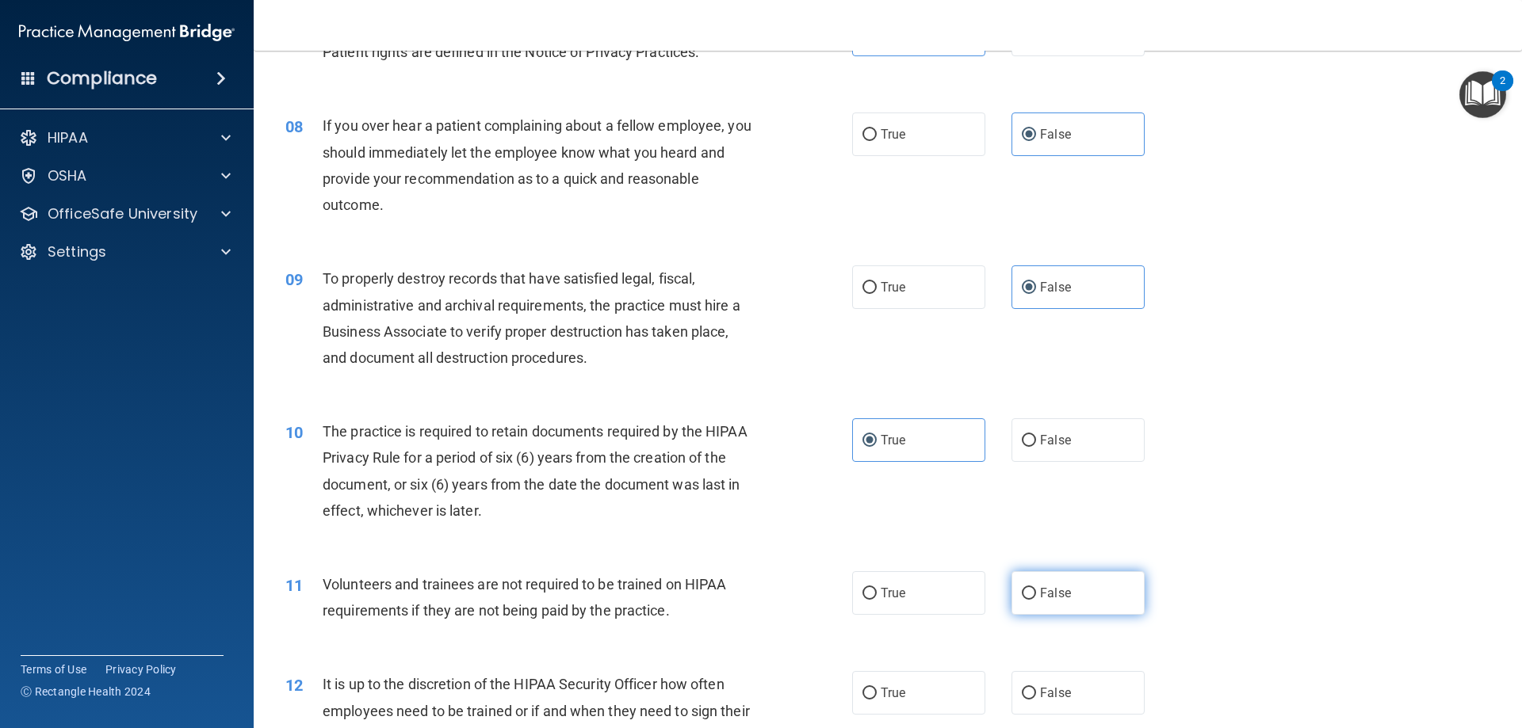
click at [1052, 598] on span "False" at bounding box center [1055, 593] width 31 height 15
click at [1036, 598] on input "False" at bounding box center [1029, 594] width 14 height 12
radio input "true"
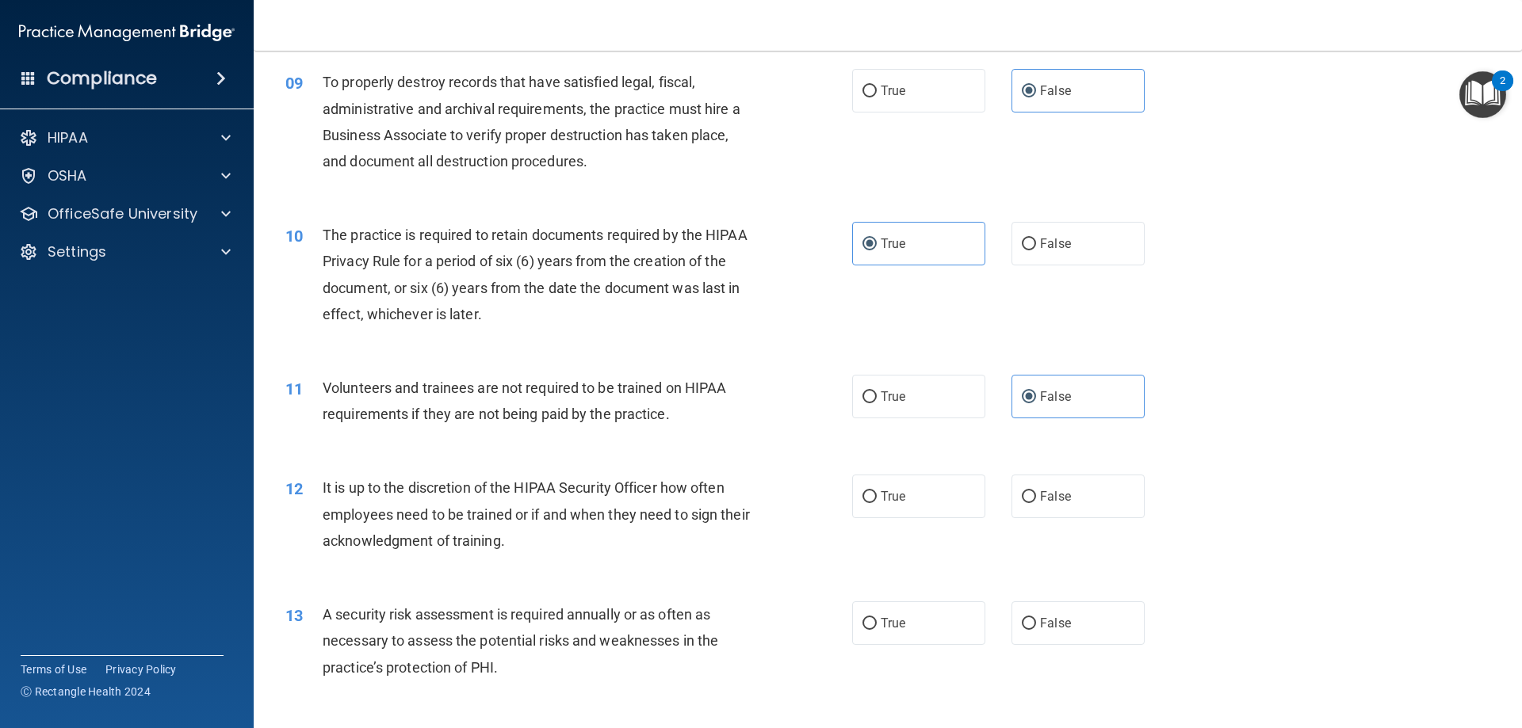
scroll to position [1189, 0]
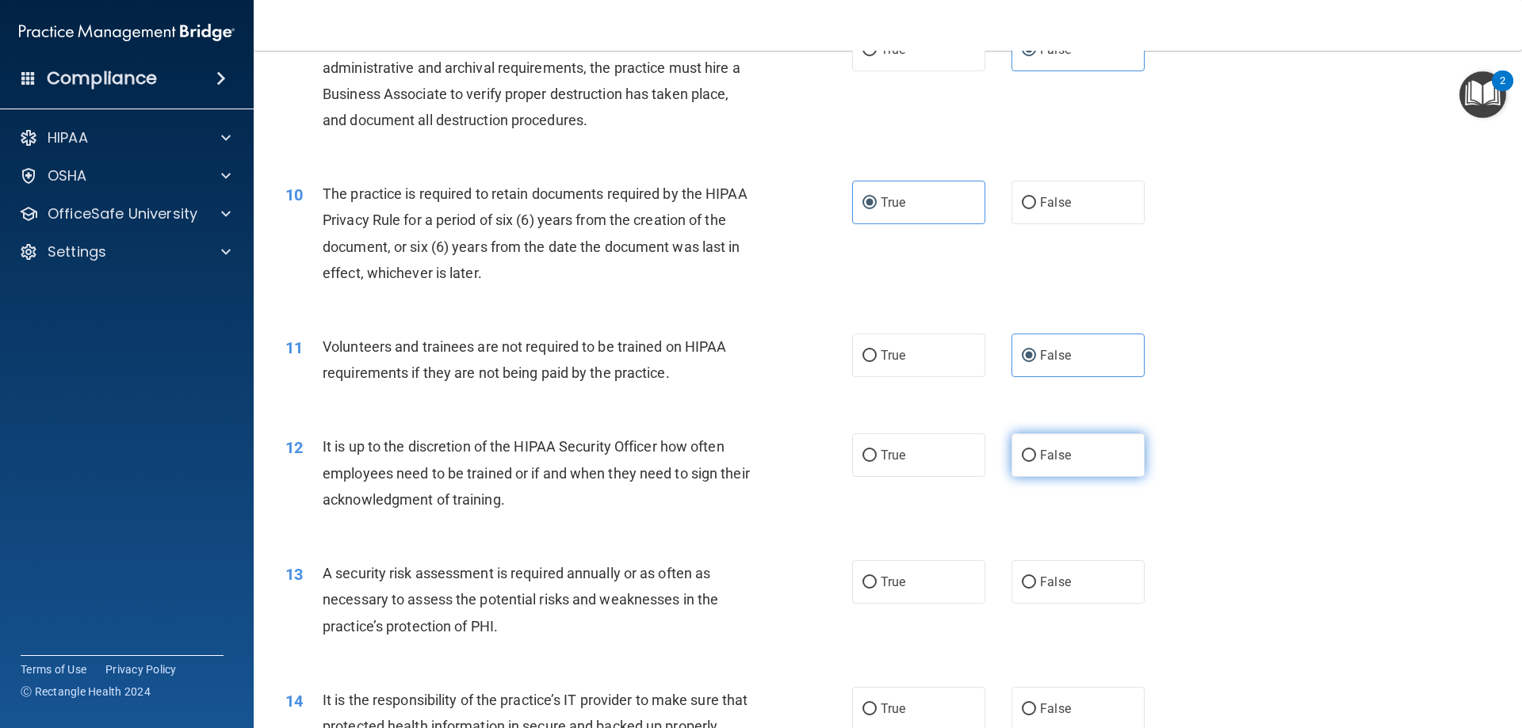
click at [1048, 460] on span "False" at bounding box center [1055, 455] width 31 height 15
click at [1036, 460] on input "False" at bounding box center [1029, 456] width 14 height 12
radio input "true"
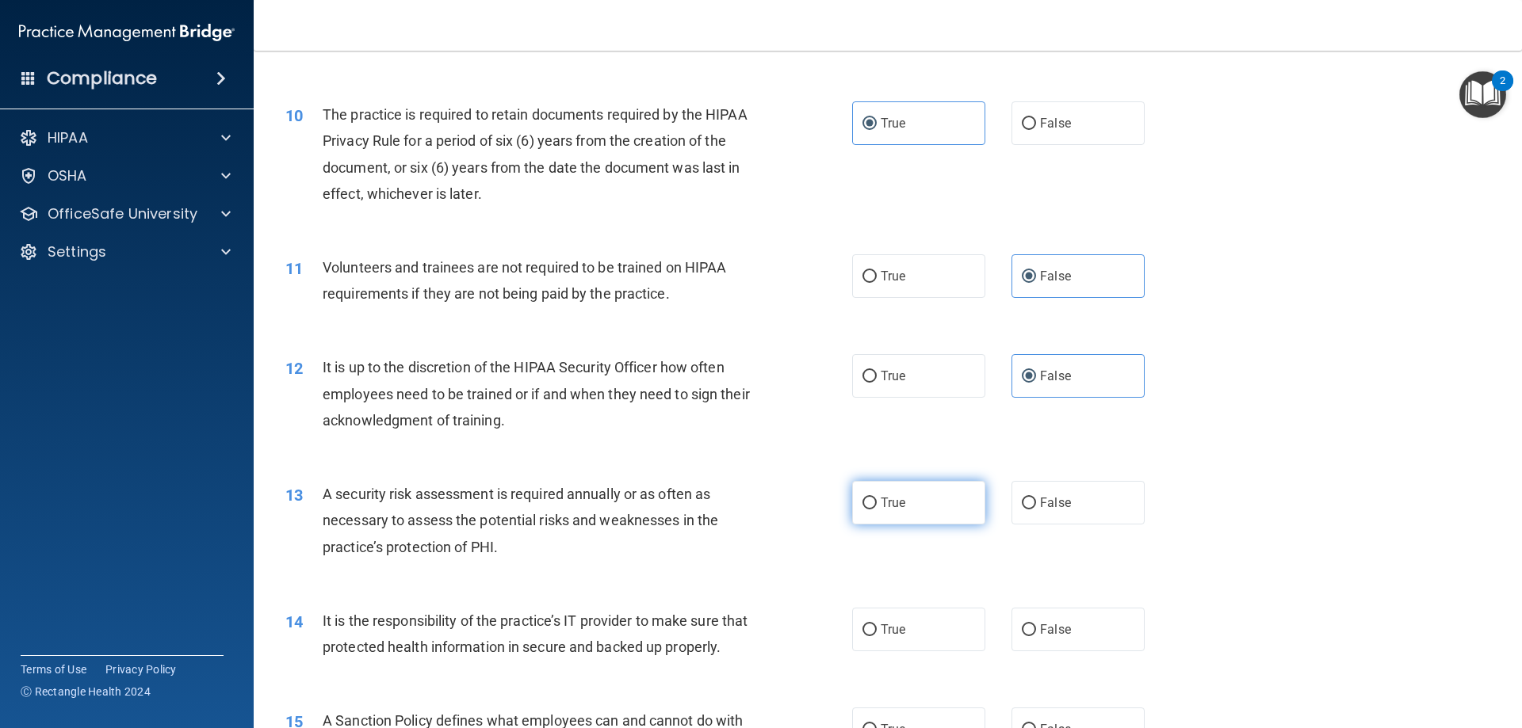
click at [926, 500] on label "True" at bounding box center [918, 503] width 133 height 44
click at [877, 500] on input "True" at bounding box center [869, 504] width 14 height 12
radio input "true"
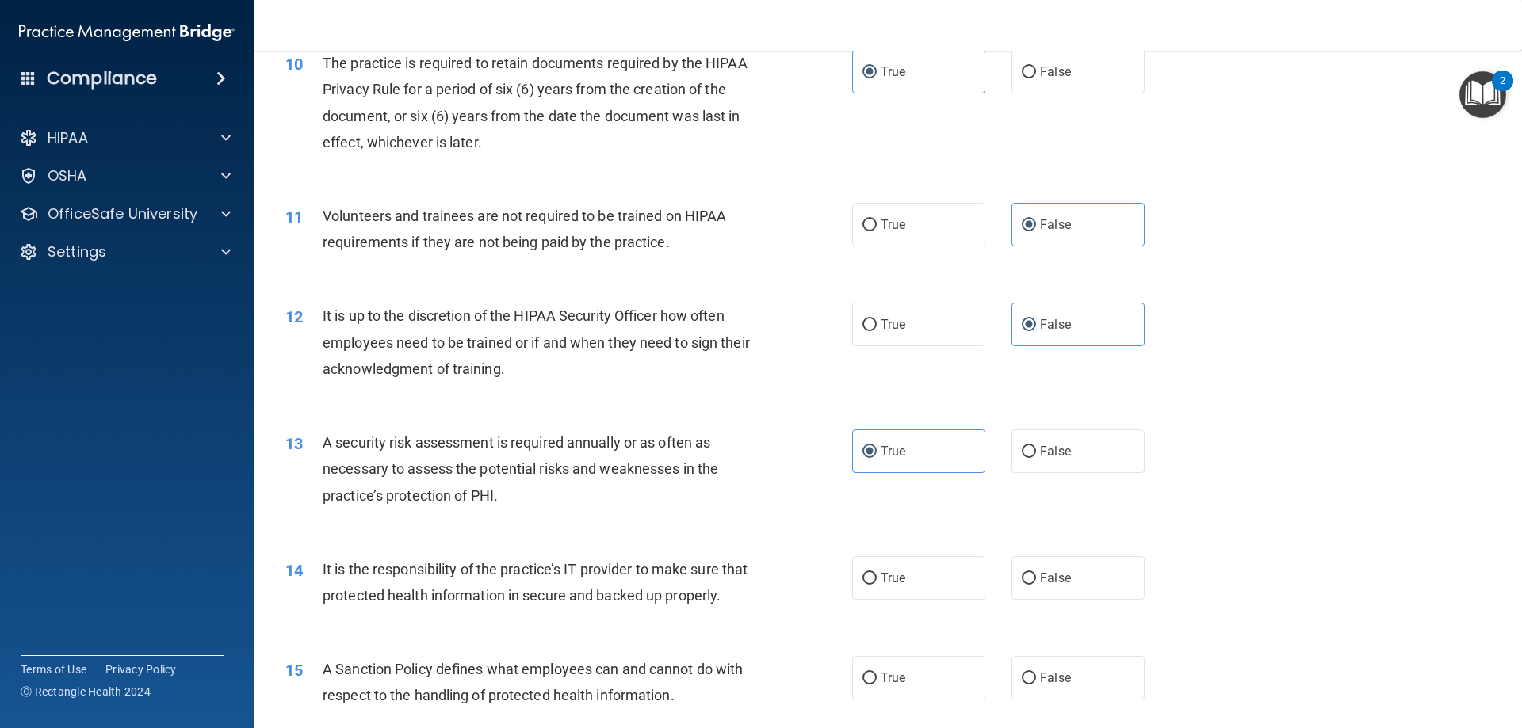
scroll to position [1347, 0]
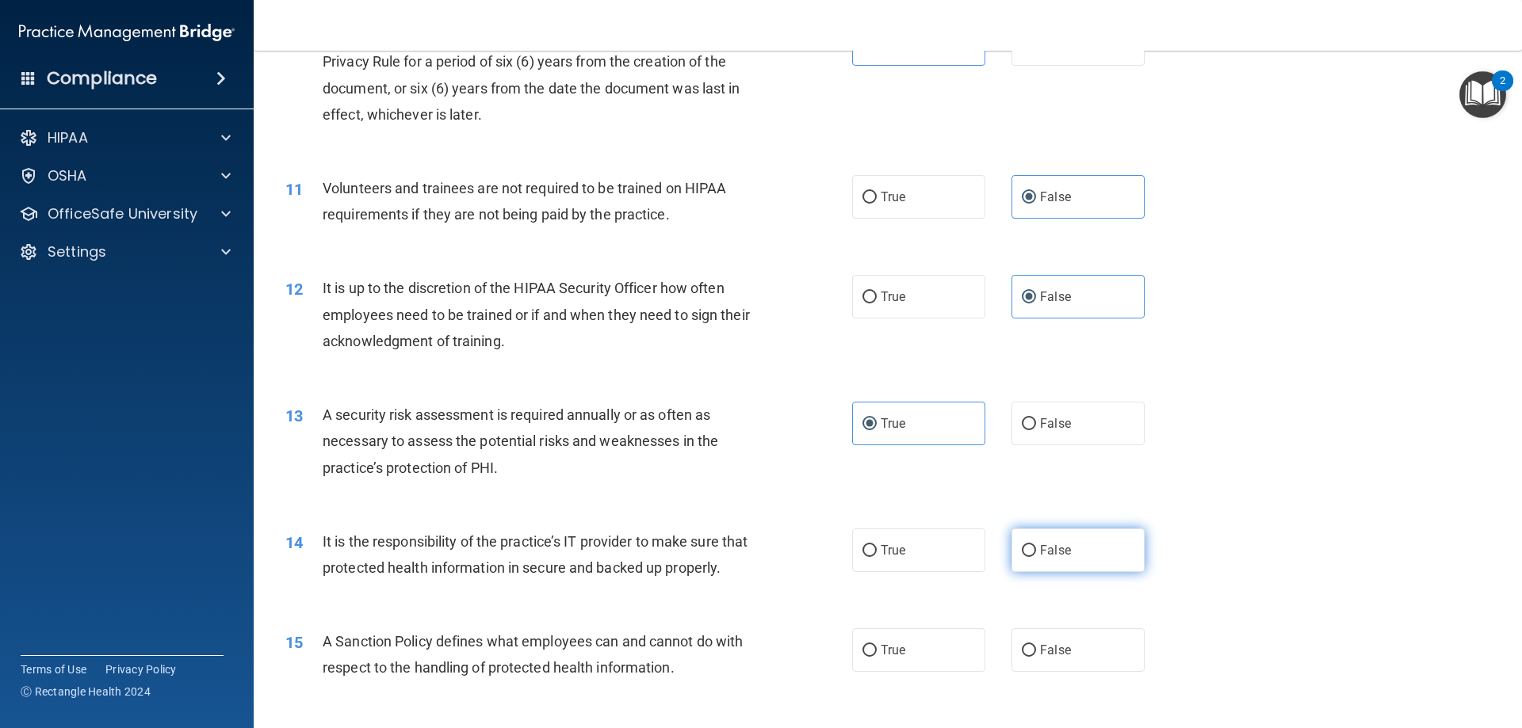
click at [1052, 562] on label "False" at bounding box center [1077, 551] width 133 height 44
click at [1036, 557] on input "False" at bounding box center [1029, 551] width 14 height 12
radio input "true"
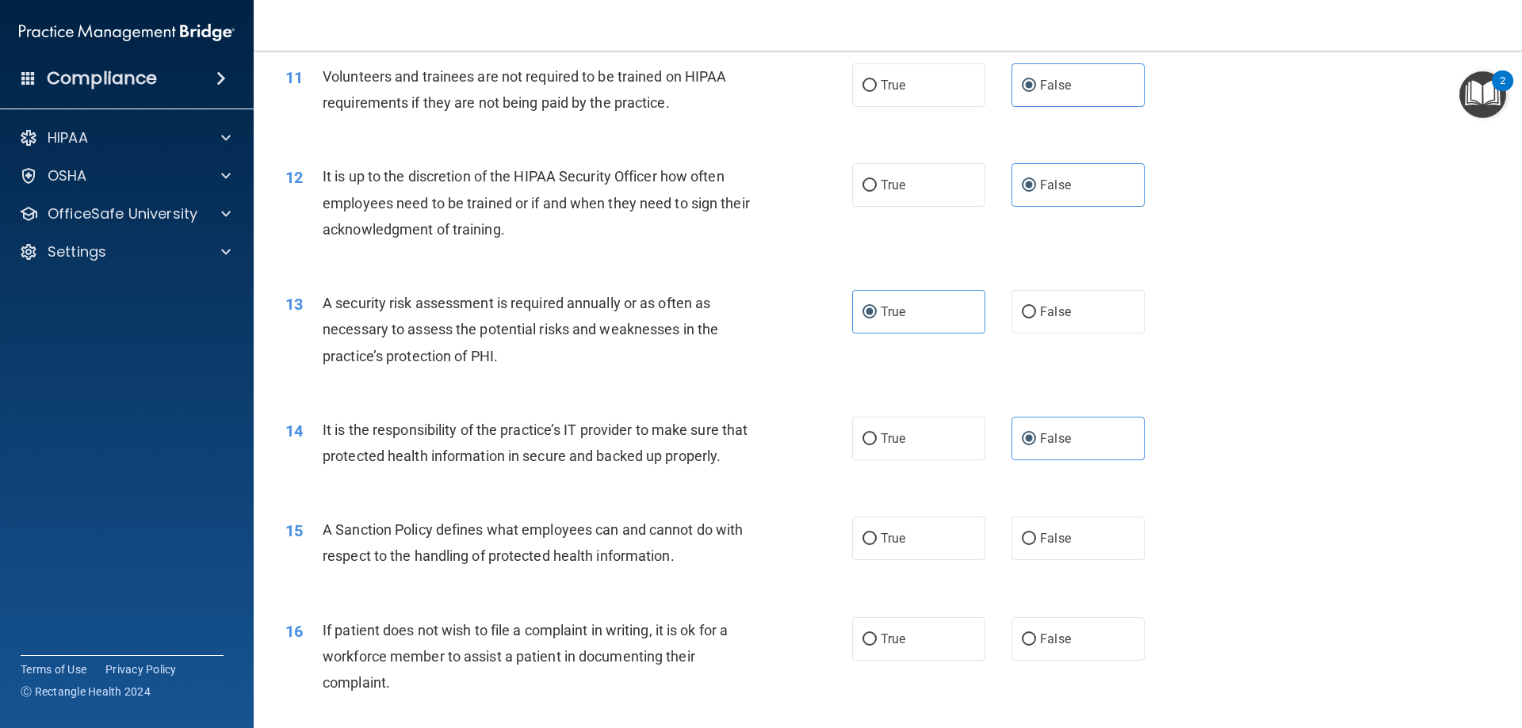
scroll to position [1506, 0]
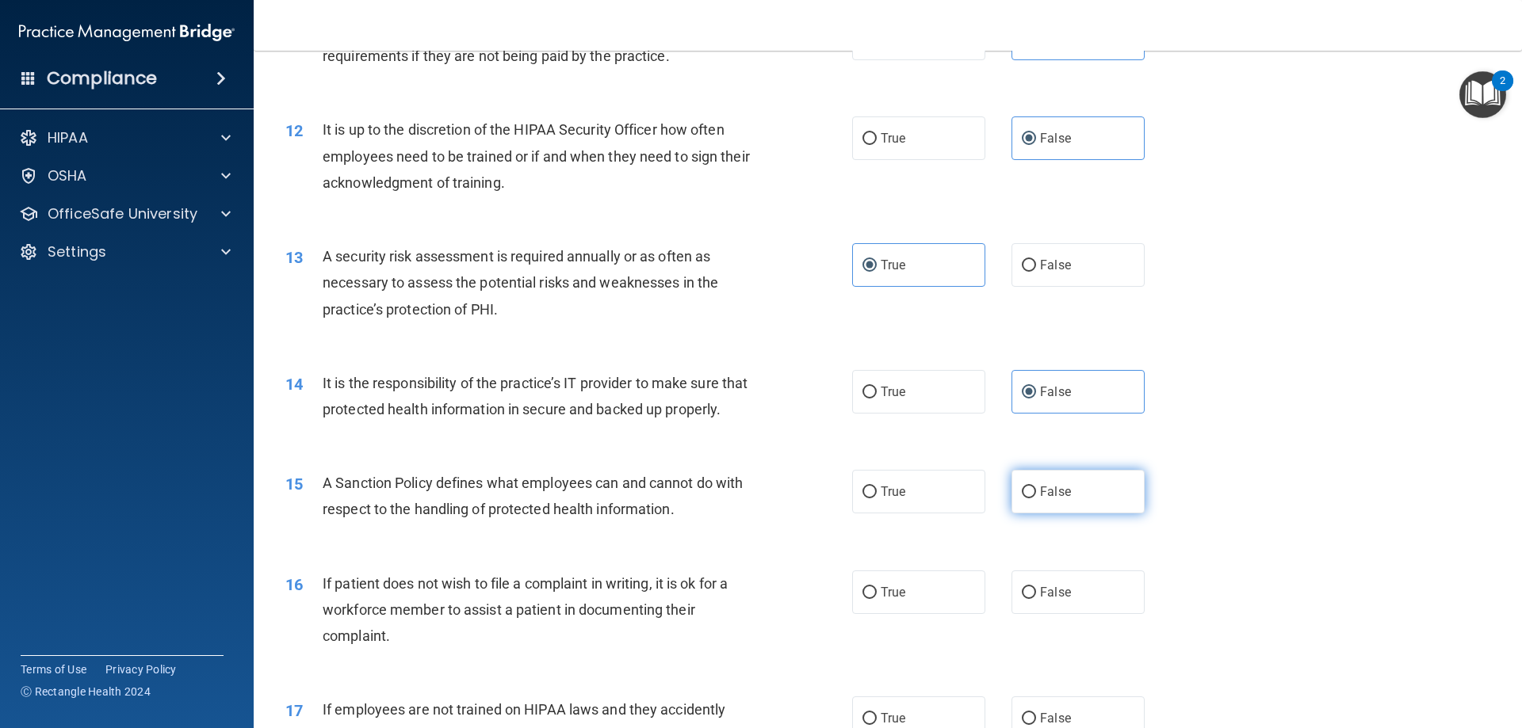
click at [1102, 514] on label "False" at bounding box center [1077, 492] width 133 height 44
click at [1036, 499] on input "False" at bounding box center [1029, 493] width 14 height 12
radio input "true"
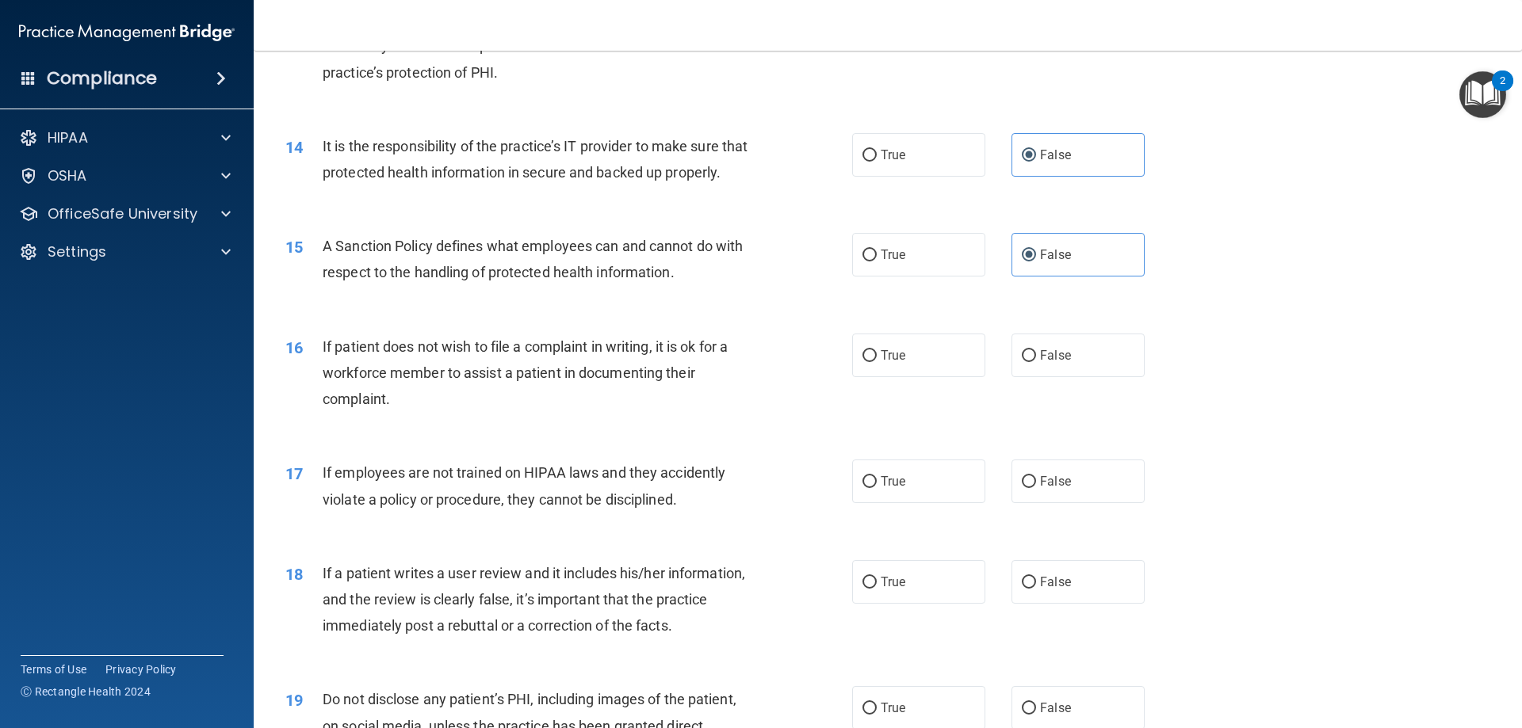
scroll to position [1744, 0]
click at [911, 376] on label "True" at bounding box center [918, 355] width 133 height 44
click at [877, 361] on input "True" at bounding box center [869, 356] width 14 height 12
radio input "true"
click at [1055, 488] on span "False" at bounding box center [1055, 480] width 31 height 15
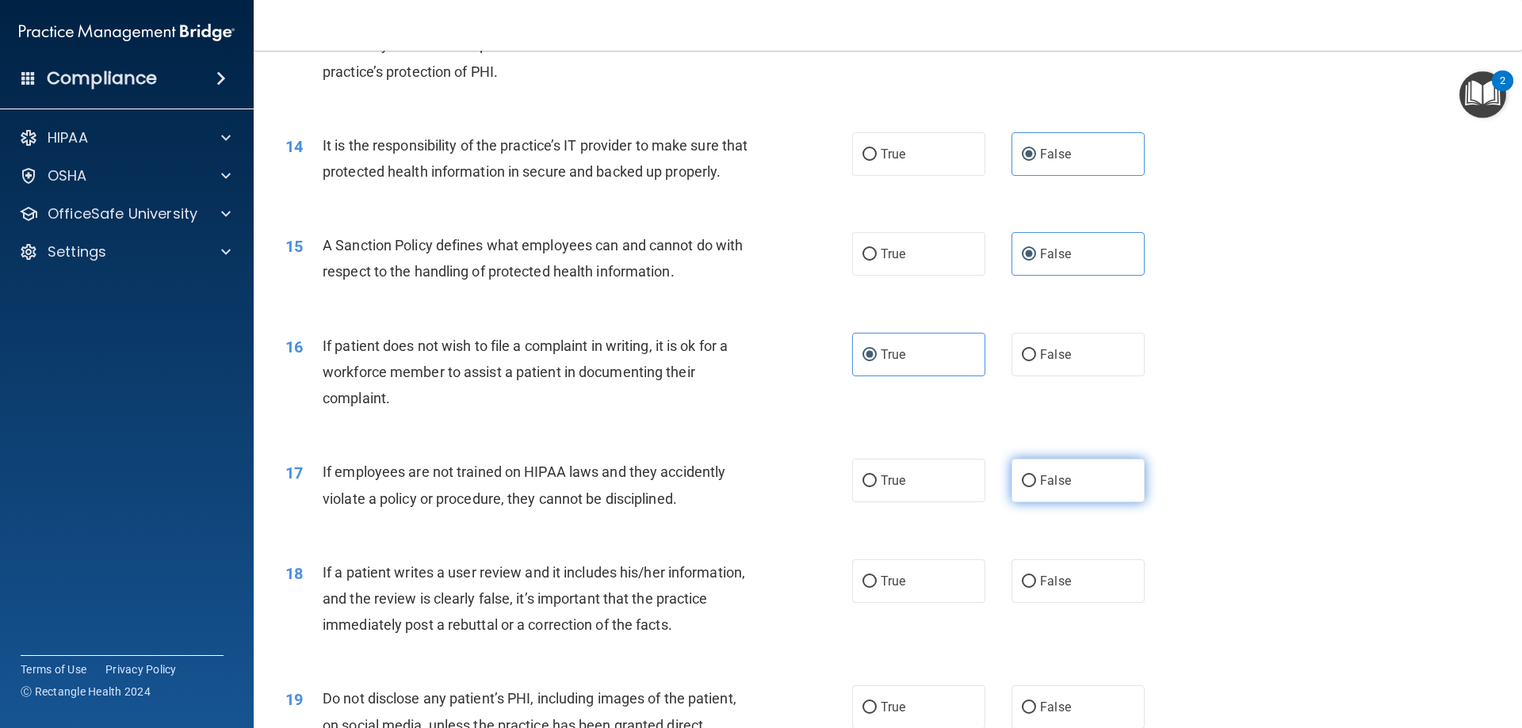
click at [1036, 487] on input "False" at bounding box center [1029, 482] width 14 height 12
radio input "true"
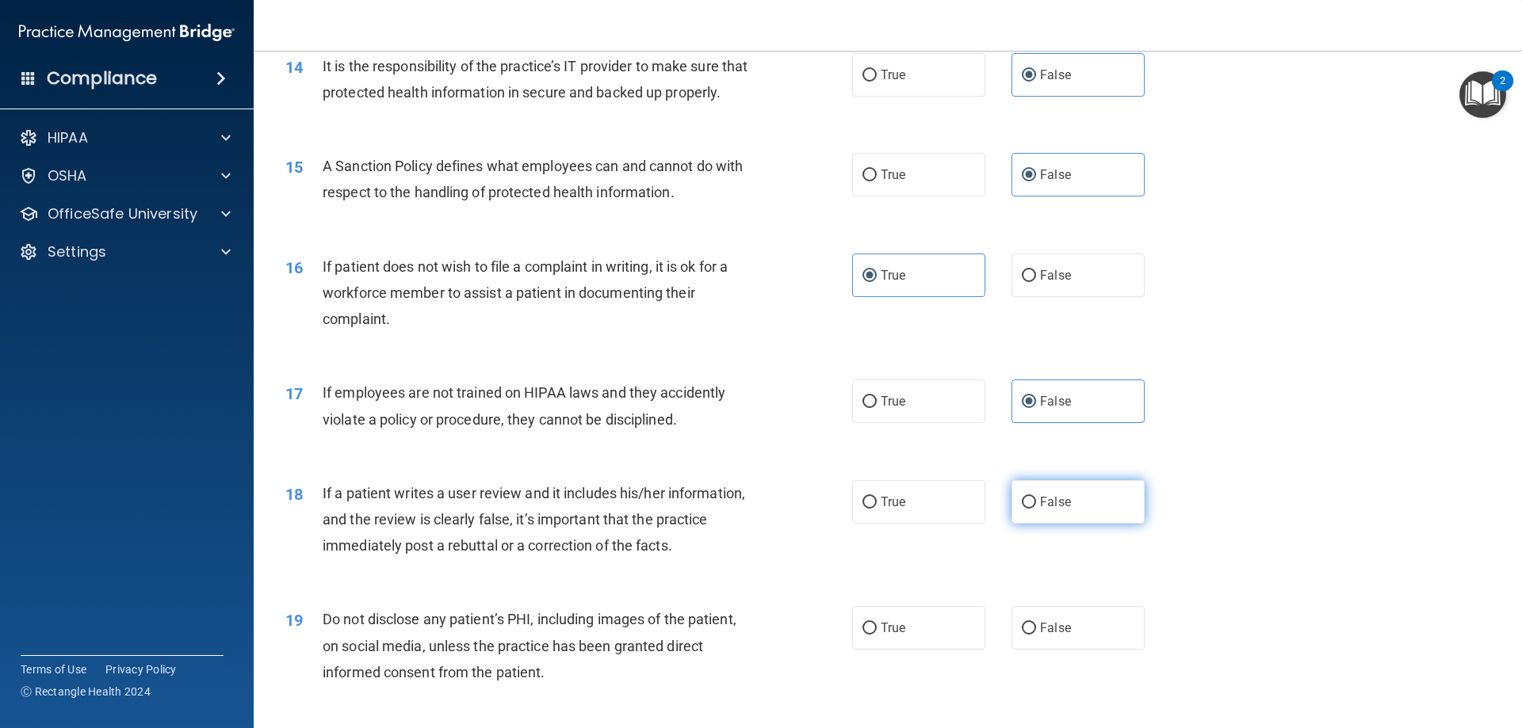
click at [1082, 524] on label "False" at bounding box center [1077, 502] width 133 height 44
click at [1036, 509] on input "False" at bounding box center [1029, 503] width 14 height 12
radio input "true"
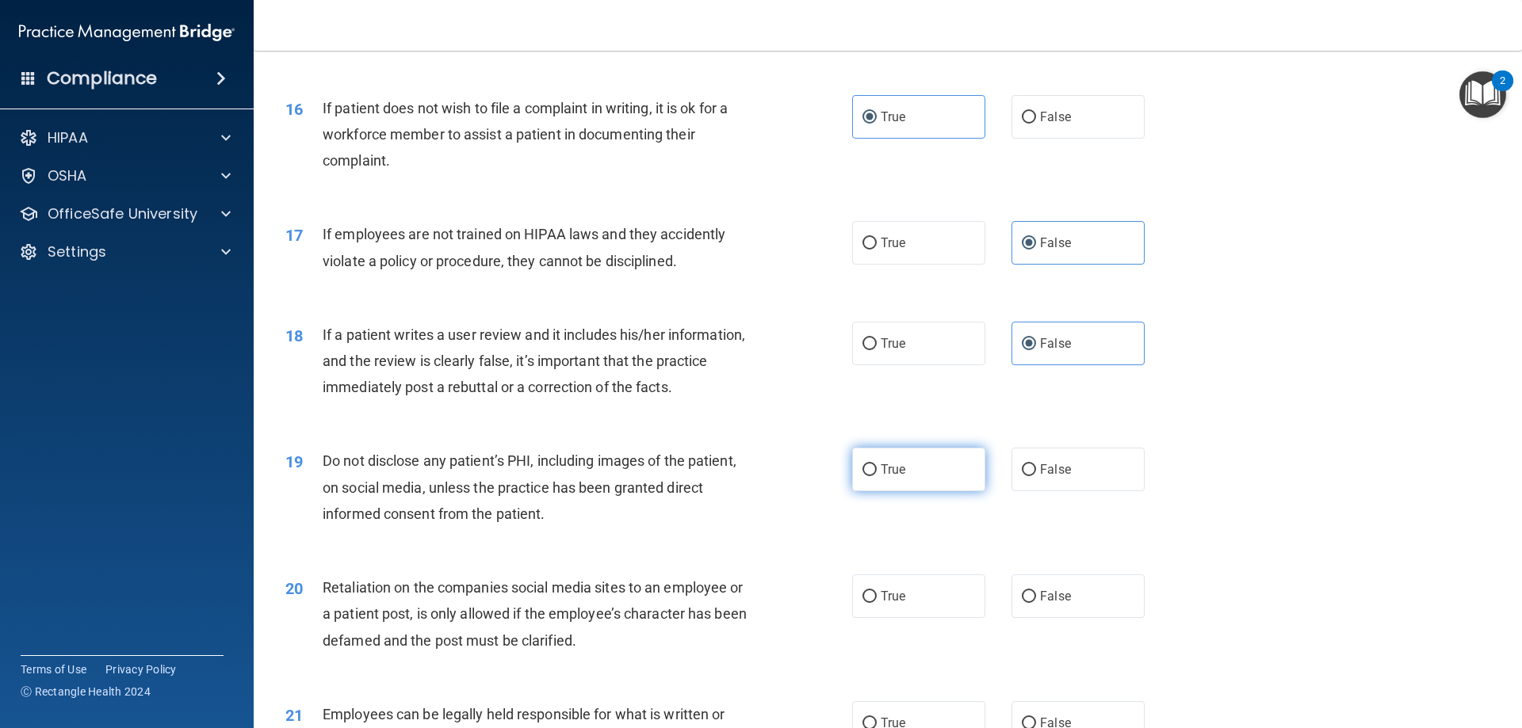
click at [952, 491] on label "True" at bounding box center [918, 470] width 133 height 44
click at [877, 476] on input "True" at bounding box center [869, 470] width 14 height 12
radio input "true"
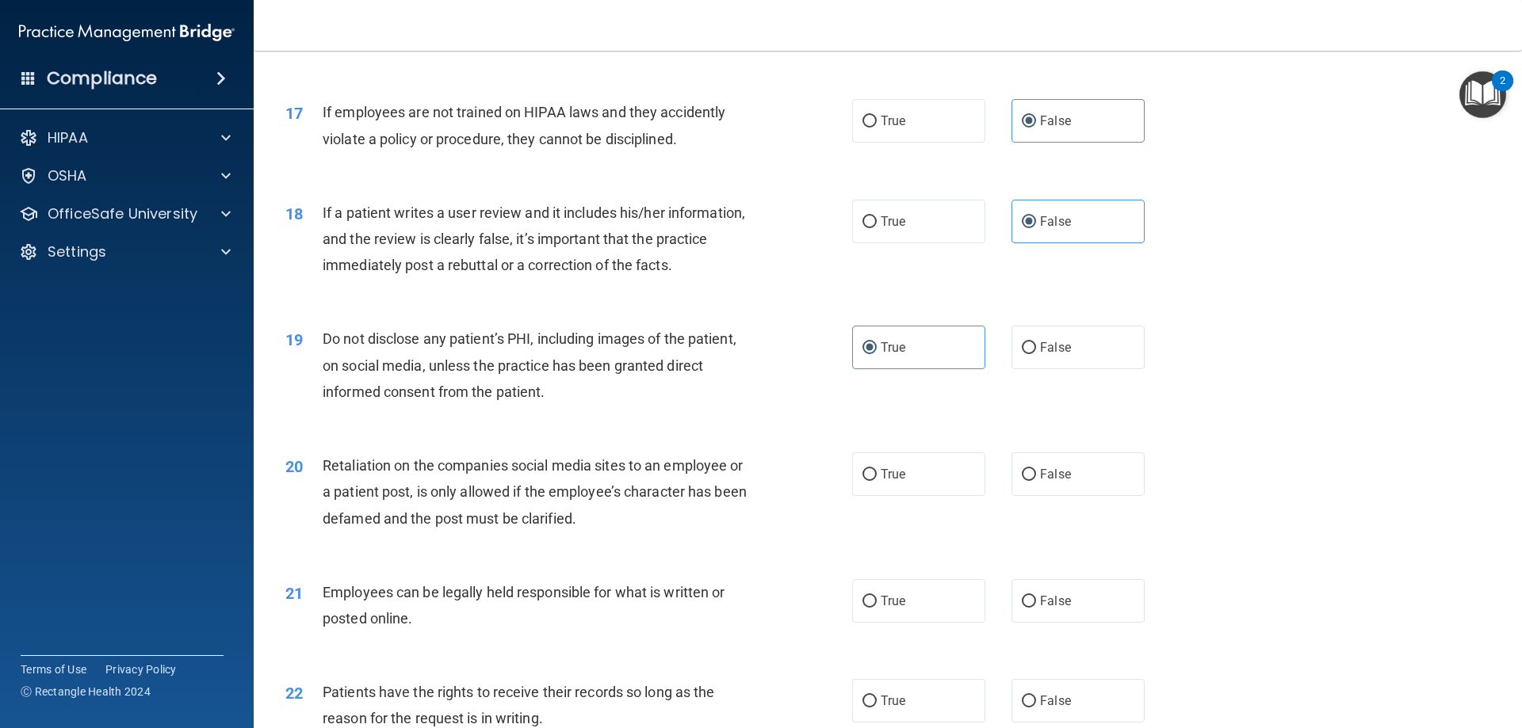
scroll to position [2140, 0]
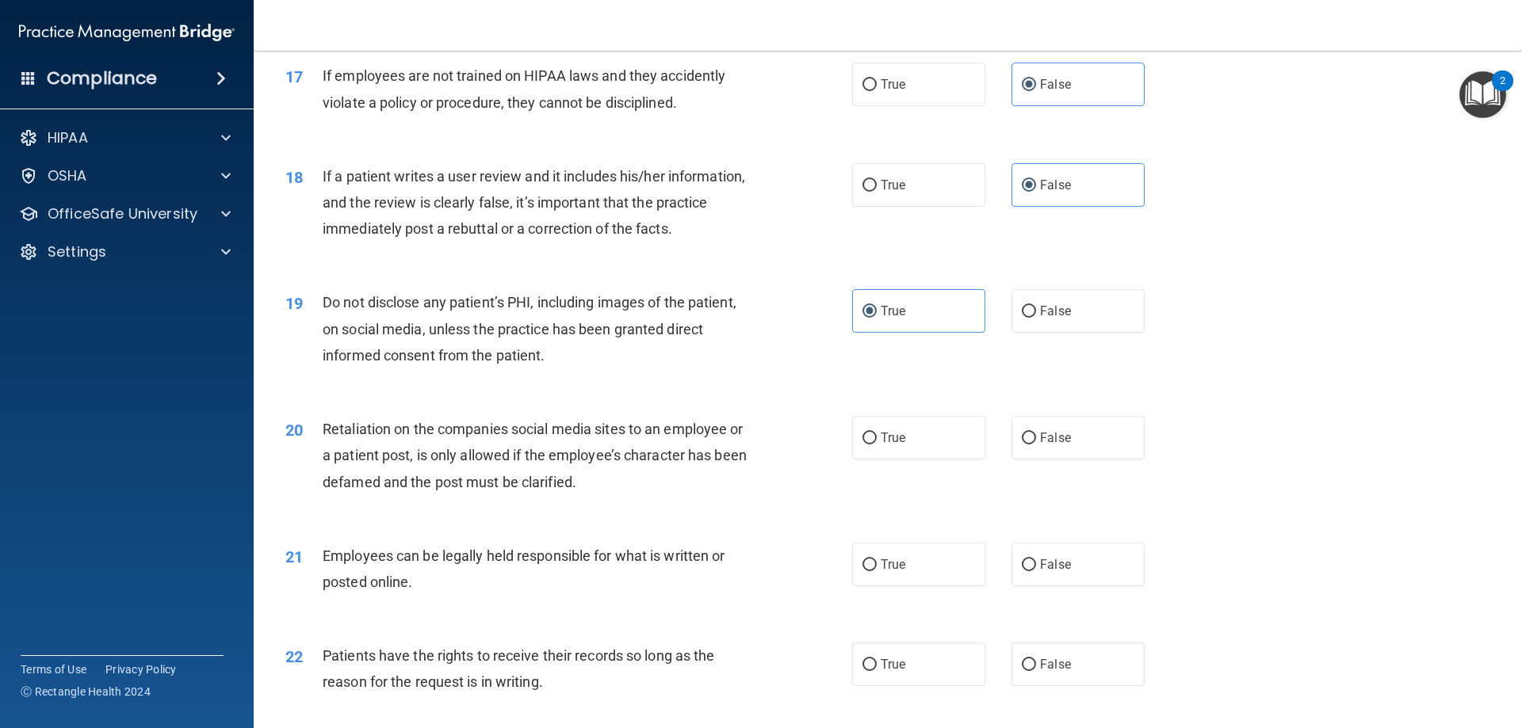
click at [1070, 490] on div "20 Retaliation on the companies social media sites to an employee or a patient …" at bounding box center [887, 459] width 1228 height 127
click at [1070, 460] on label "False" at bounding box center [1077, 438] width 133 height 44
click at [1036, 445] on input "False" at bounding box center [1029, 439] width 14 height 12
radio input "true"
click at [925, 586] on label "True" at bounding box center [918, 565] width 133 height 44
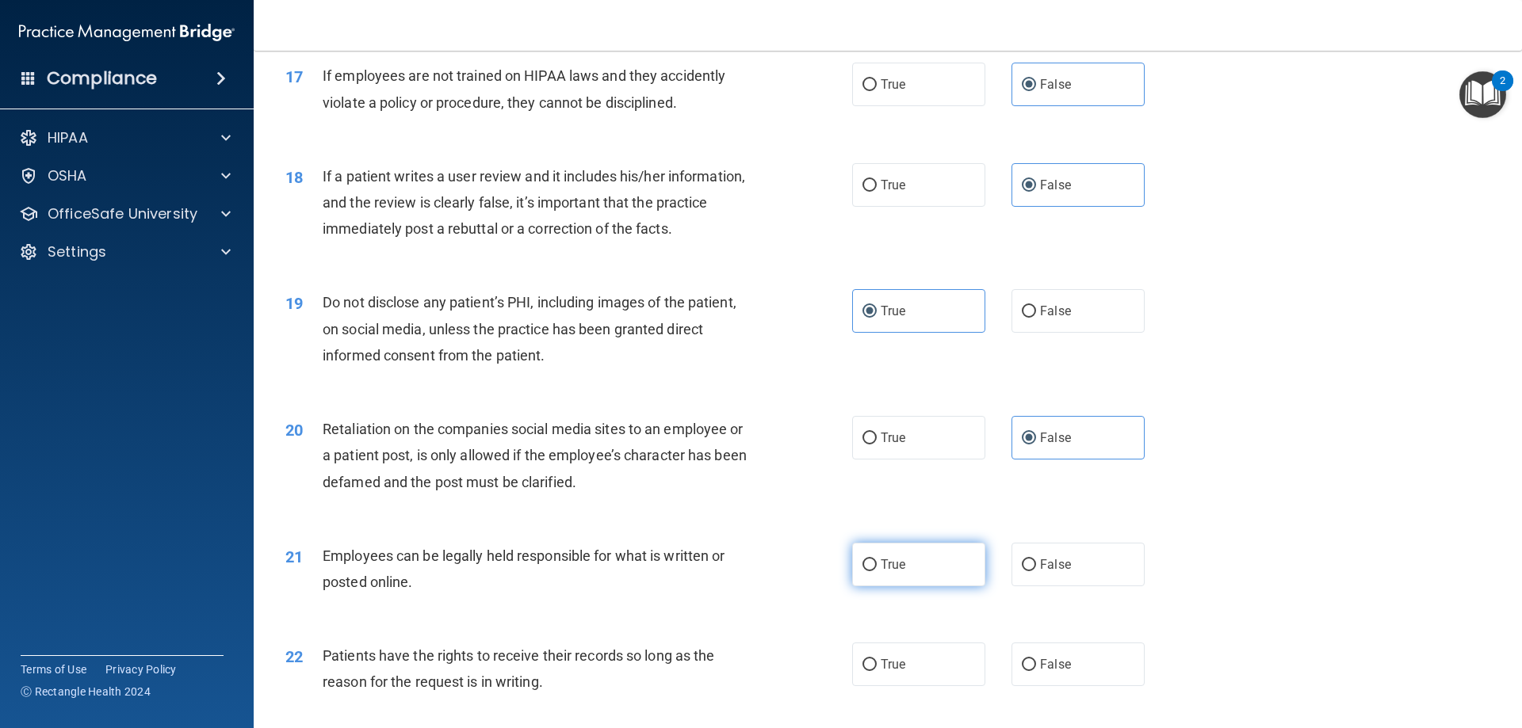
click at [877, 571] on input "True" at bounding box center [869, 566] width 14 height 12
radio input "true"
click at [1052, 672] on span "False" at bounding box center [1055, 664] width 31 height 15
click at [1036, 671] on input "False" at bounding box center [1029, 665] width 14 height 12
radio input "true"
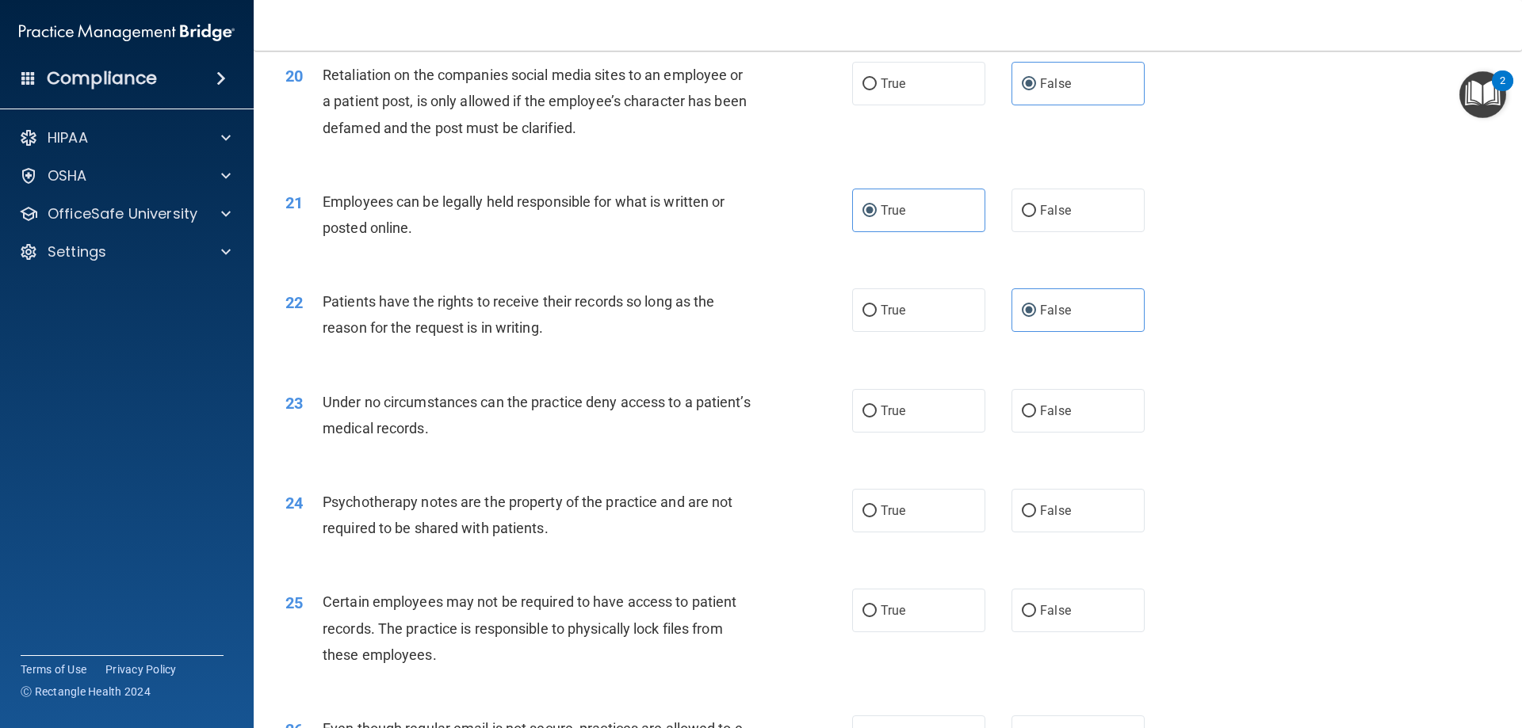
scroll to position [2536, 0]
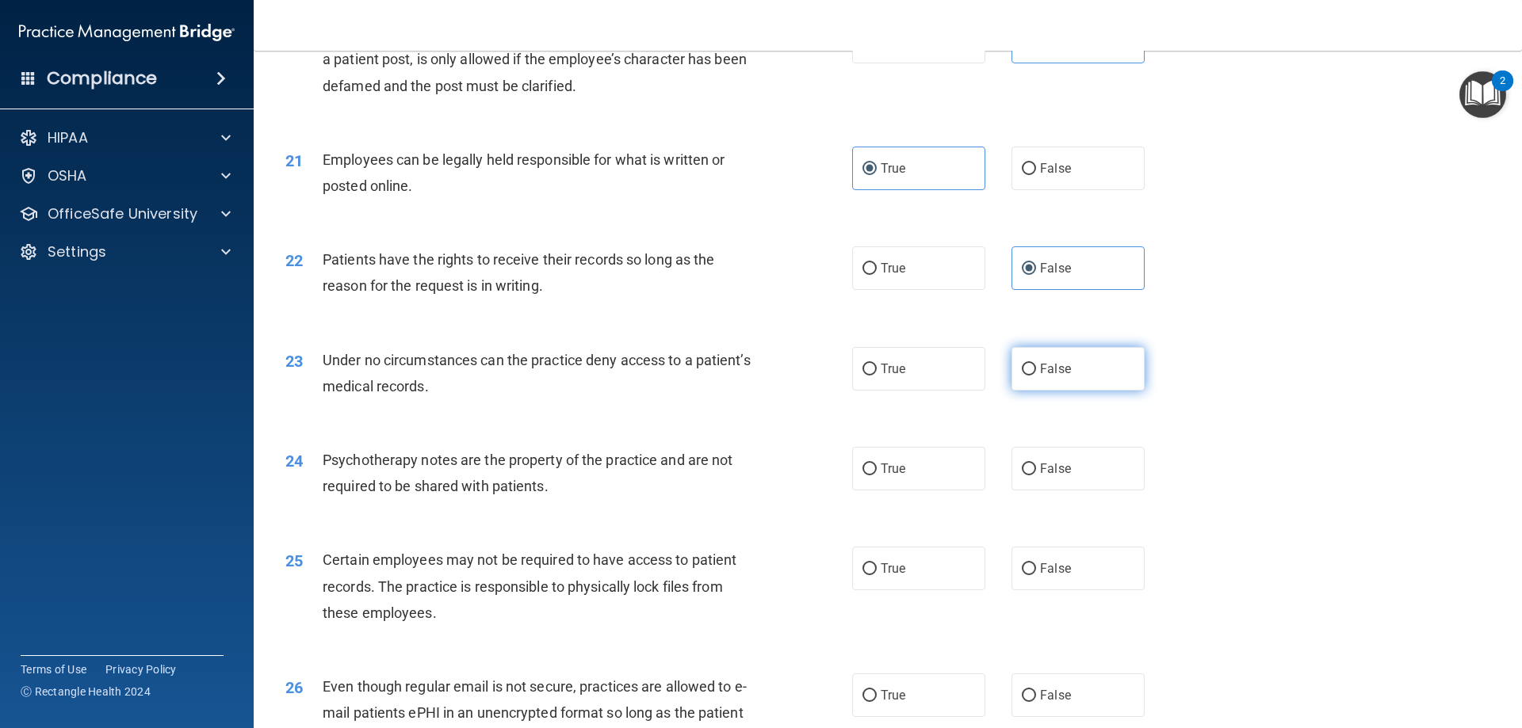
click at [1056, 391] on label "False" at bounding box center [1077, 369] width 133 height 44
click at [1036, 376] on input "False" at bounding box center [1029, 370] width 14 height 12
radio input "true"
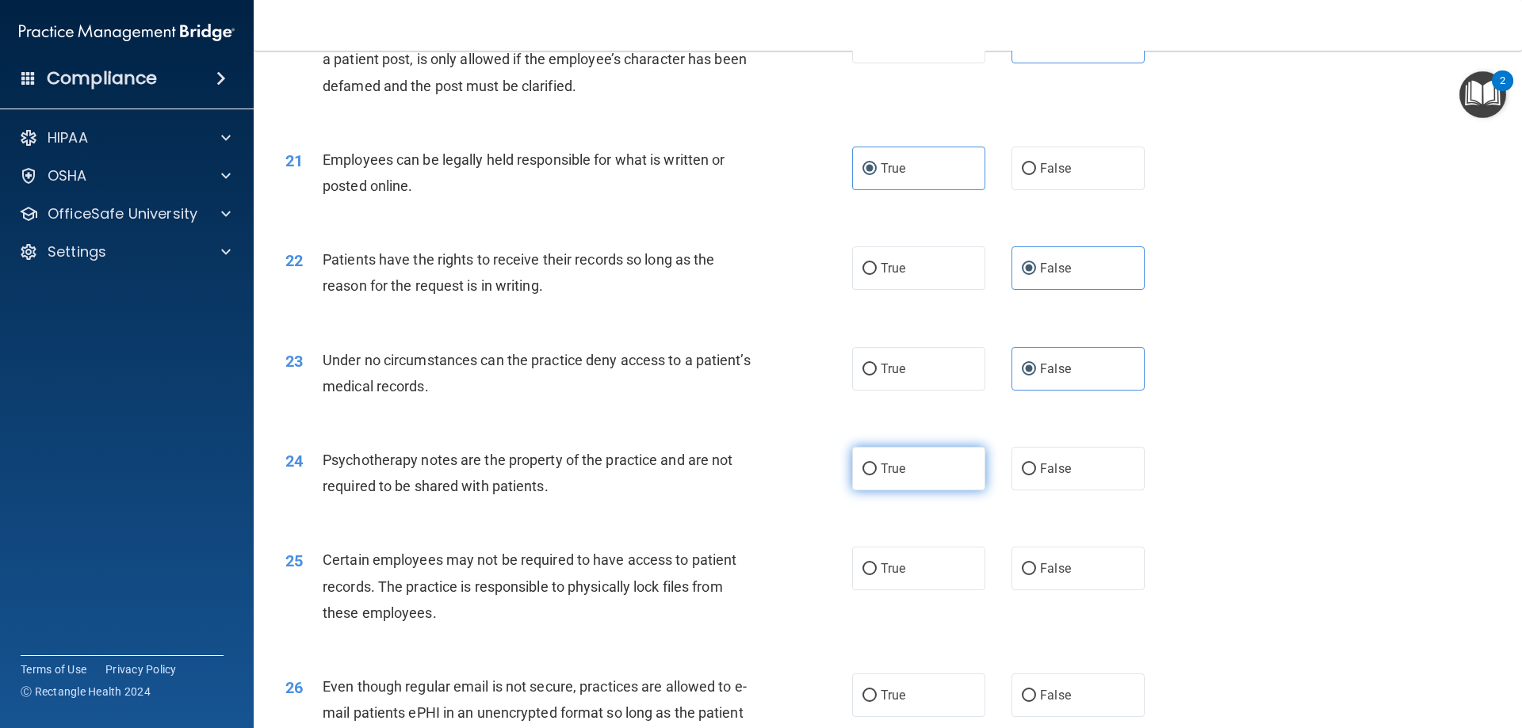
click at [957, 491] on label "True" at bounding box center [918, 469] width 133 height 44
click at [877, 476] on input "True" at bounding box center [869, 470] width 14 height 12
radio input "true"
click at [945, 581] on label "True" at bounding box center [918, 569] width 133 height 44
click at [877, 575] on input "True" at bounding box center [869, 569] width 14 height 12
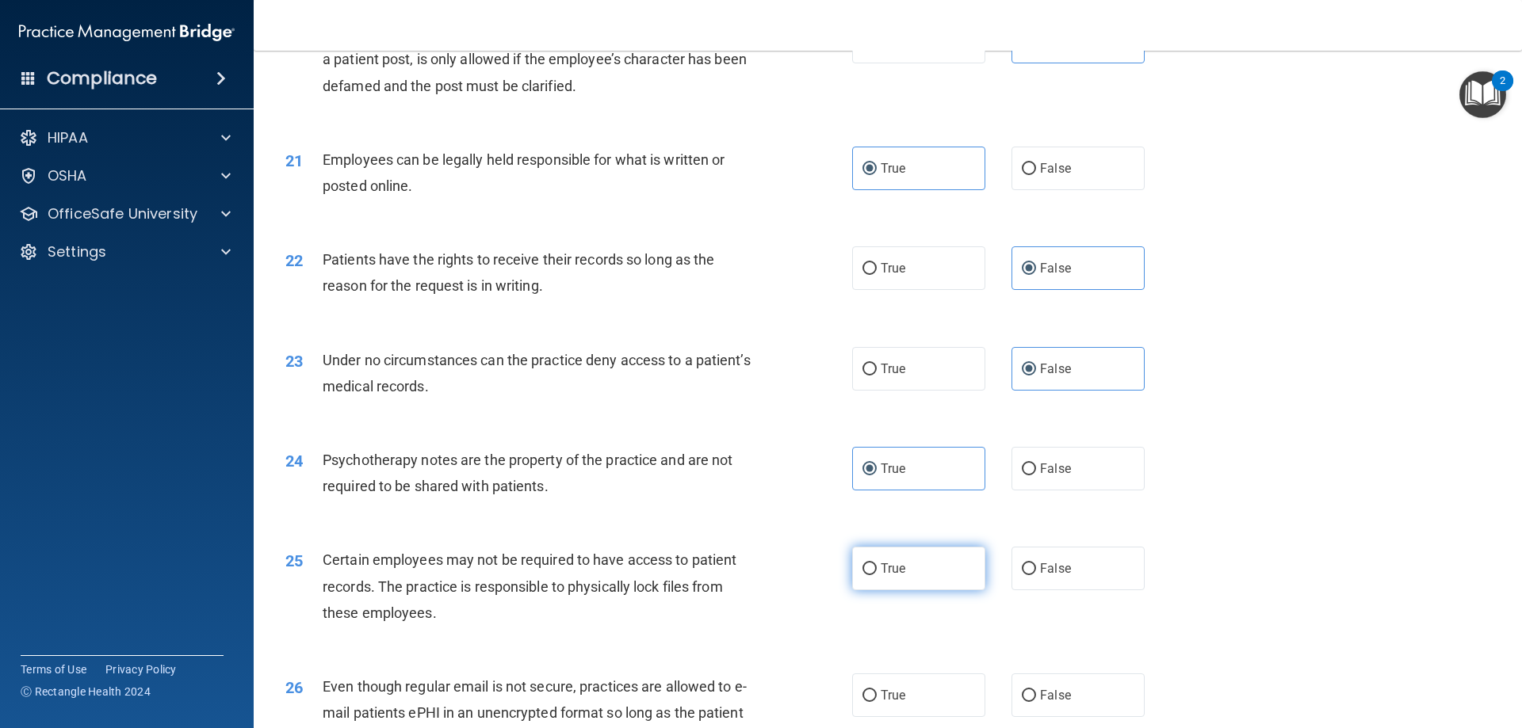
radio input "true"
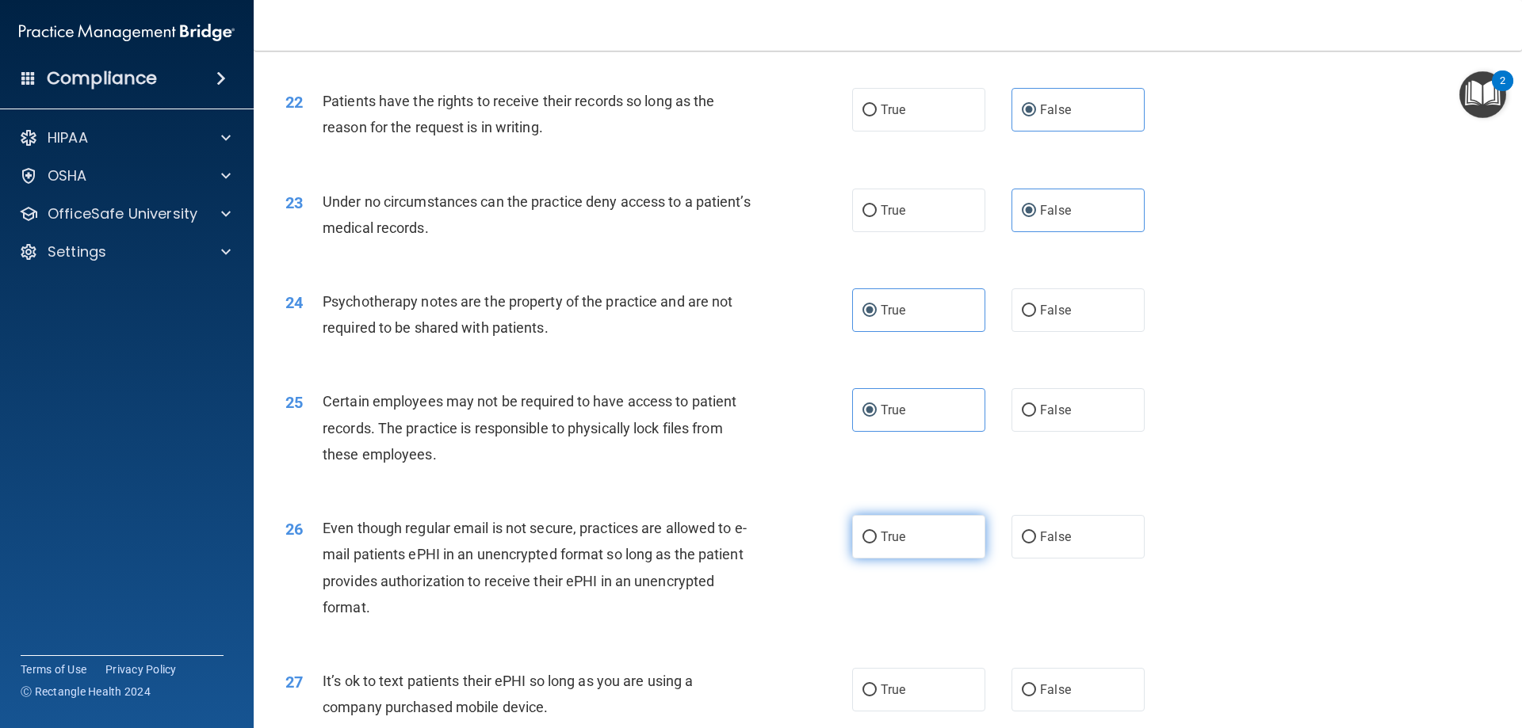
click at [934, 556] on label "True" at bounding box center [918, 537] width 133 height 44
click at [877, 544] on input "True" at bounding box center [869, 538] width 14 height 12
radio input "true"
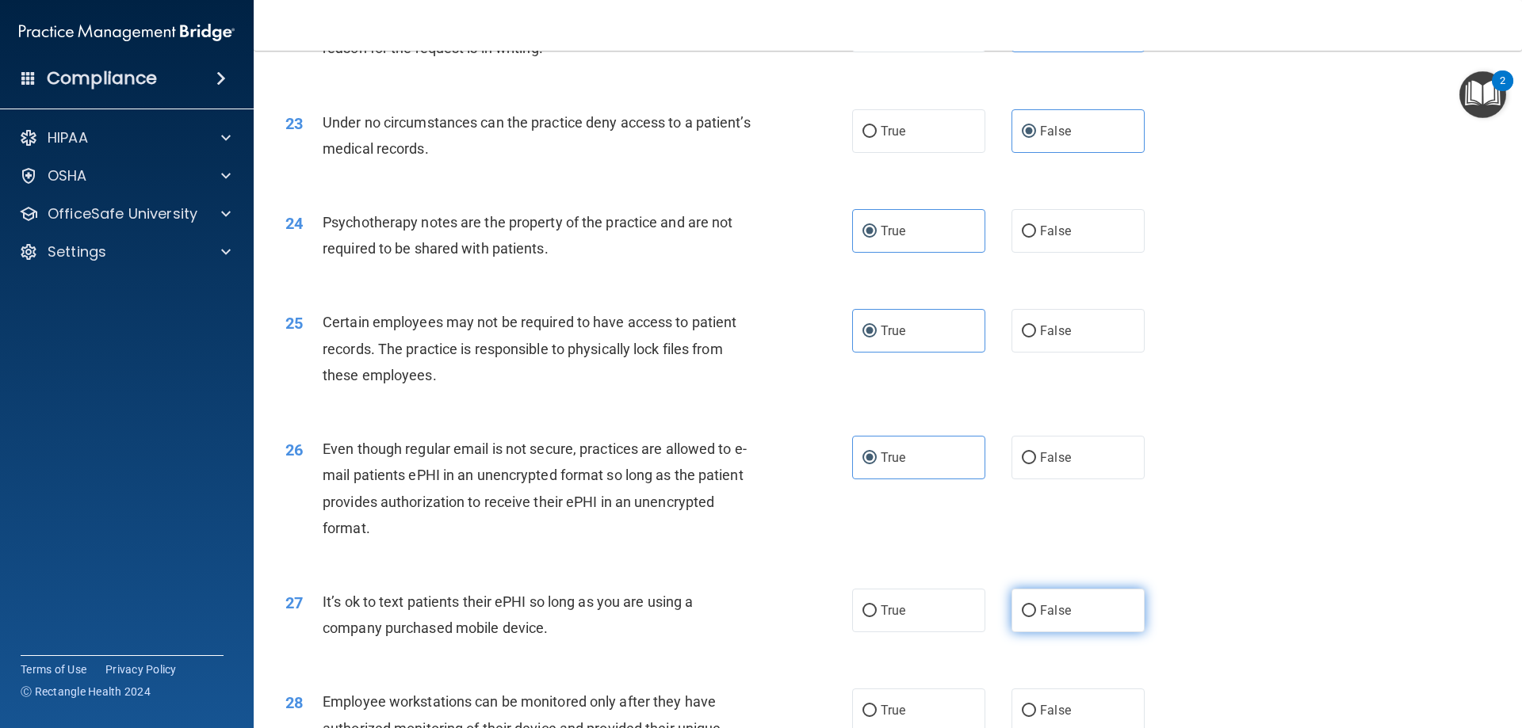
click at [1063, 629] on label "False" at bounding box center [1077, 611] width 133 height 44
click at [1036, 617] on input "False" at bounding box center [1029, 611] width 14 height 12
radio input "true"
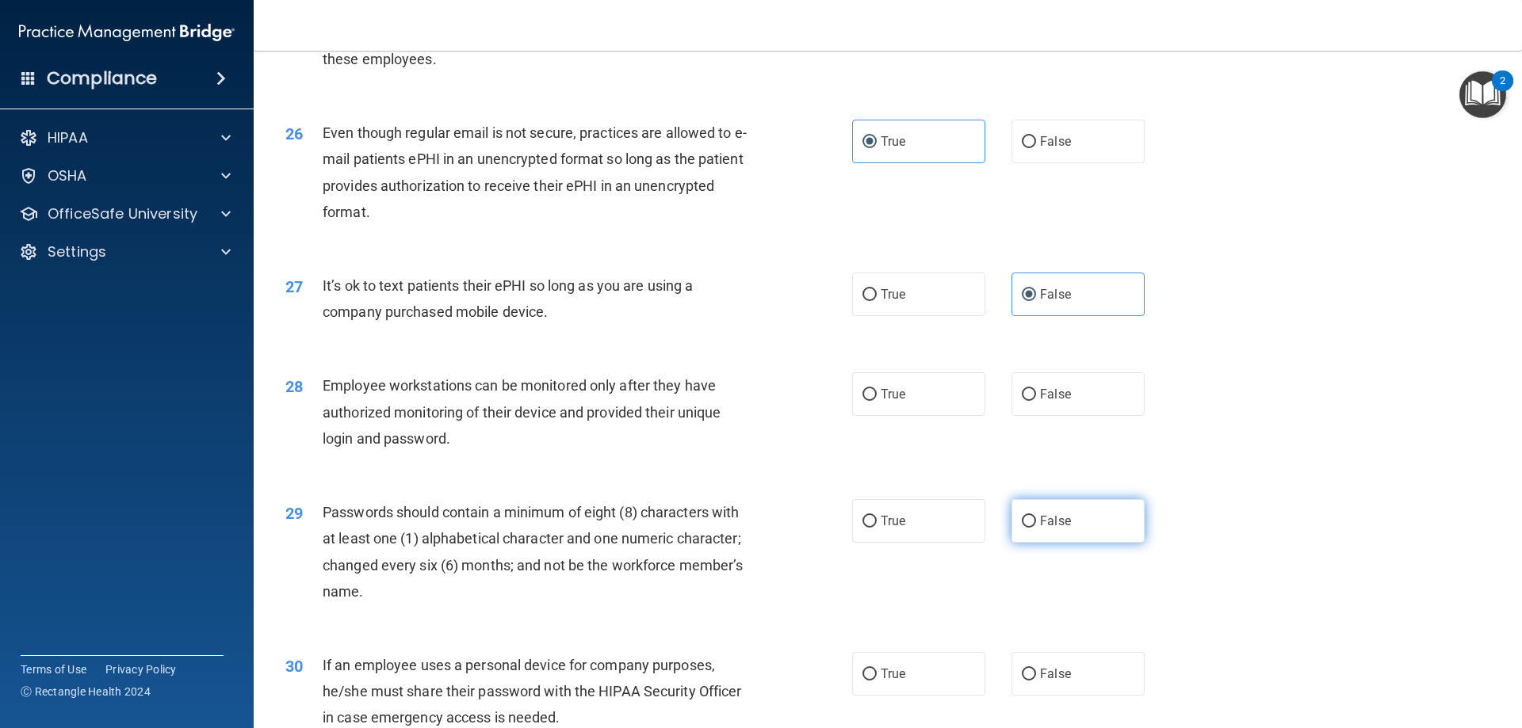
scroll to position [3091, 0]
click at [1045, 401] on span "False" at bounding box center [1055, 393] width 31 height 15
click at [1036, 400] on input "False" at bounding box center [1029, 394] width 14 height 12
radio input "true"
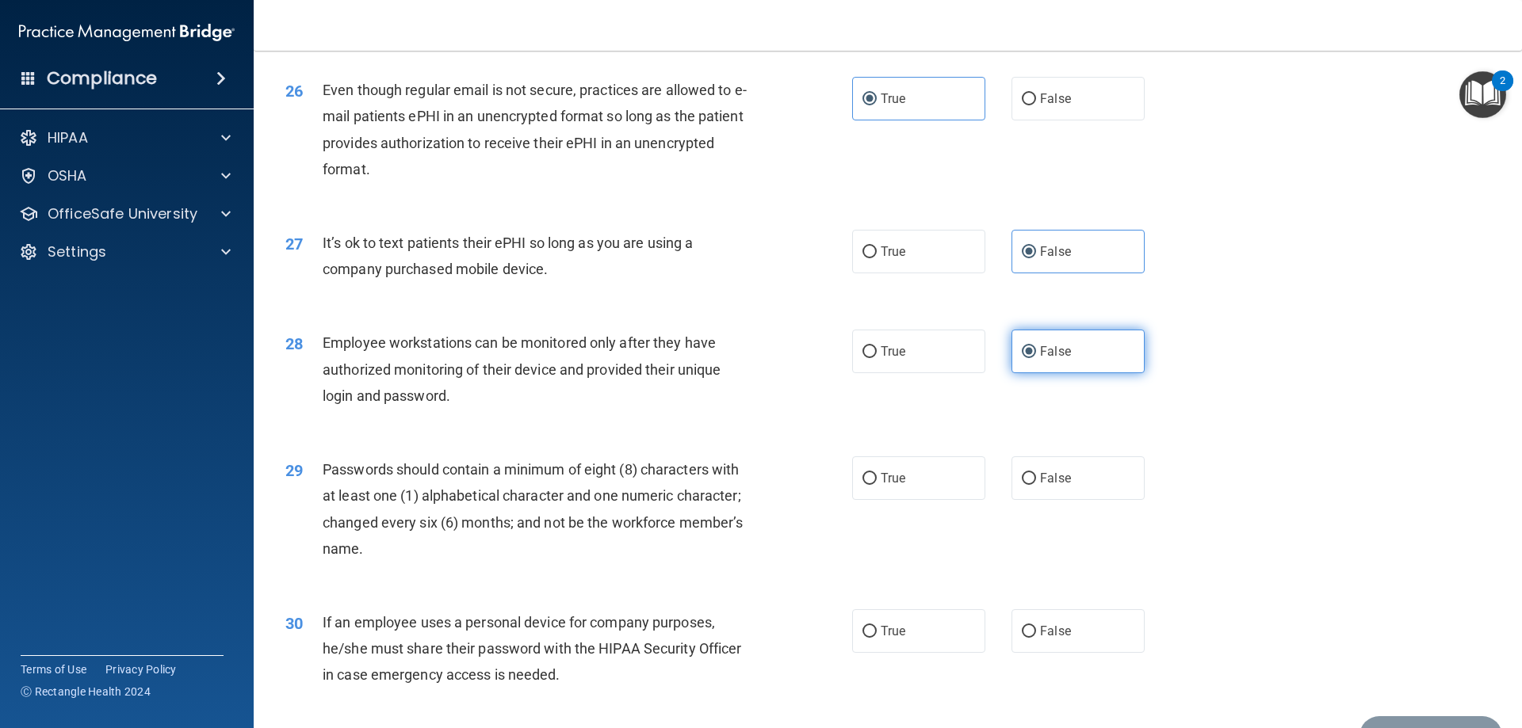
scroll to position [3170, 0]
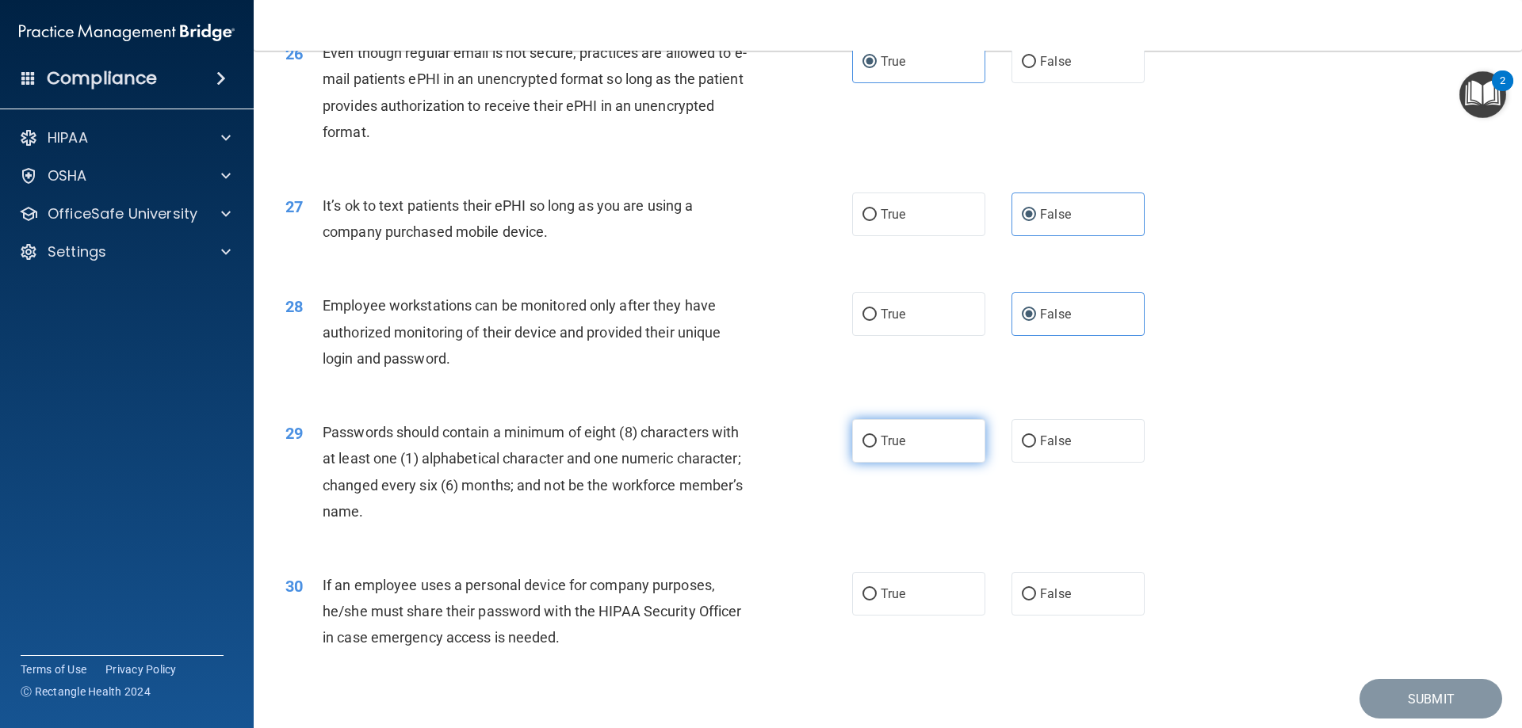
click at [941, 463] on label "True" at bounding box center [918, 441] width 133 height 44
click at [877, 448] on input "True" at bounding box center [869, 442] width 14 height 12
radio input "true"
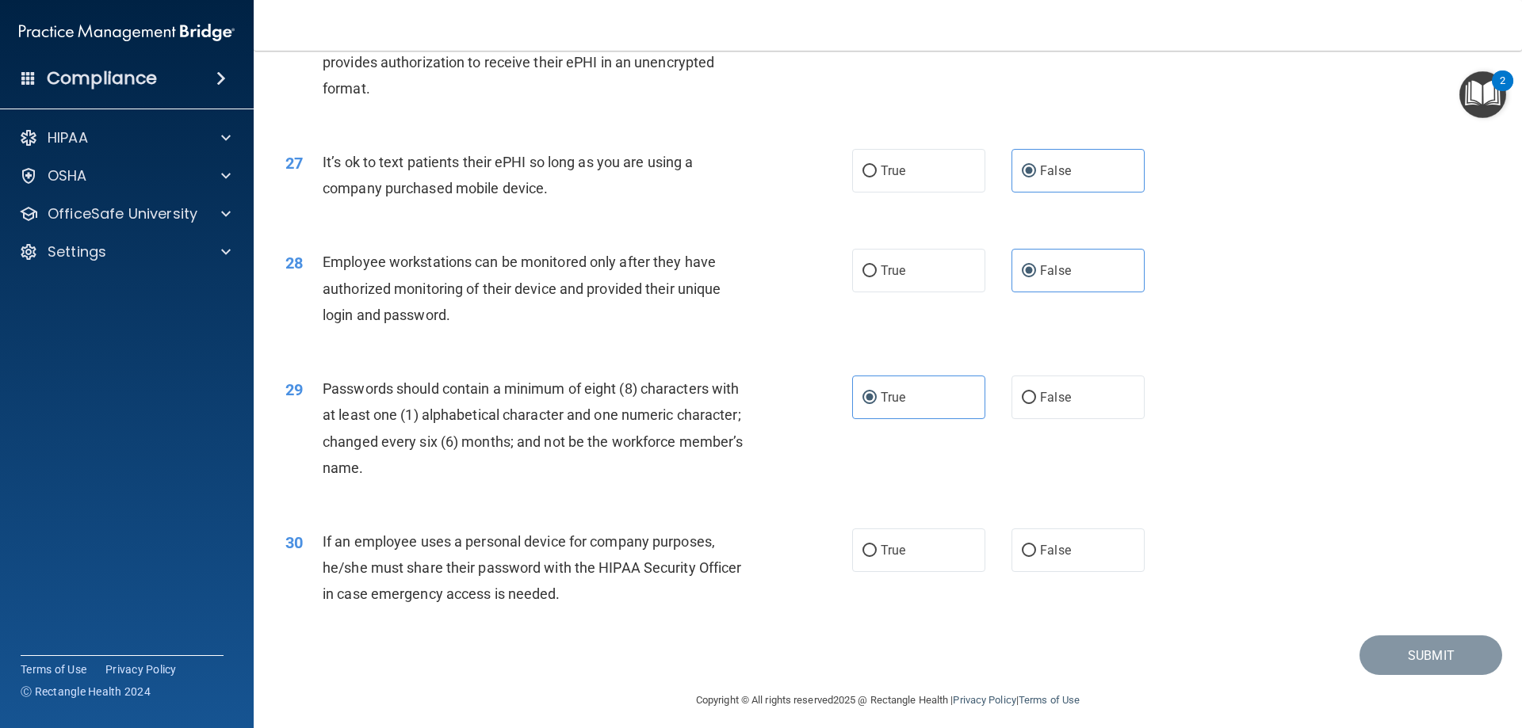
scroll to position [3250, 0]
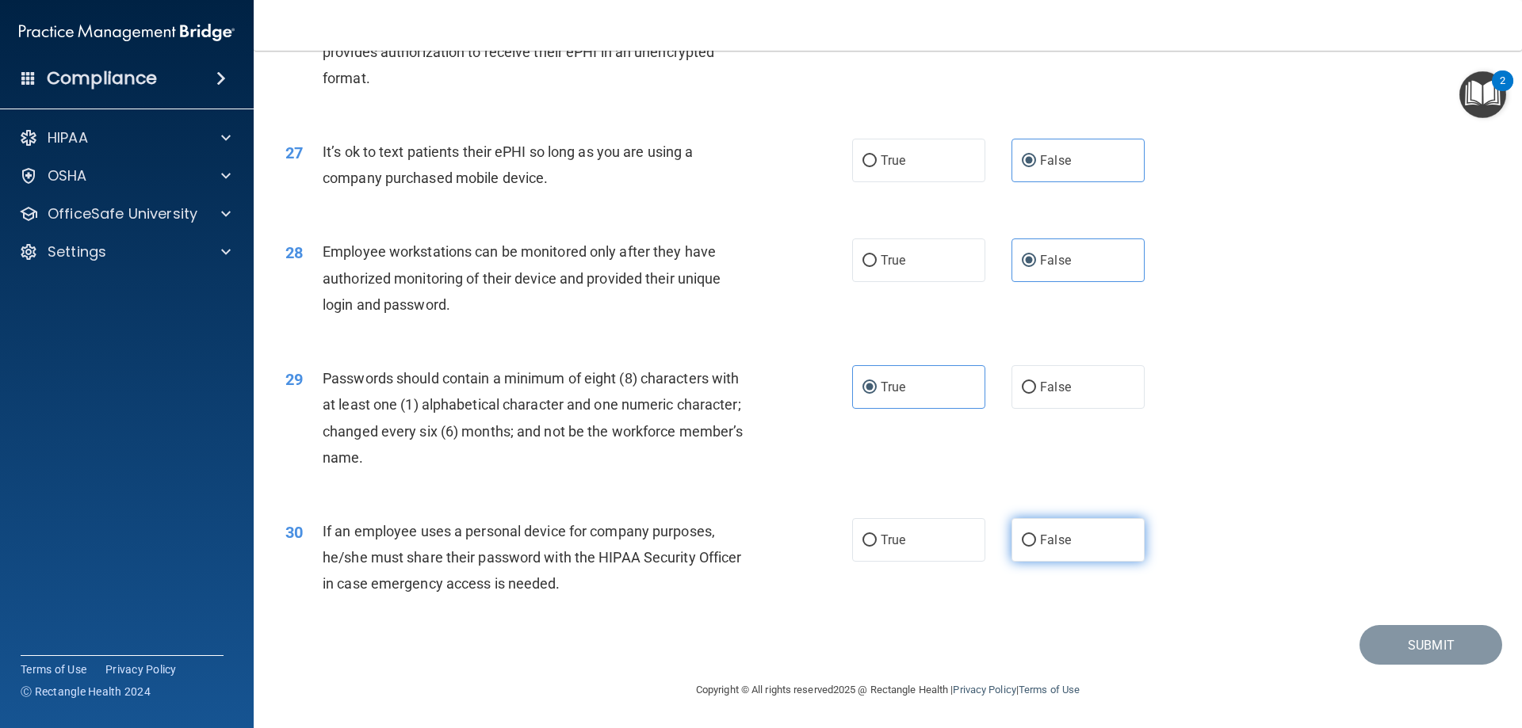
click at [1054, 552] on label "False" at bounding box center [1077, 540] width 133 height 44
click at [1036, 547] on input "False" at bounding box center [1029, 541] width 14 height 12
radio input "true"
click at [1398, 641] on button "Submit" at bounding box center [1430, 645] width 143 height 40
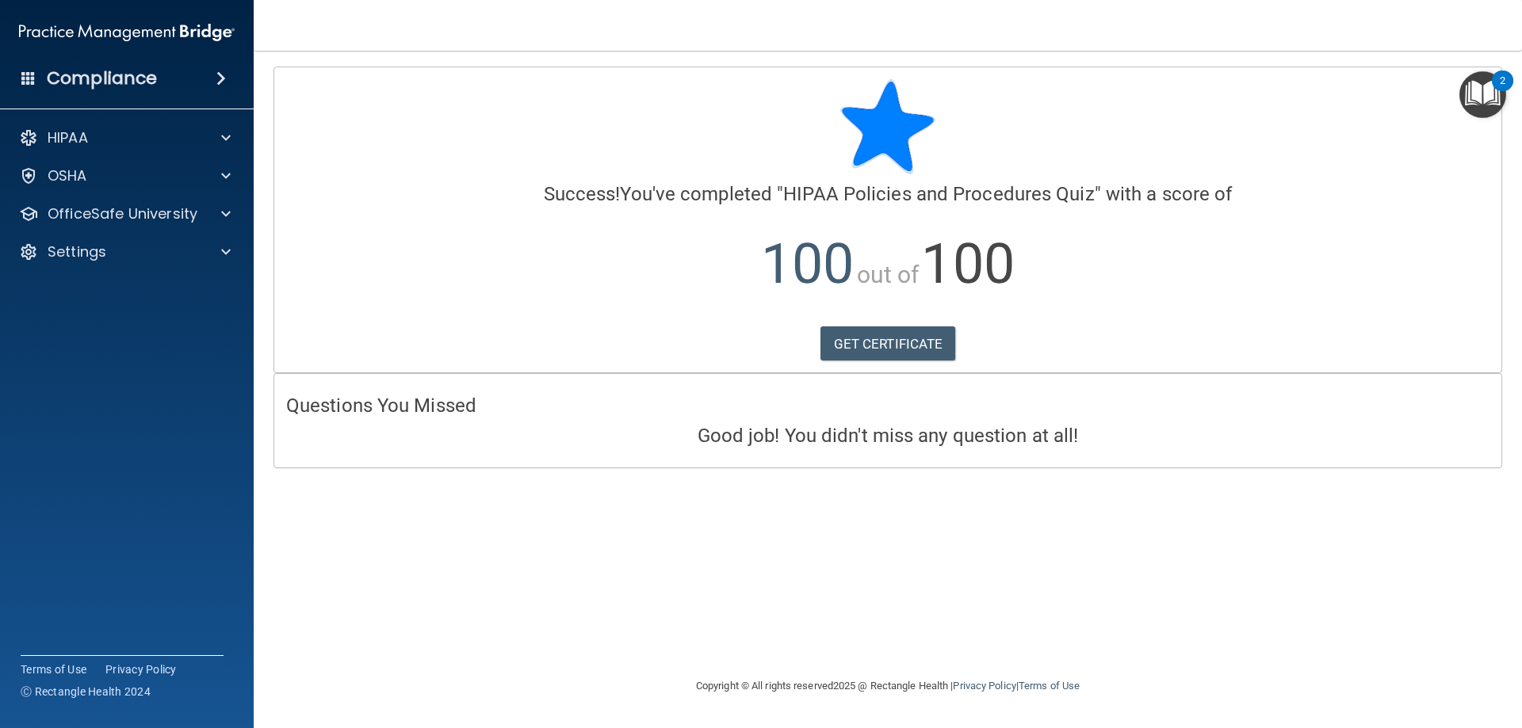
click at [739, 548] on div "Calculating your score.... Success! You've completed " HIPAA Policies and Proce…" at bounding box center [887, 364] width 1205 height 594
click at [932, 351] on link "GET CERTIFICATE" at bounding box center [888, 344] width 136 height 35
click at [128, 189] on div "OSHA" at bounding box center [127, 176] width 254 height 32
click at [219, 185] on div "OSHA" at bounding box center [127, 176] width 254 height 32
click at [223, 174] on span at bounding box center [226, 175] width 10 height 19
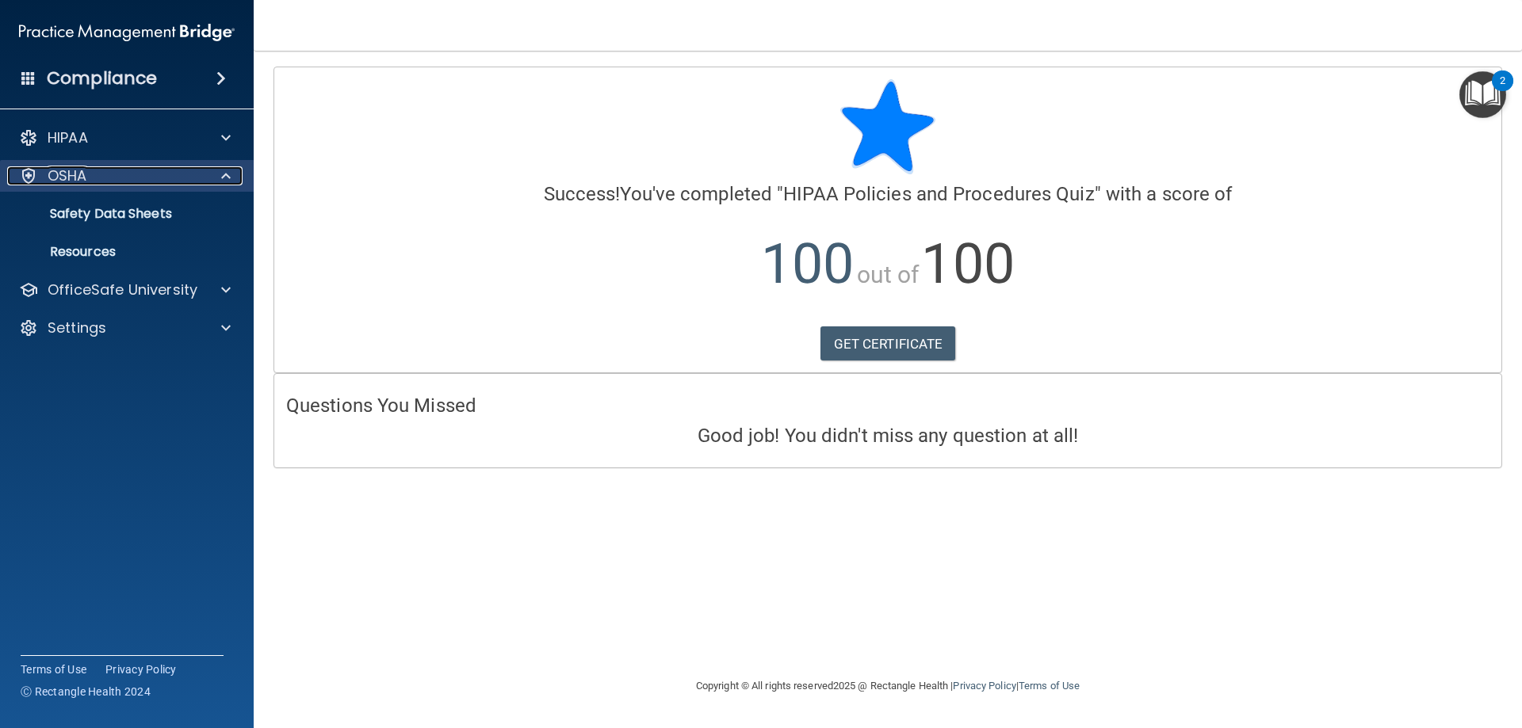
click at [123, 174] on div "OSHA" at bounding box center [105, 175] width 197 height 19
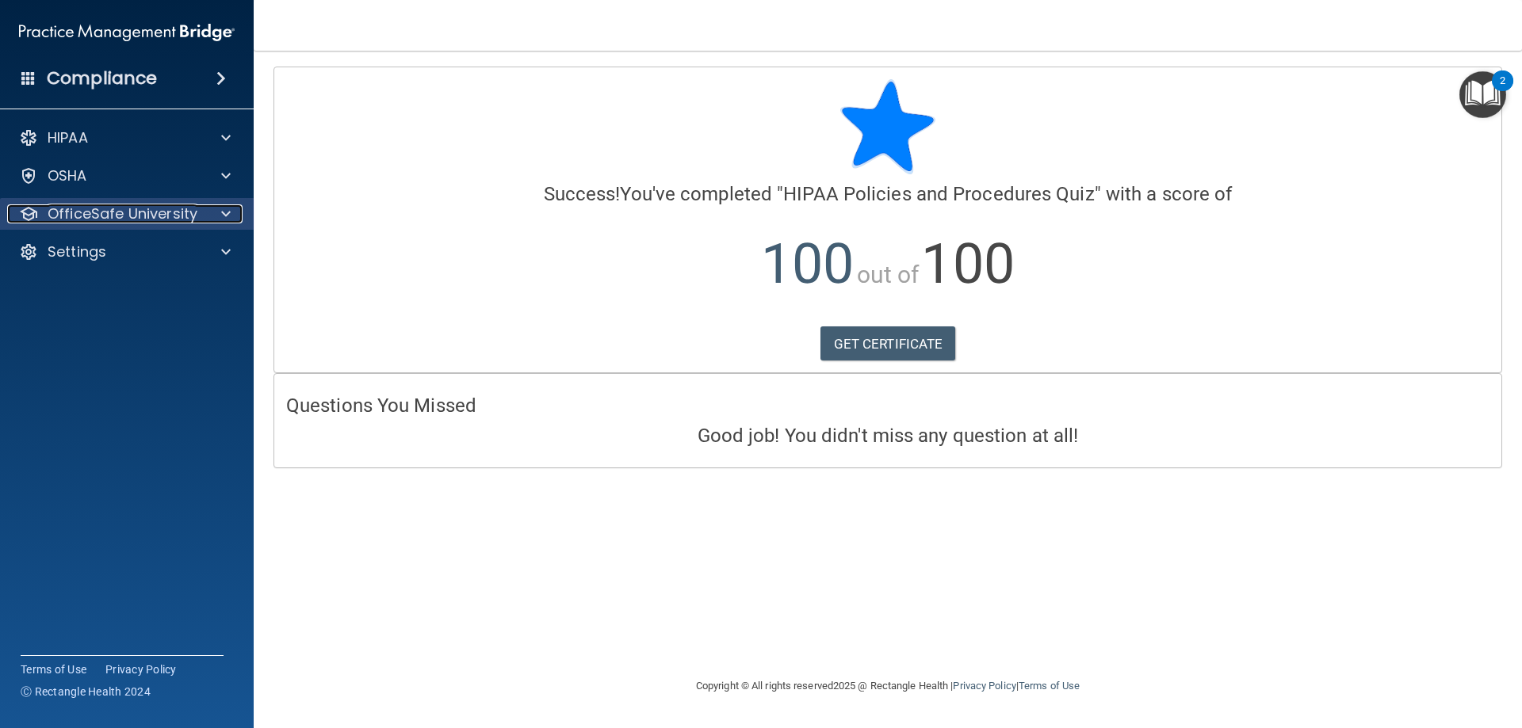
click at [164, 222] on p "OfficeSafe University" at bounding box center [123, 213] width 150 height 19
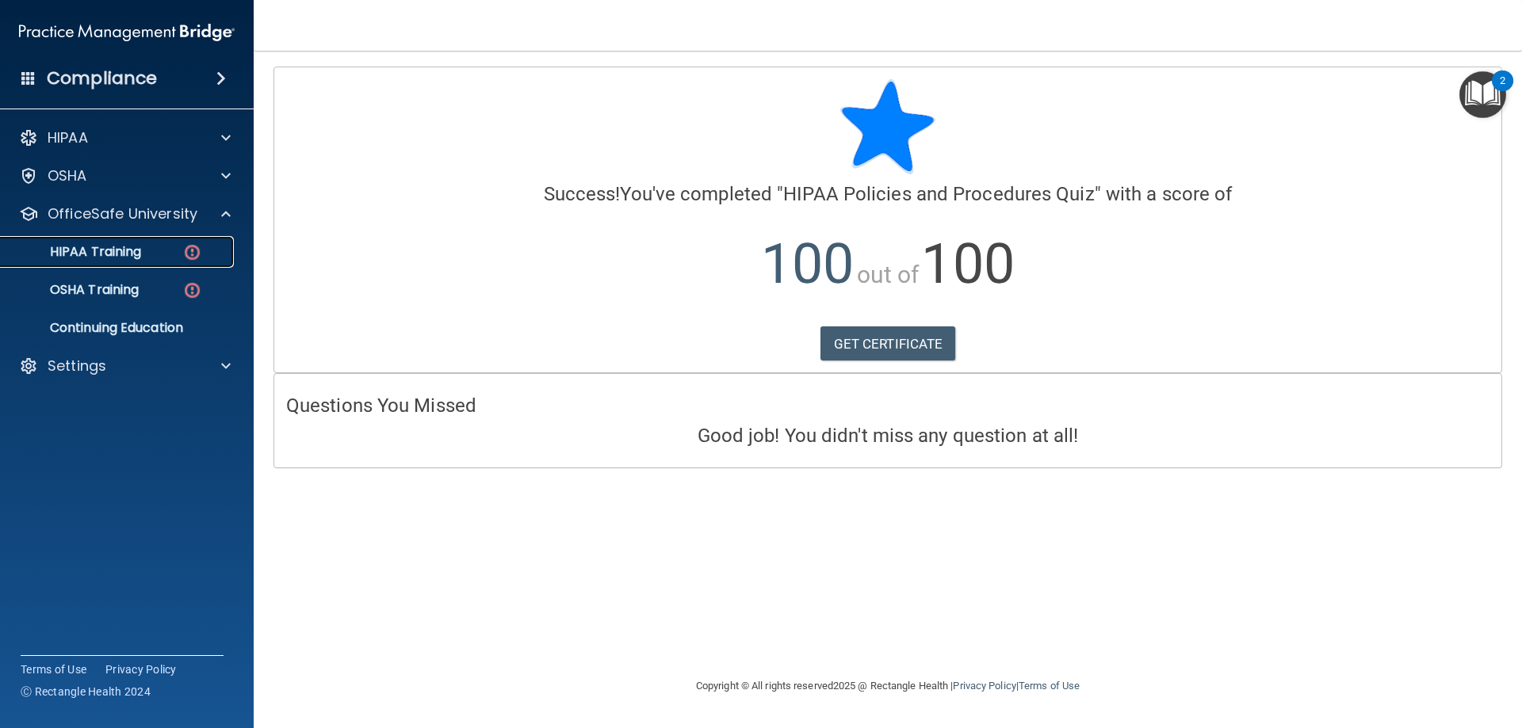
click at [150, 257] on div "HIPAA Training" at bounding box center [118, 252] width 216 height 16
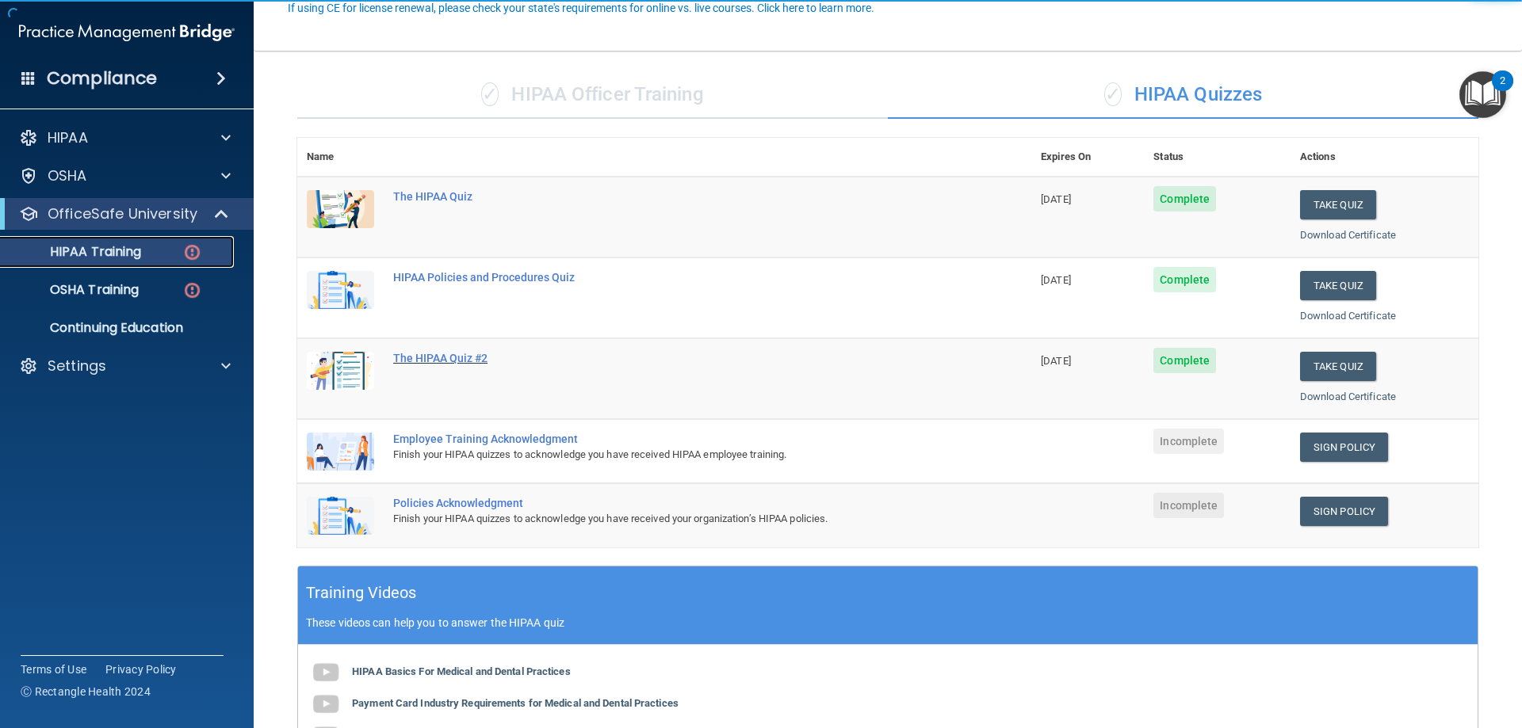
scroll to position [159, 0]
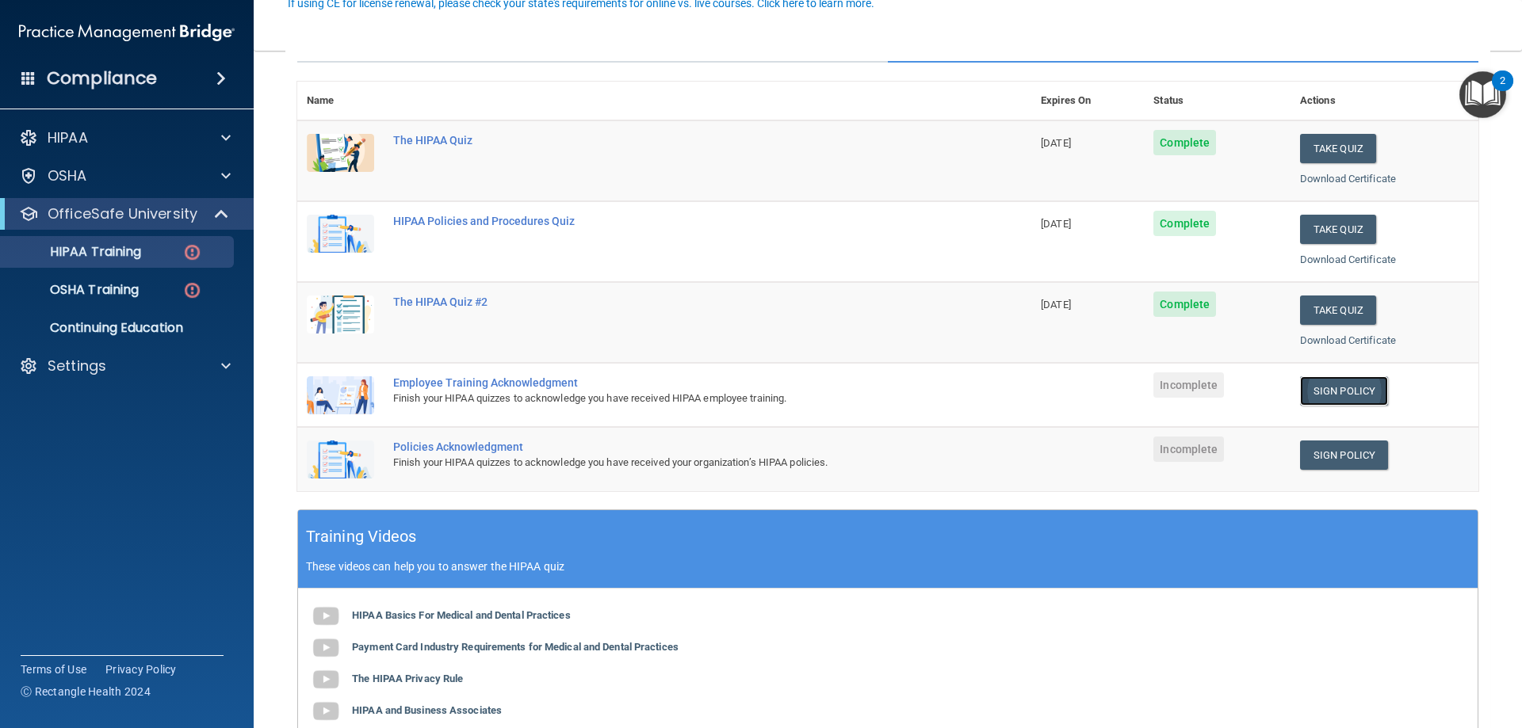
click at [1347, 392] on link "Sign Policy" at bounding box center [1344, 390] width 88 height 29
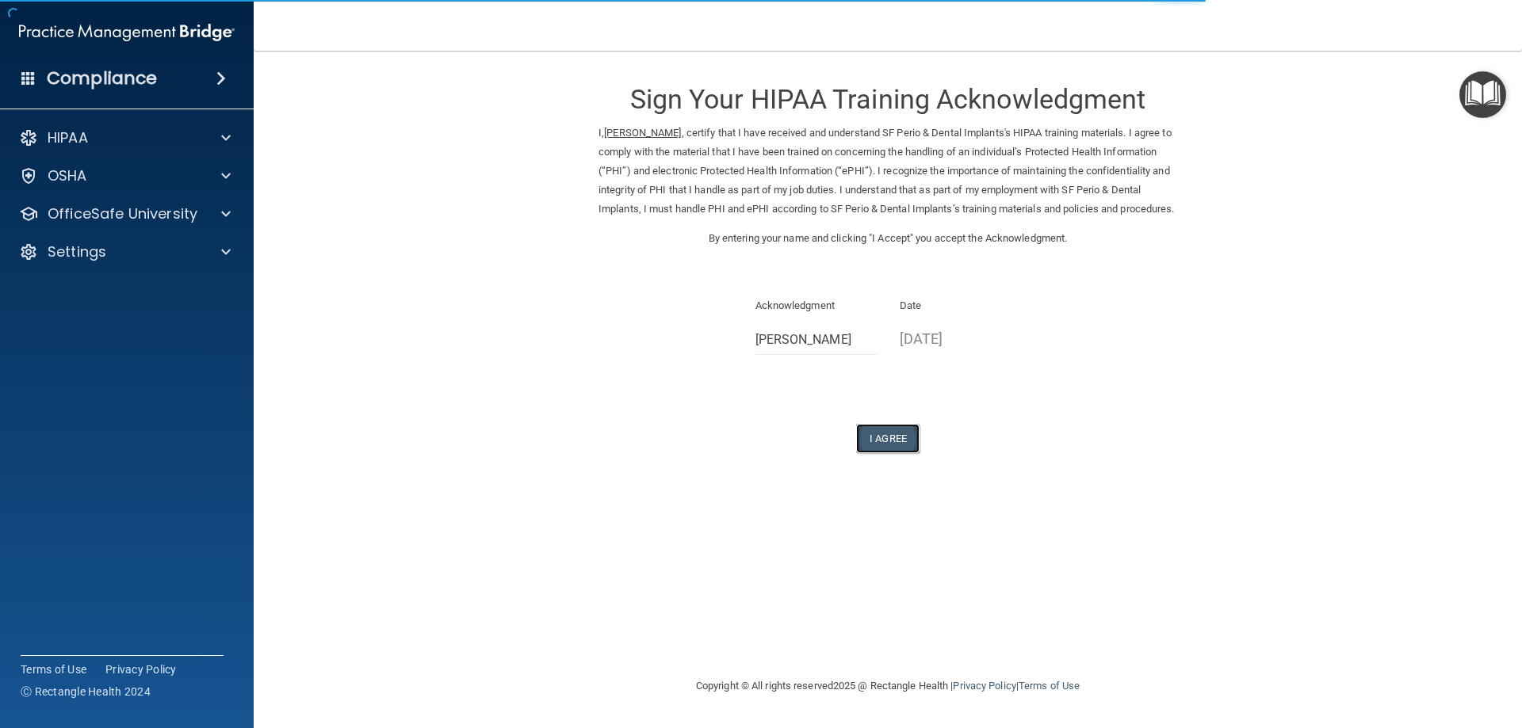
click at [903, 453] on button "I Agree" at bounding box center [887, 438] width 63 height 29
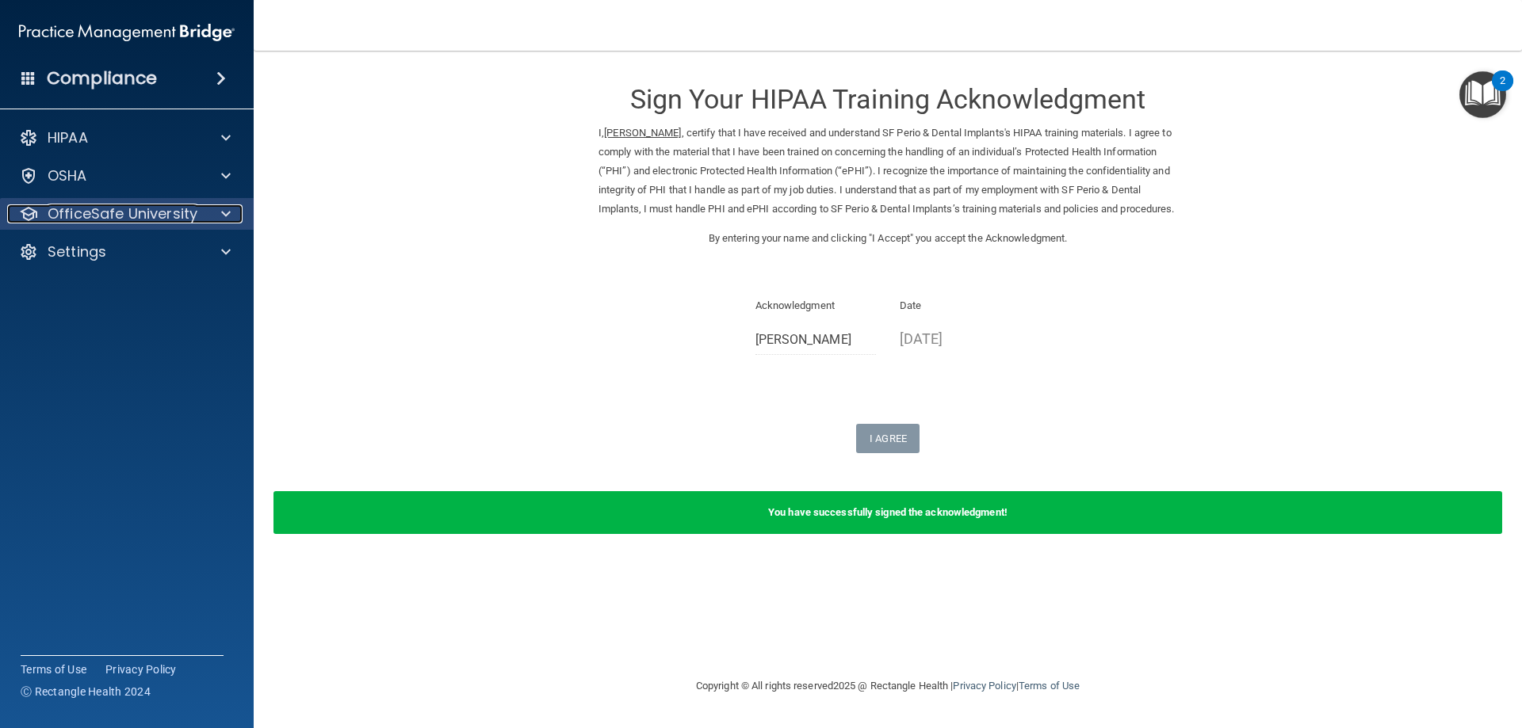
click at [141, 222] on p "OfficeSafe University" at bounding box center [123, 213] width 150 height 19
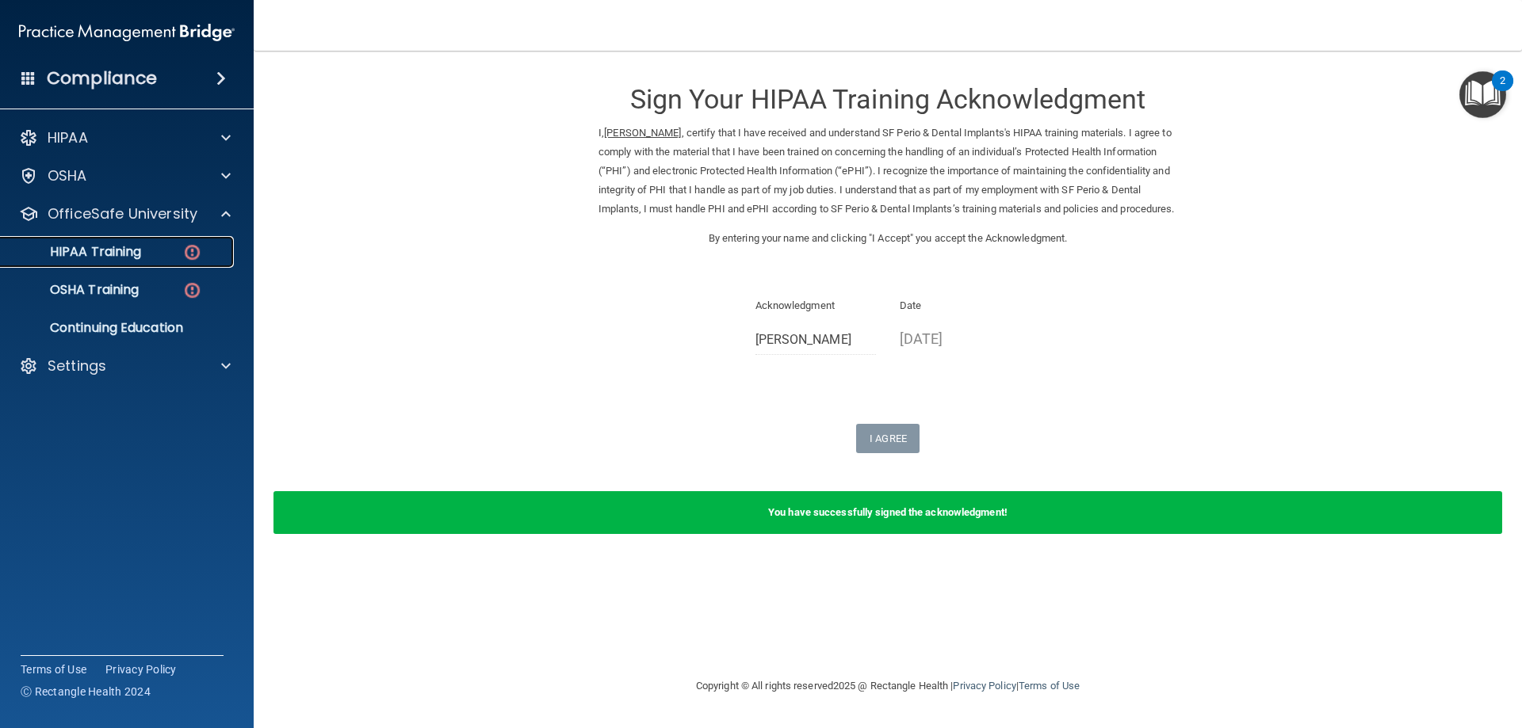
click at [136, 262] on link "HIPAA Training" at bounding box center [109, 252] width 250 height 32
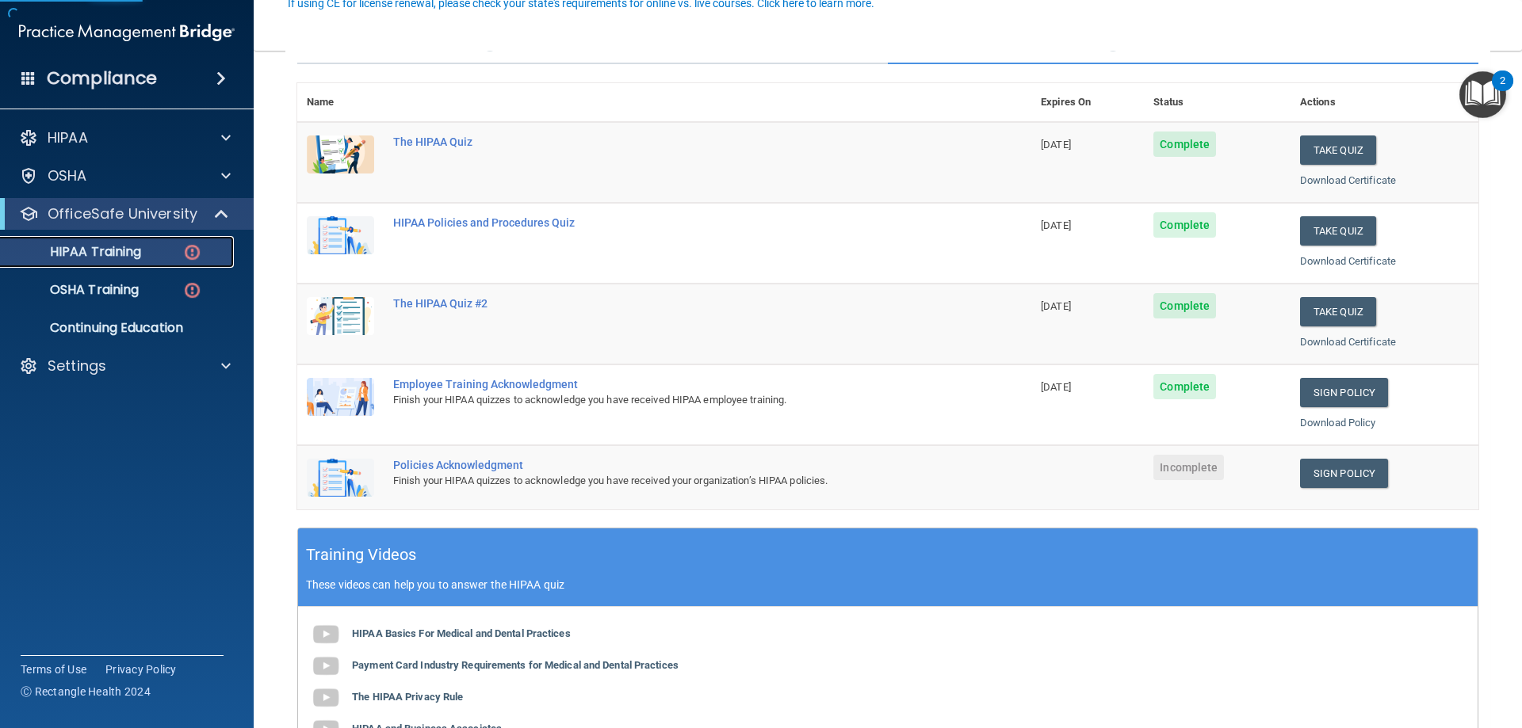
scroll to position [159, 0]
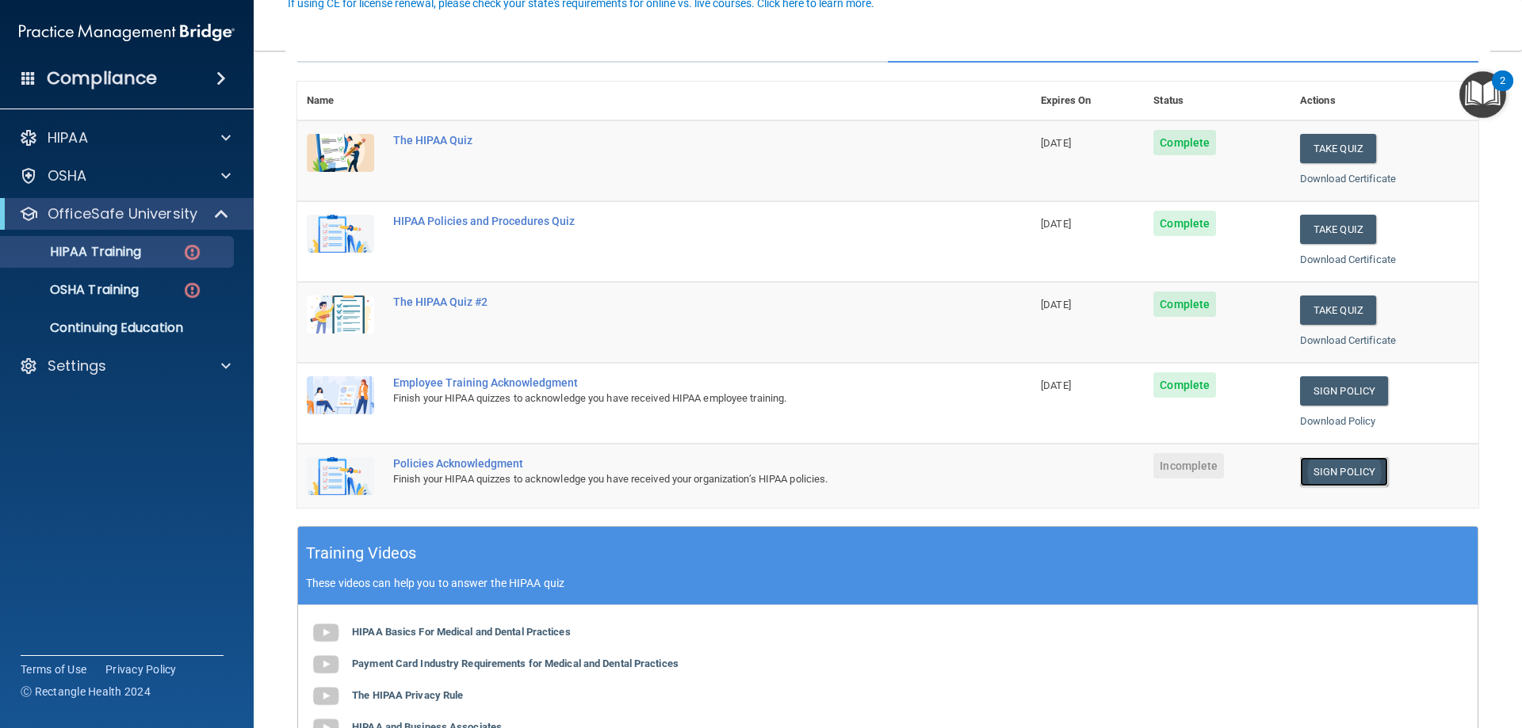
click at [1322, 472] on link "Sign Policy" at bounding box center [1344, 471] width 88 height 29
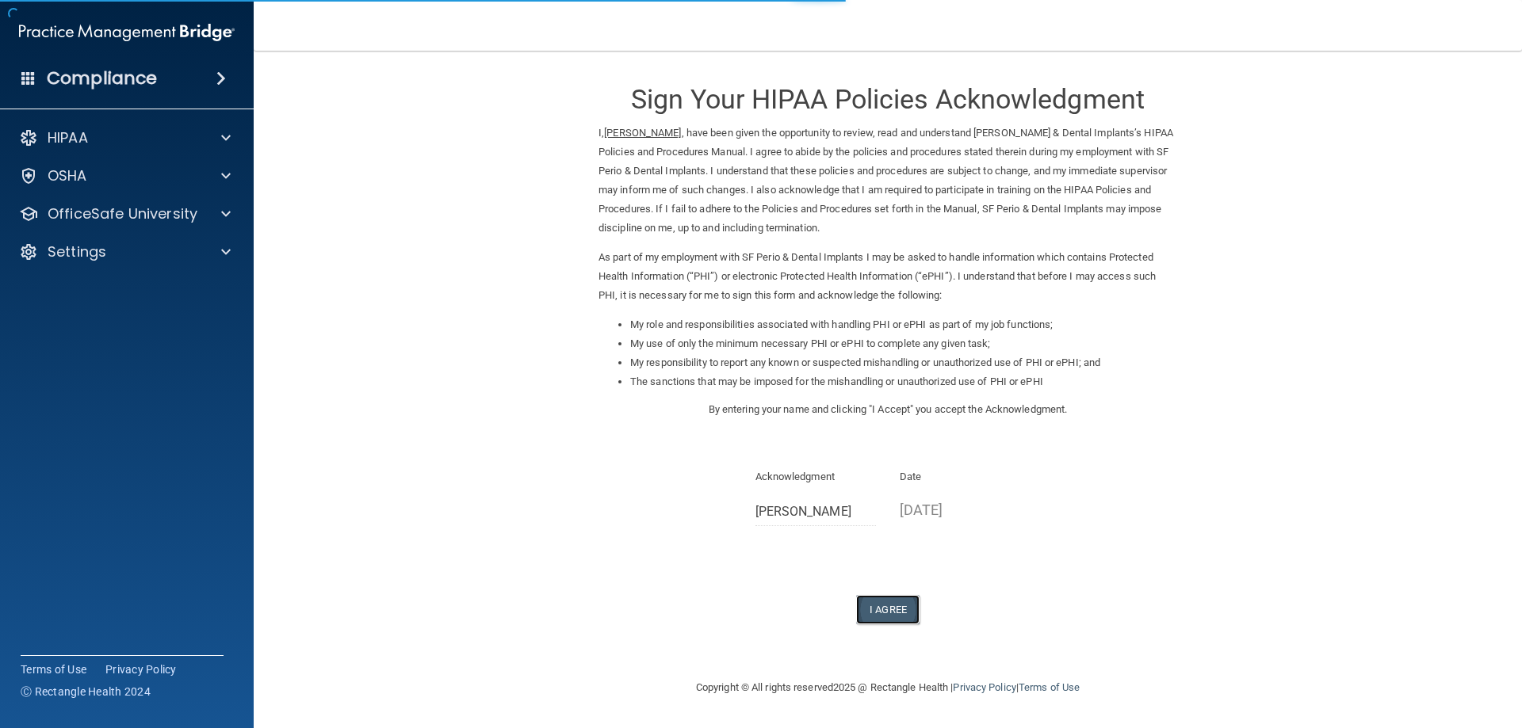
click at [901, 613] on button "I Agree" at bounding box center [887, 609] width 63 height 29
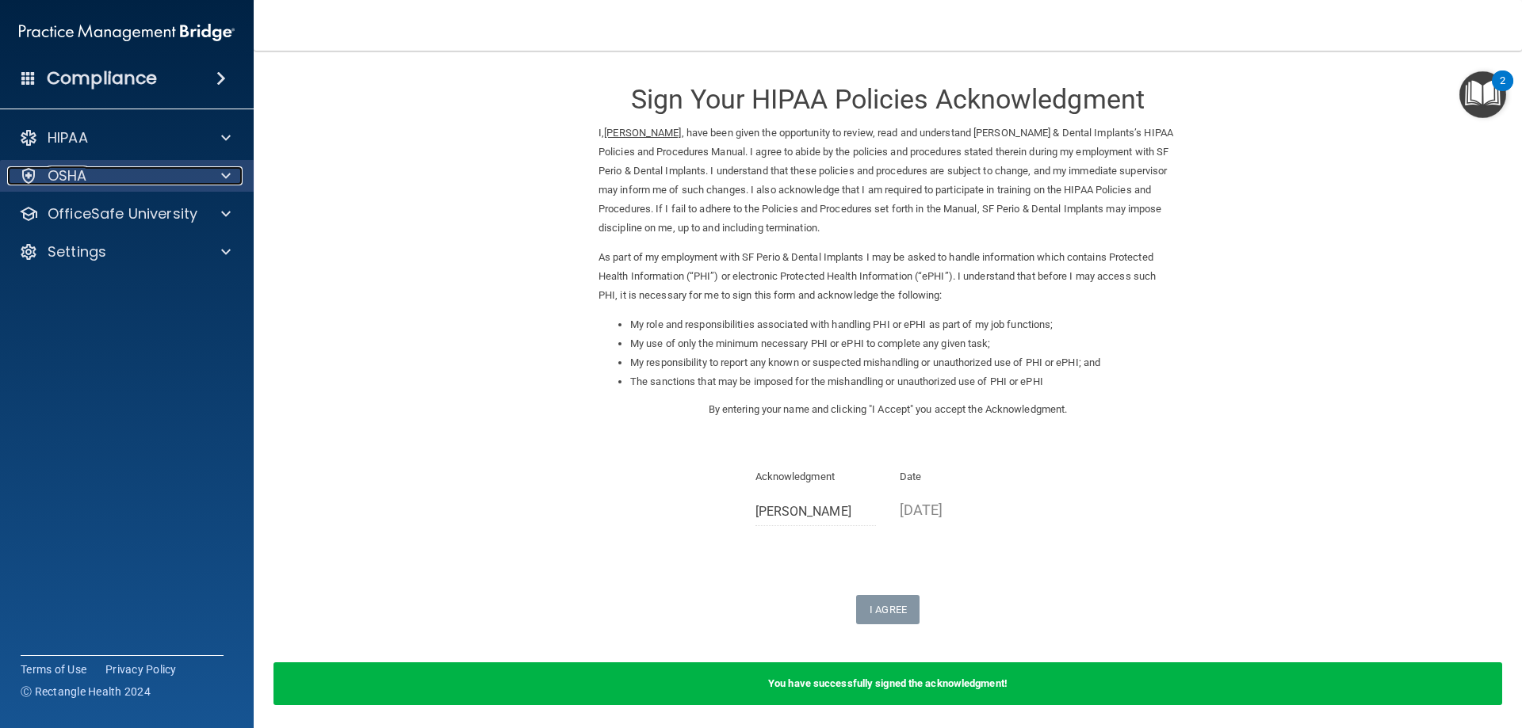
click at [85, 178] on p "OSHA" at bounding box center [68, 175] width 40 height 19
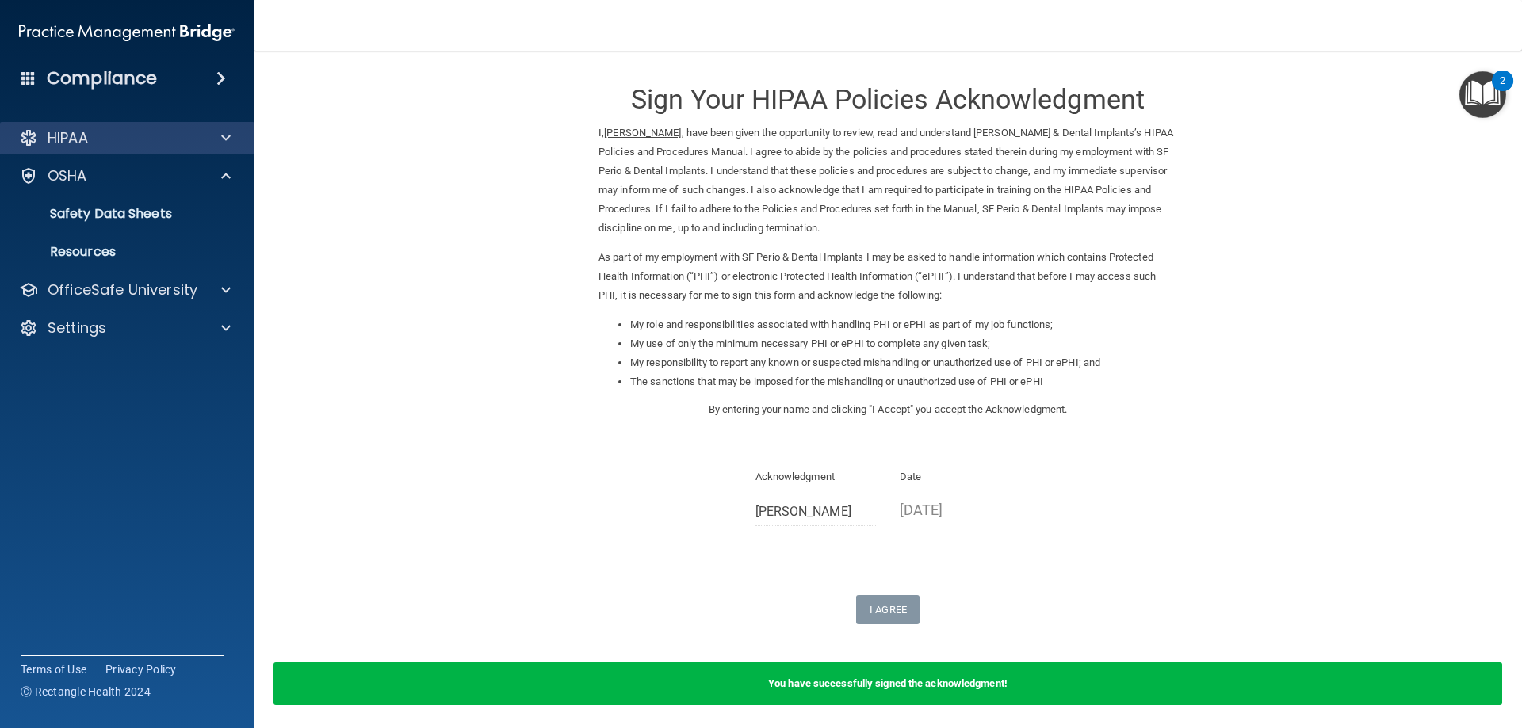
click at [117, 149] on div "HIPAA" at bounding box center [127, 138] width 254 height 32
click at [122, 143] on div "HIPAA" at bounding box center [105, 137] width 197 height 19
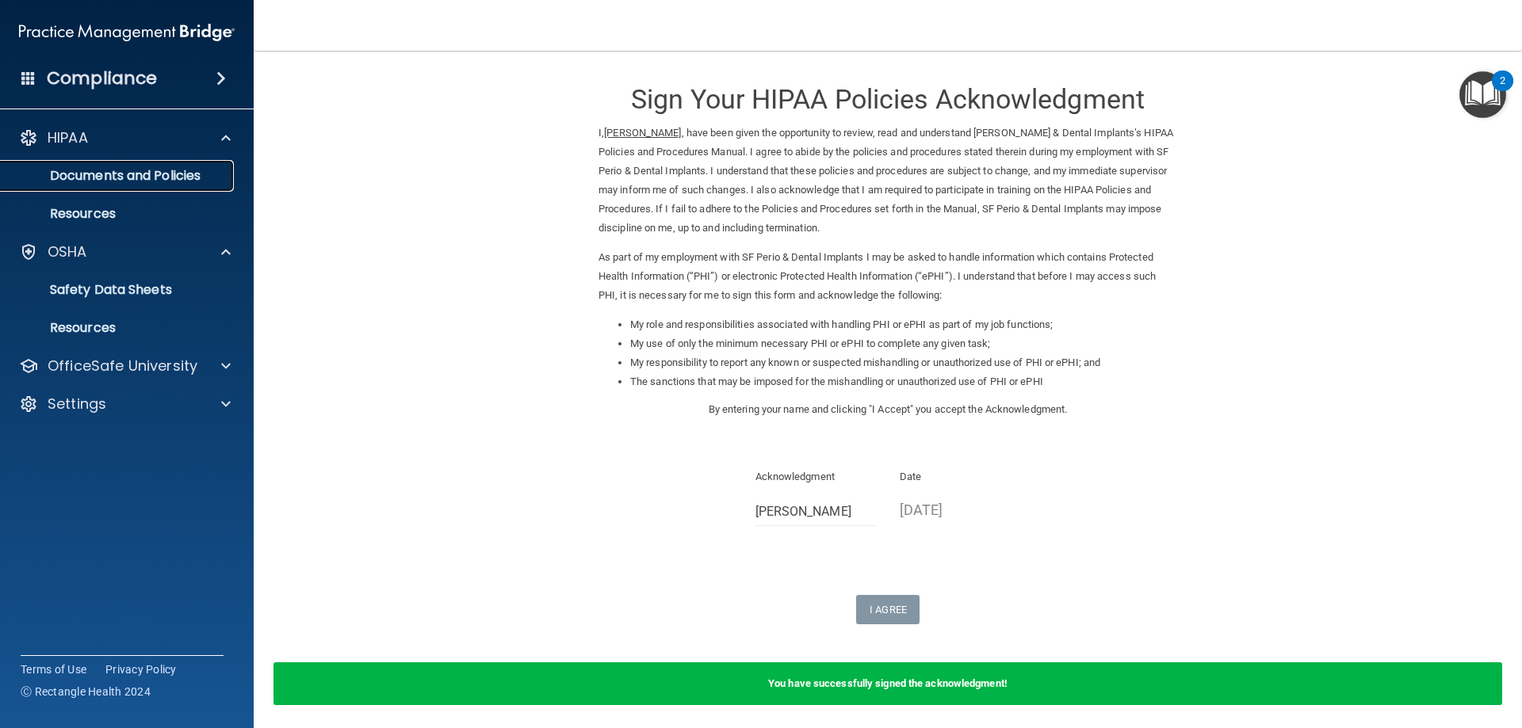
click at [161, 190] on link "Documents and Policies" at bounding box center [109, 176] width 250 height 32
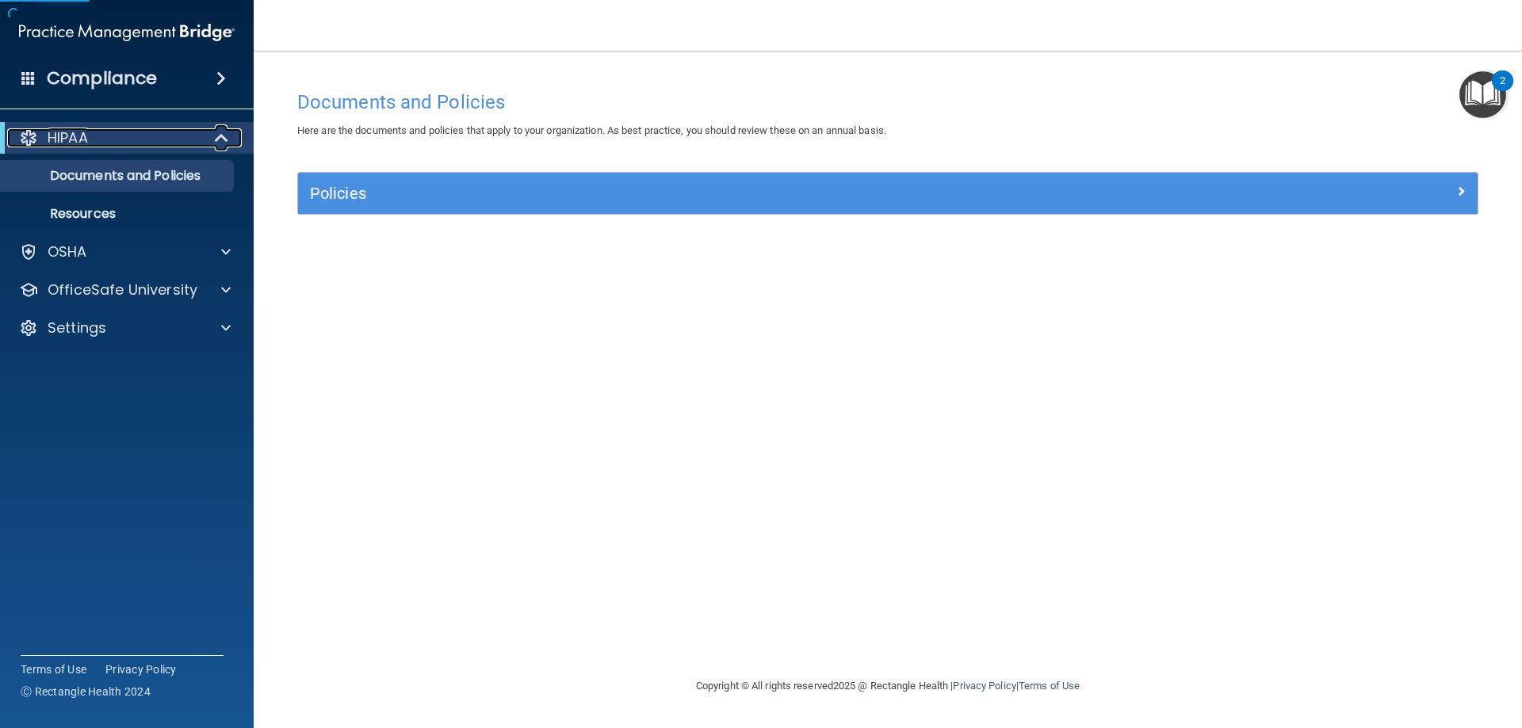
click at [151, 147] on div "HIPAA" at bounding box center [105, 137] width 196 height 19
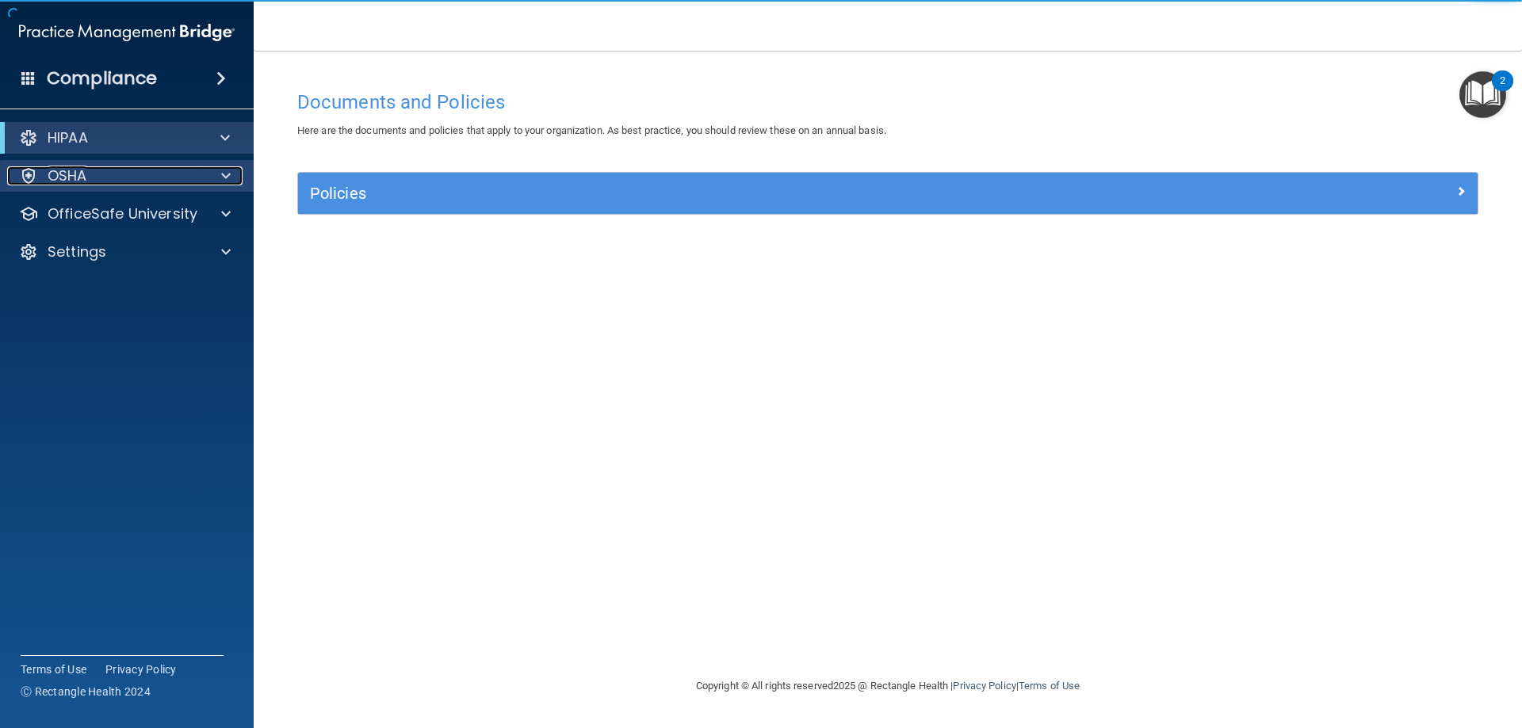
click at [130, 182] on div "OSHA" at bounding box center [105, 175] width 197 height 19
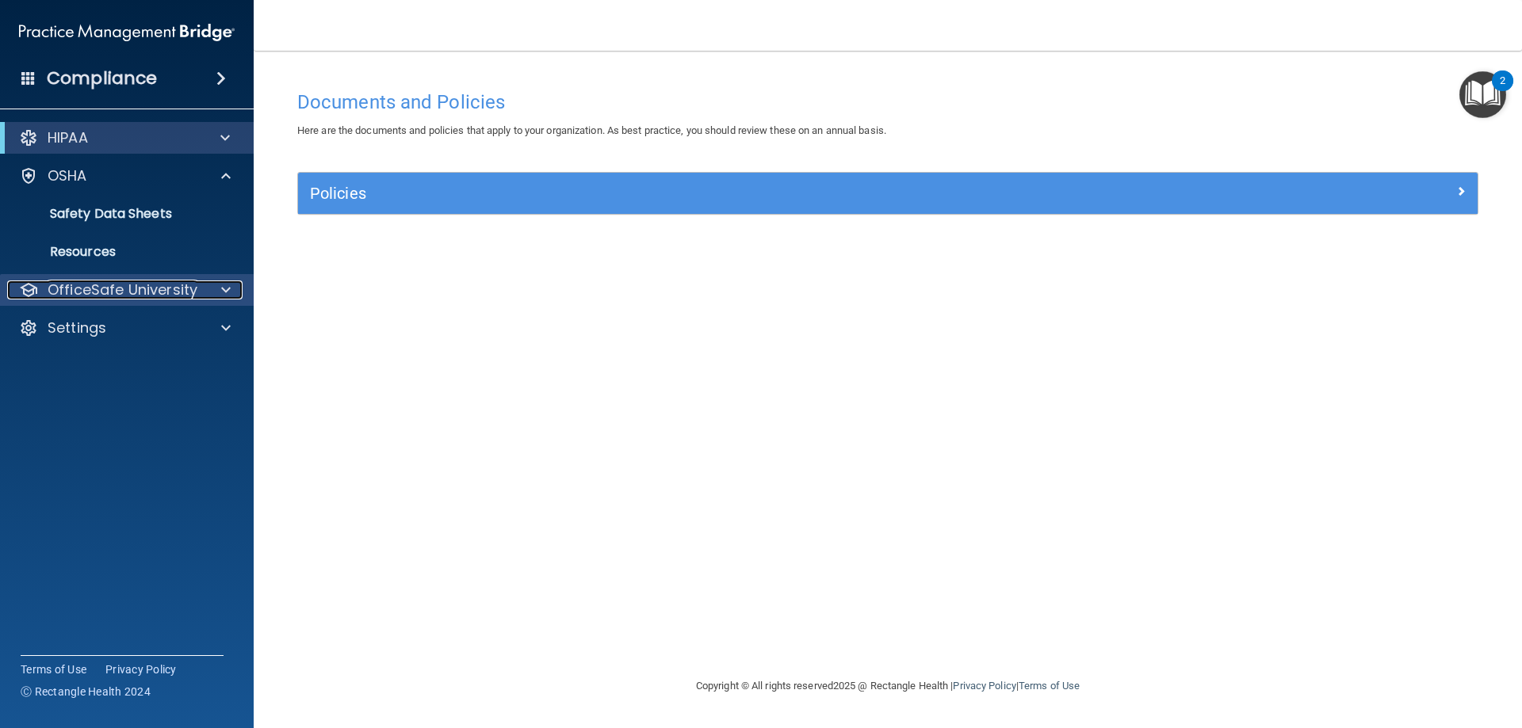
click at [113, 294] on p "OfficeSafe University" at bounding box center [123, 290] width 150 height 19
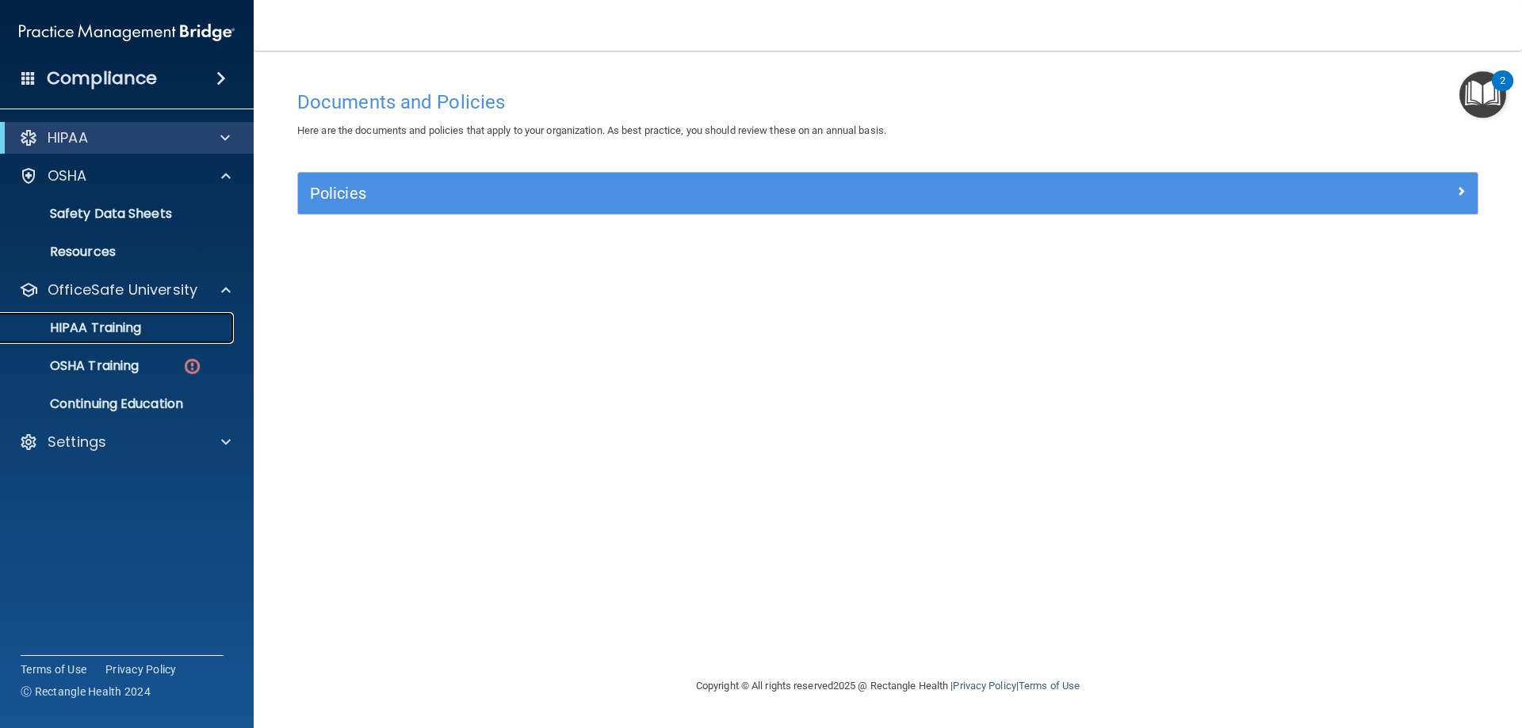
click at [125, 323] on p "HIPAA Training" at bounding box center [75, 328] width 131 height 16
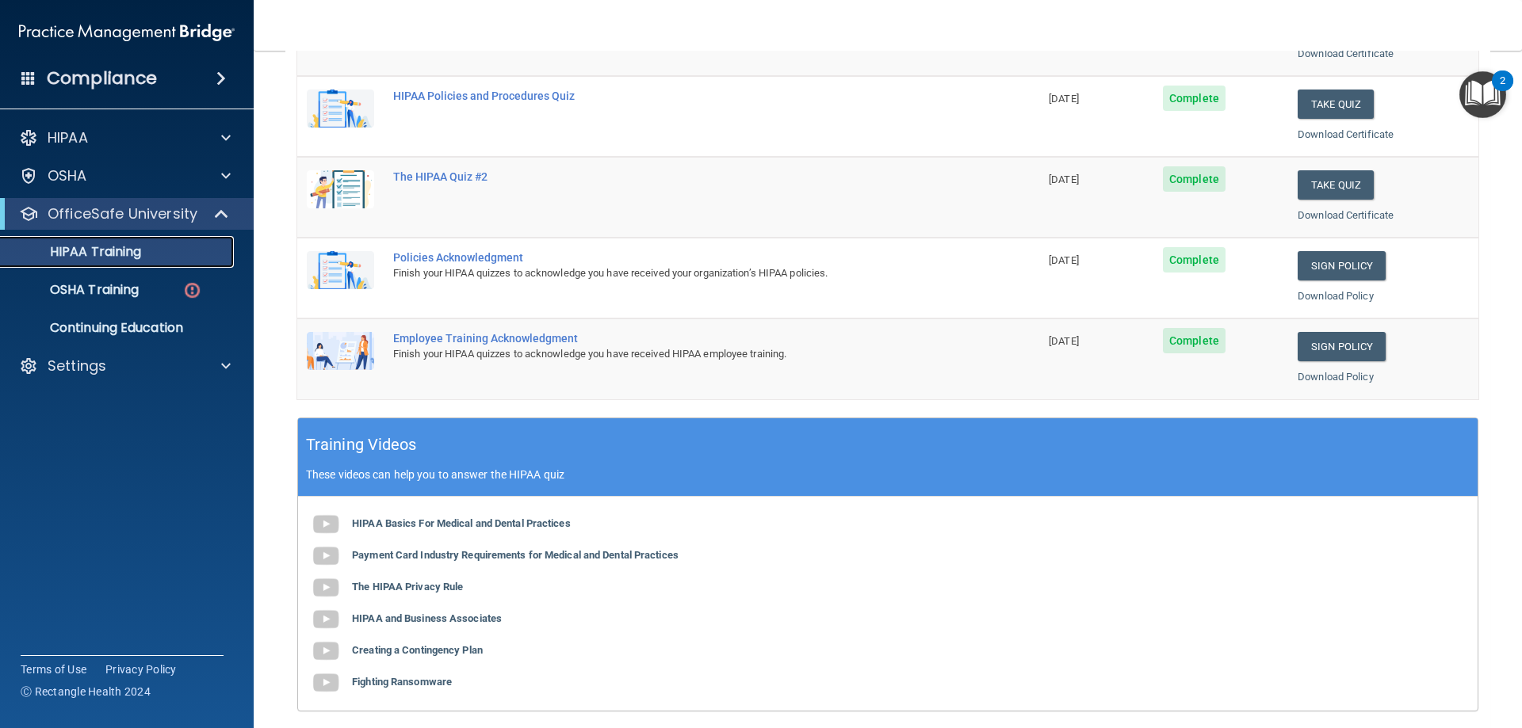
scroll to position [69, 0]
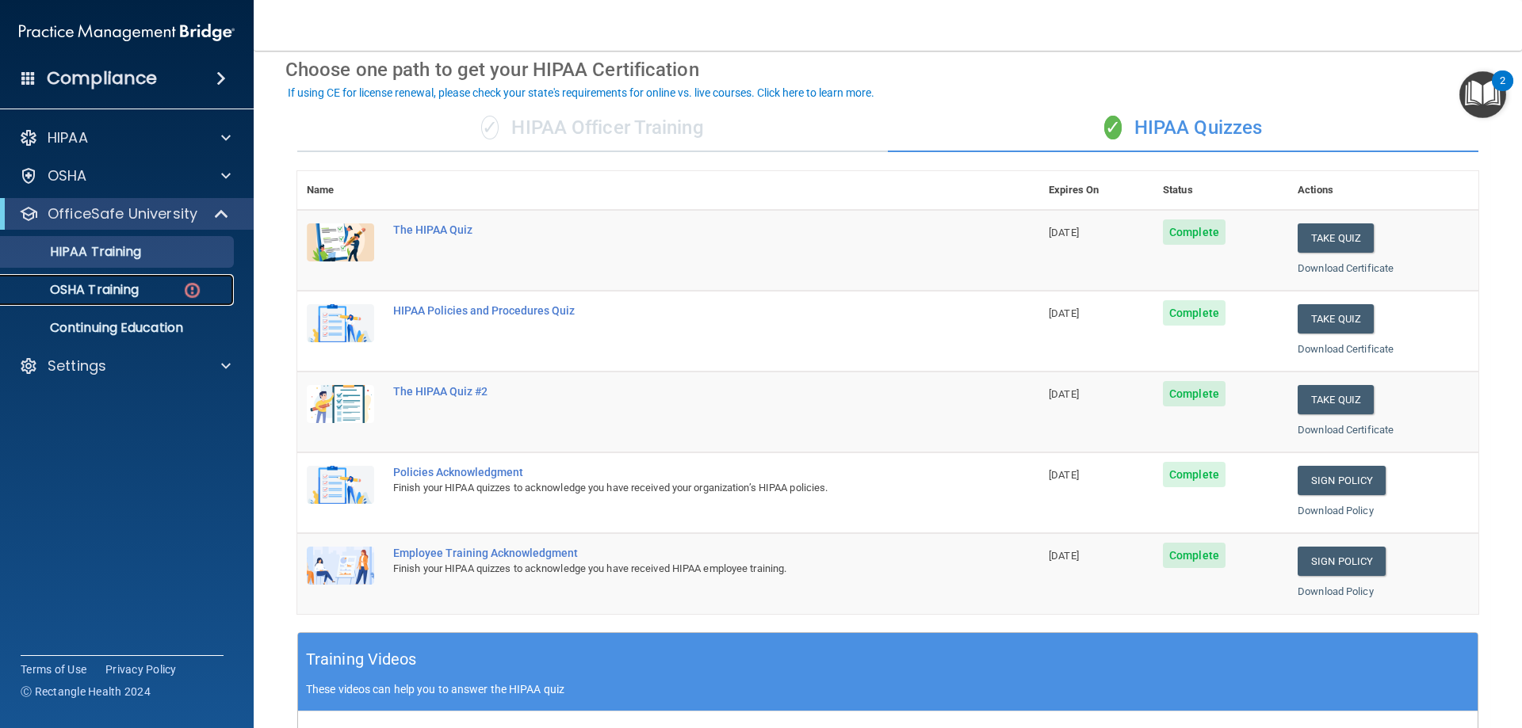
click at [123, 296] on p "OSHA Training" at bounding box center [74, 290] width 128 height 16
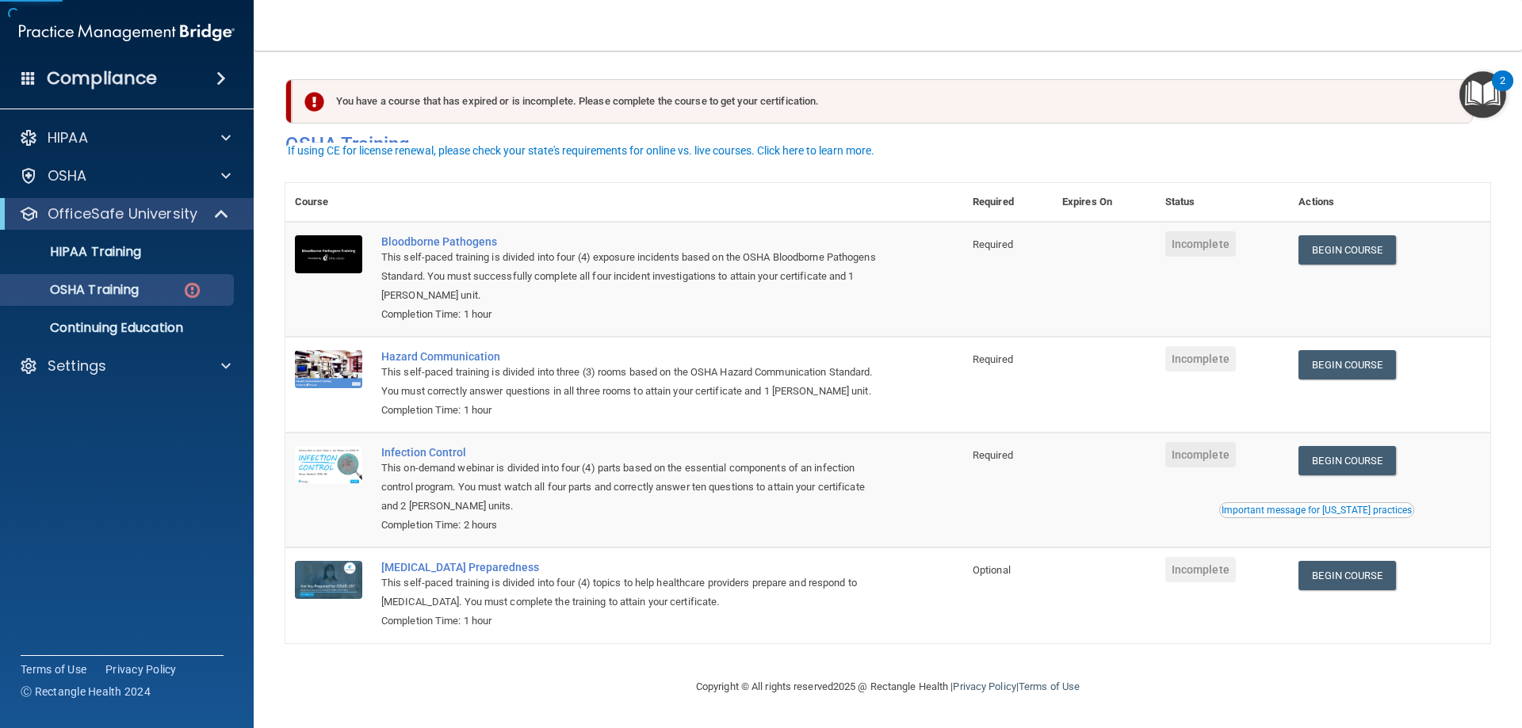
scroll to position [1, 0]
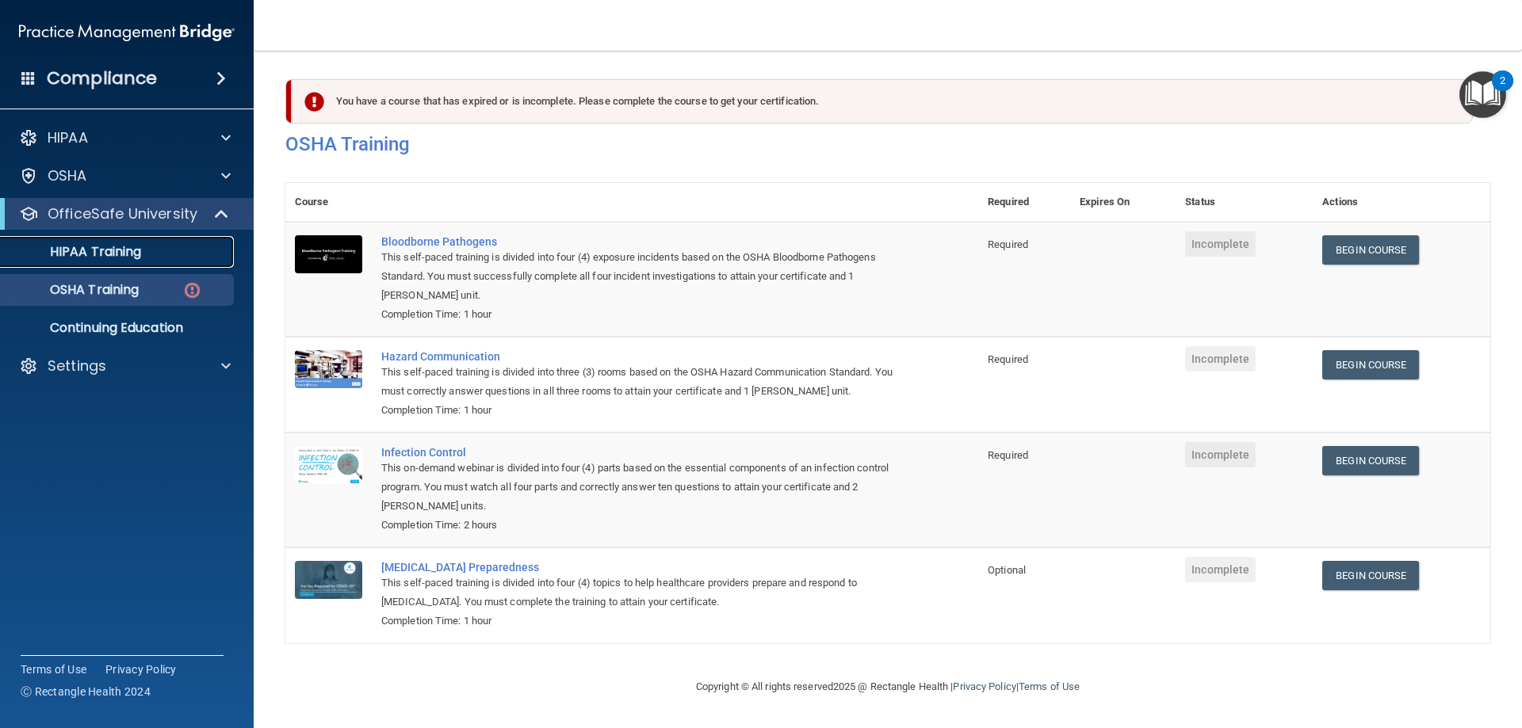
click at [111, 263] on link "HIPAA Training" at bounding box center [109, 252] width 250 height 32
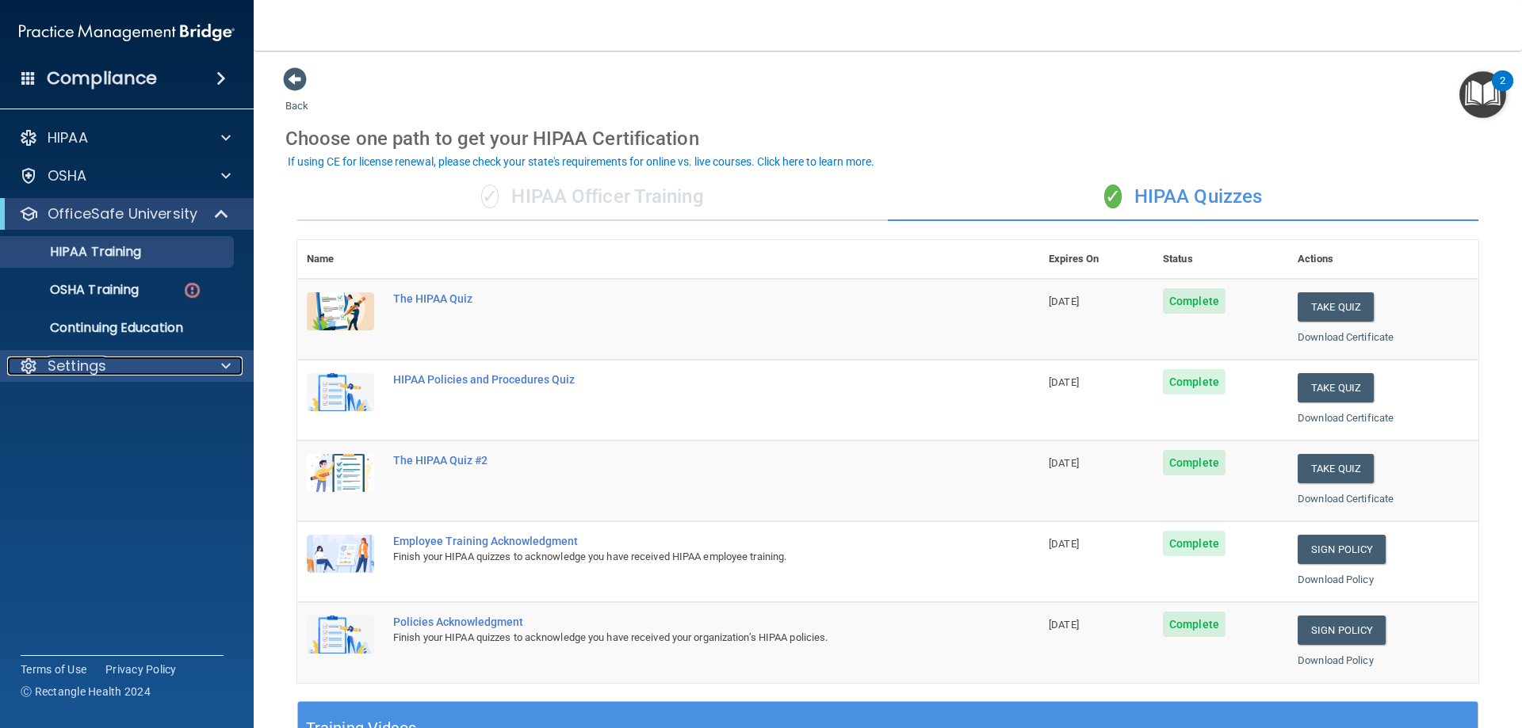
click at [133, 363] on div "Settings" at bounding box center [105, 366] width 197 height 19
click at [103, 449] on p "Sign Out" at bounding box center [118, 442] width 216 height 16
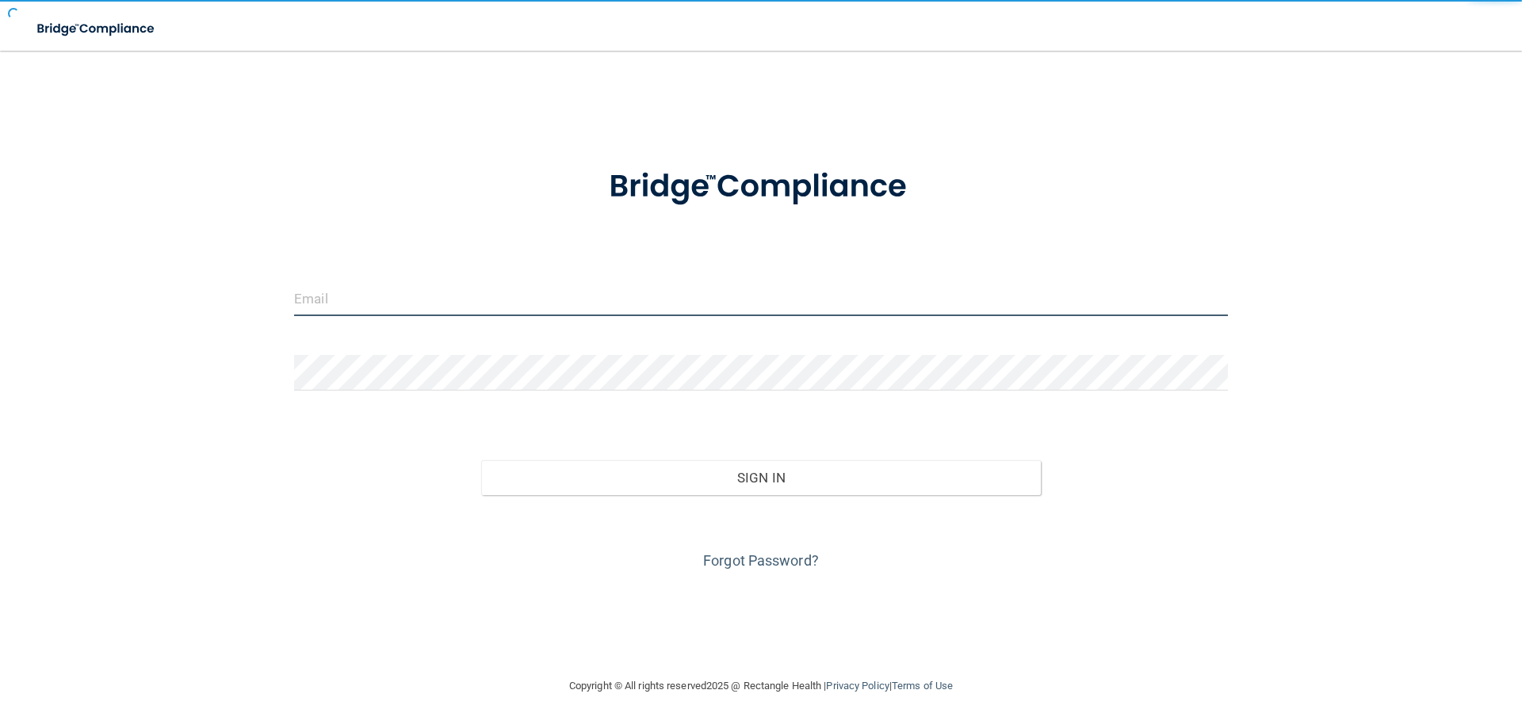
type input "[PERSON_NAME][EMAIL_ADDRESS][DOMAIN_NAME]"
